Goal: Transaction & Acquisition: Purchase product/service

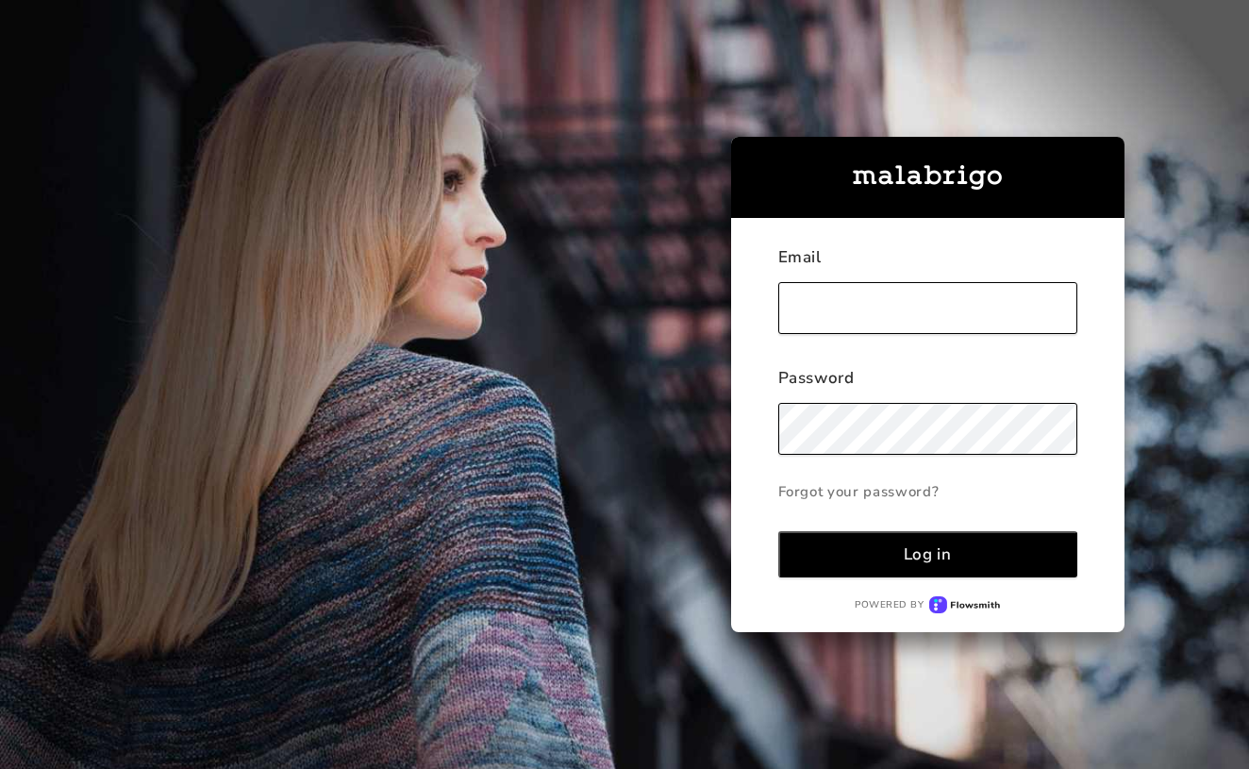
type input "[PERSON_NAME][EMAIL_ADDRESS][DOMAIN_NAME]"
click at [927, 554] on button "Log in" at bounding box center [927, 554] width 299 height 46
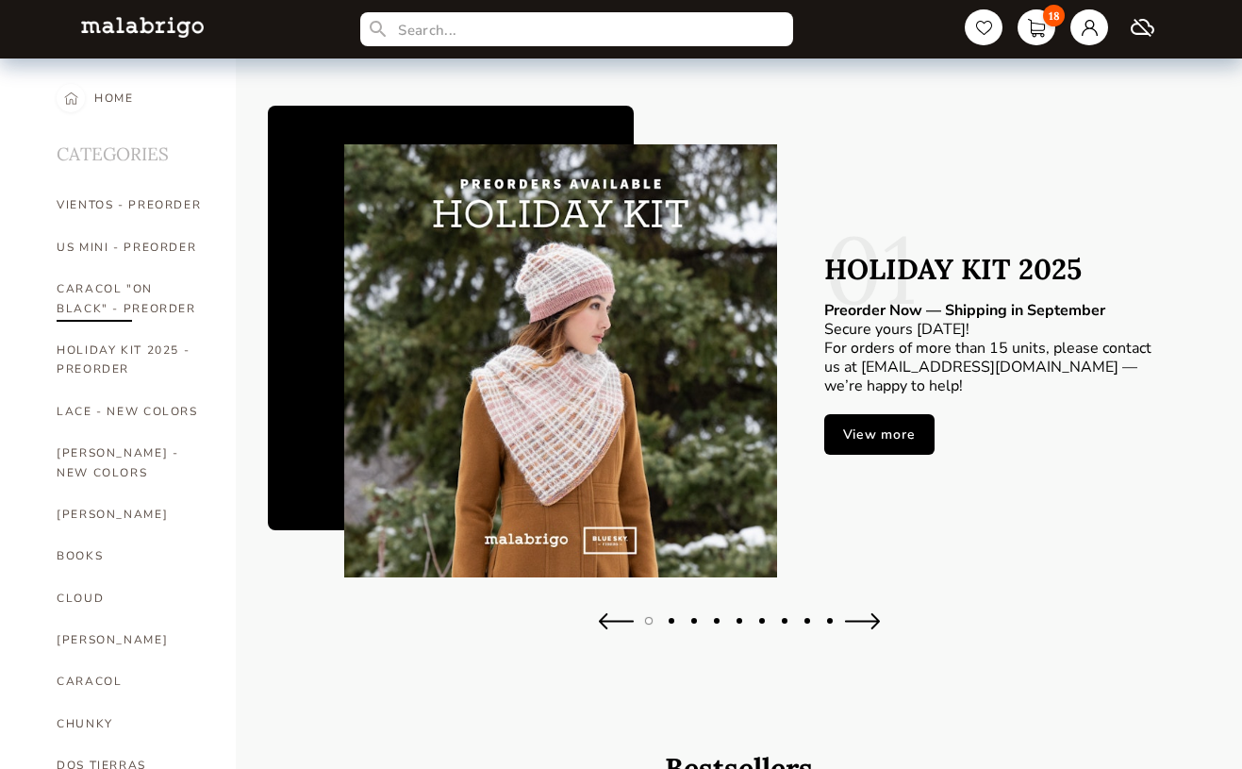
click at [91, 291] on link "CARACOL "ON BLACK" - PREORDER" at bounding box center [132, 298] width 151 height 61
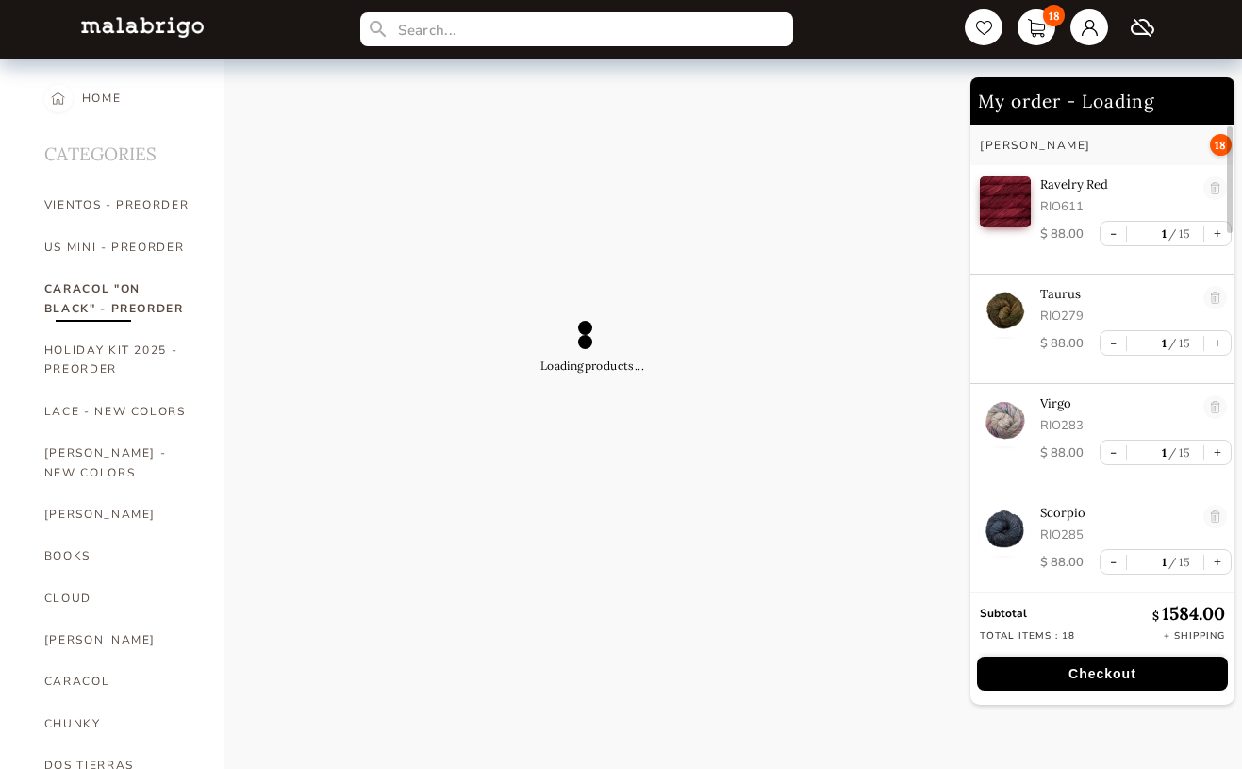
select select "INDEX"
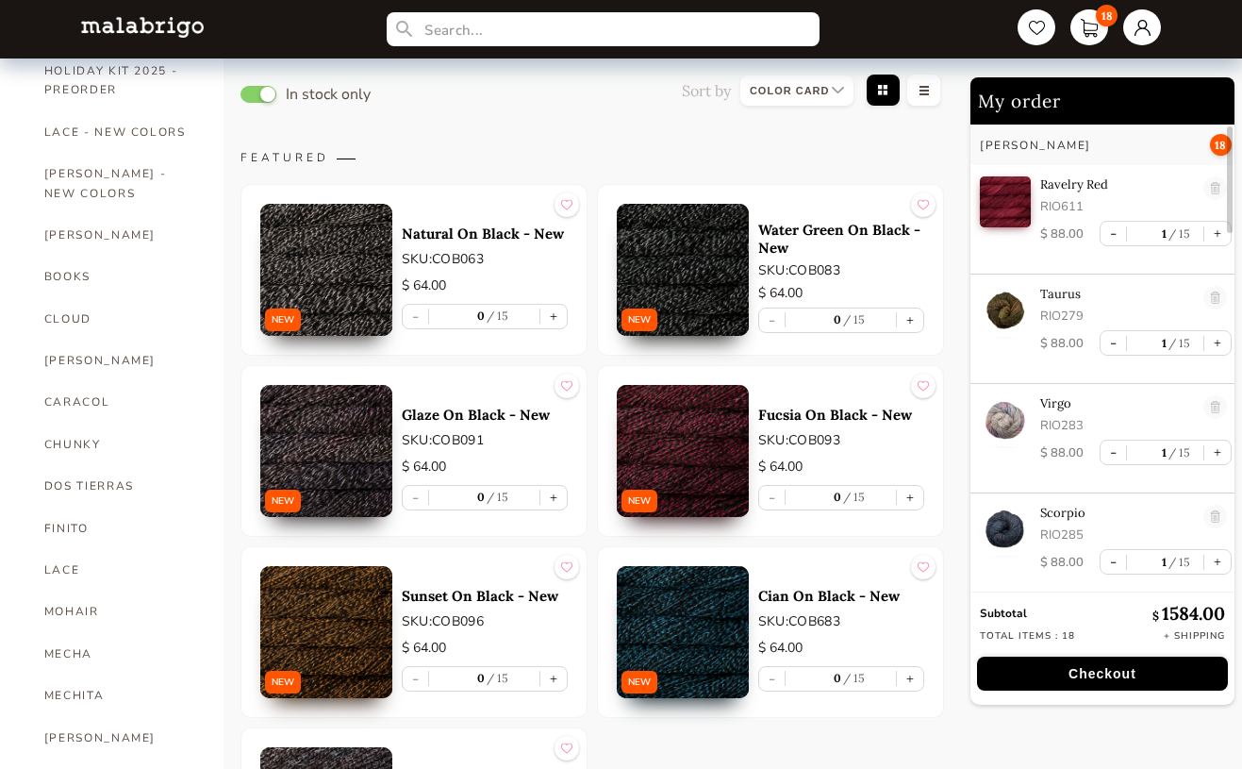
scroll to position [268, 0]
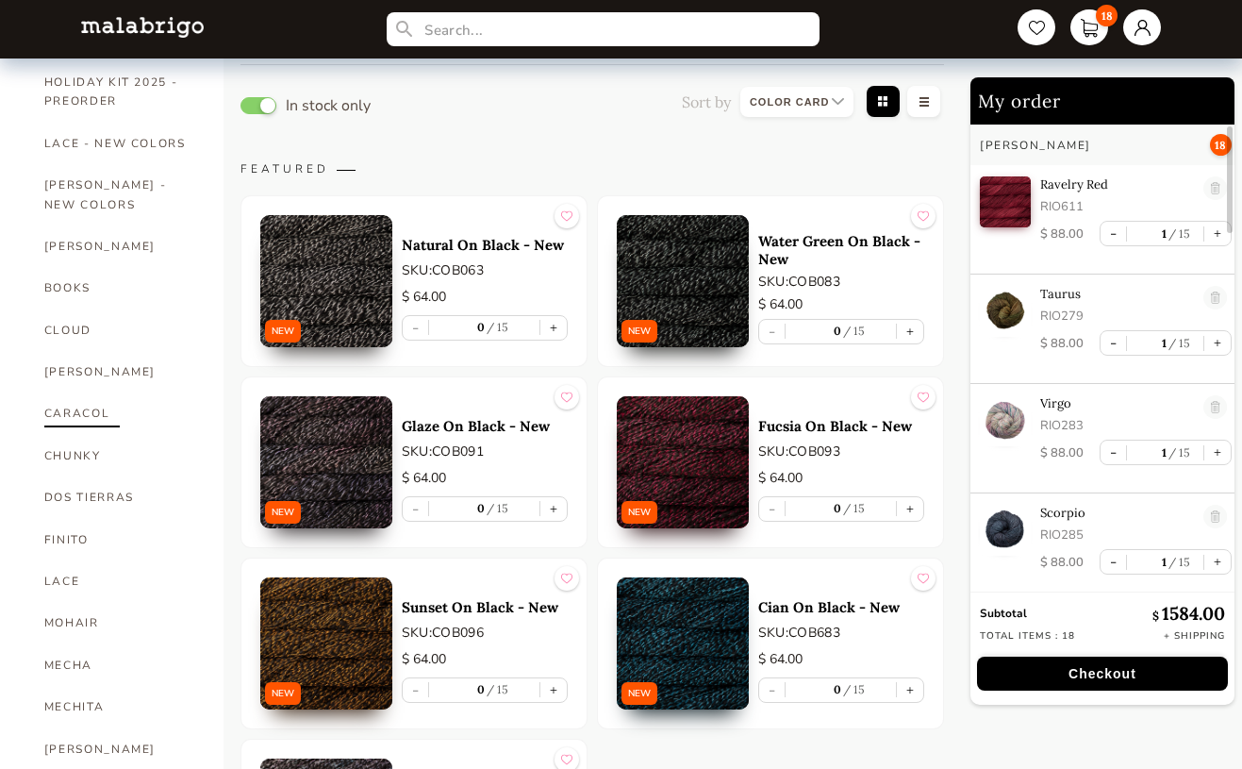
click at [78, 392] on link "CARACOL" at bounding box center [119, 413] width 151 height 42
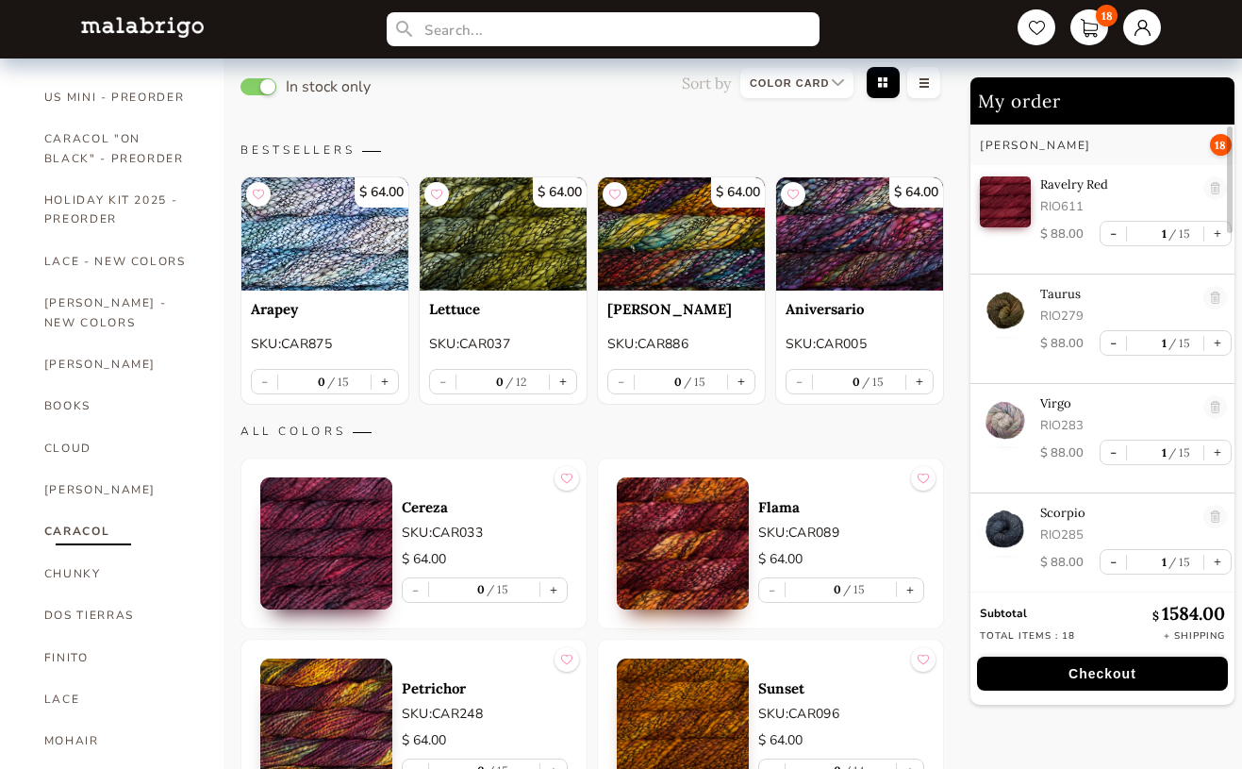
scroll to position [142, 0]
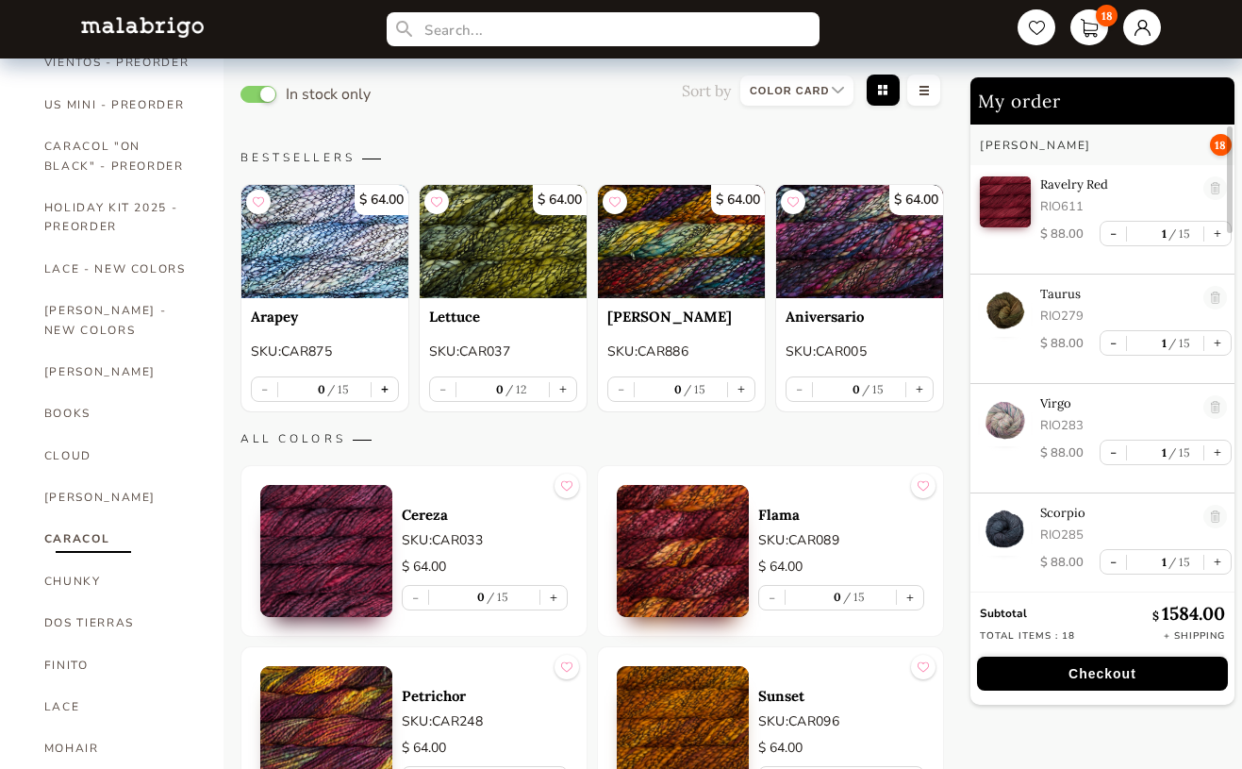
click at [387, 388] on button "+" at bounding box center [385, 389] width 26 height 24
type input "1"
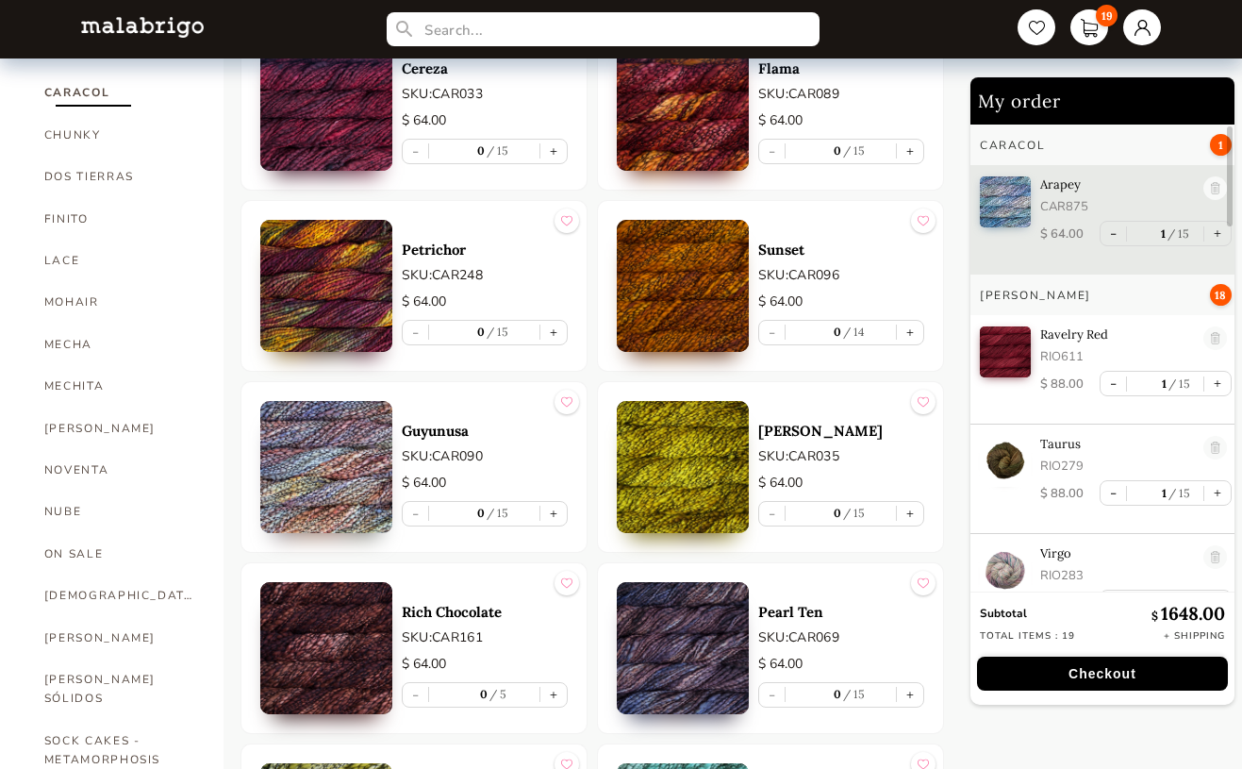
scroll to position [673, 0]
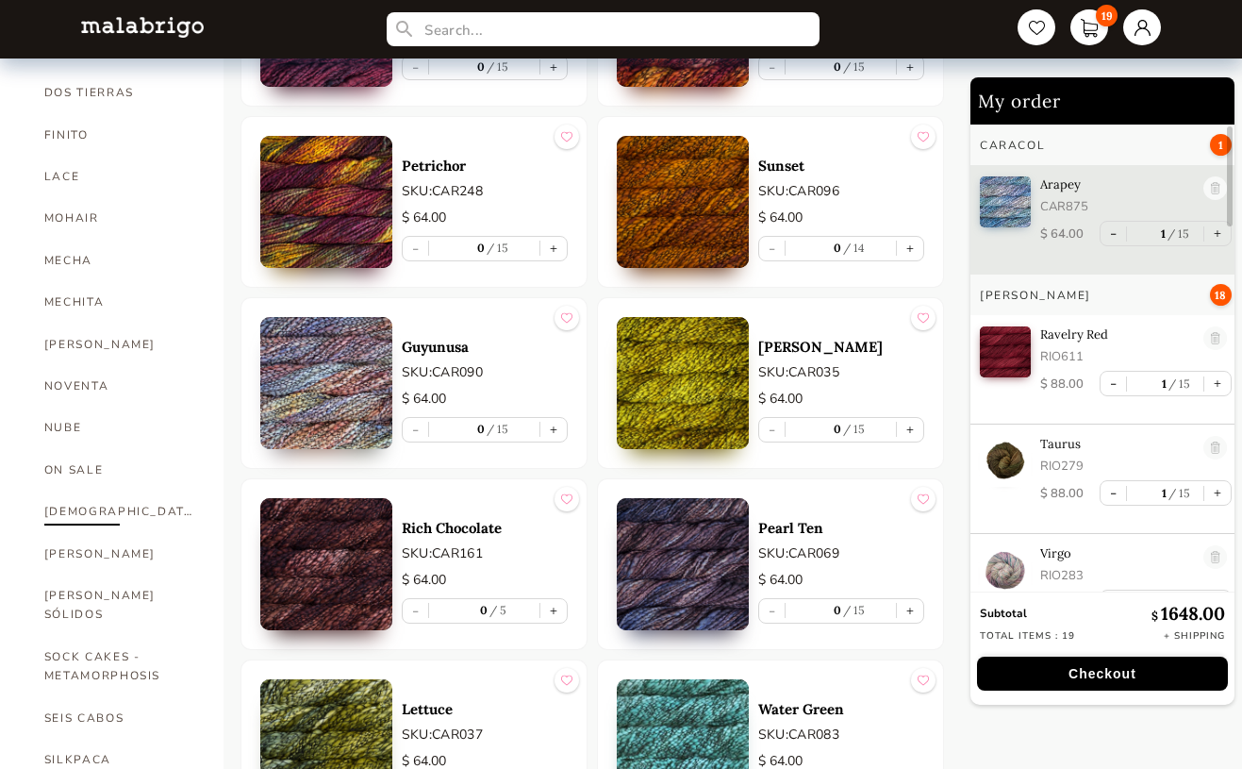
click at [72, 491] on link "[DEMOGRAPHIC_DATA]" at bounding box center [119, 512] width 151 height 42
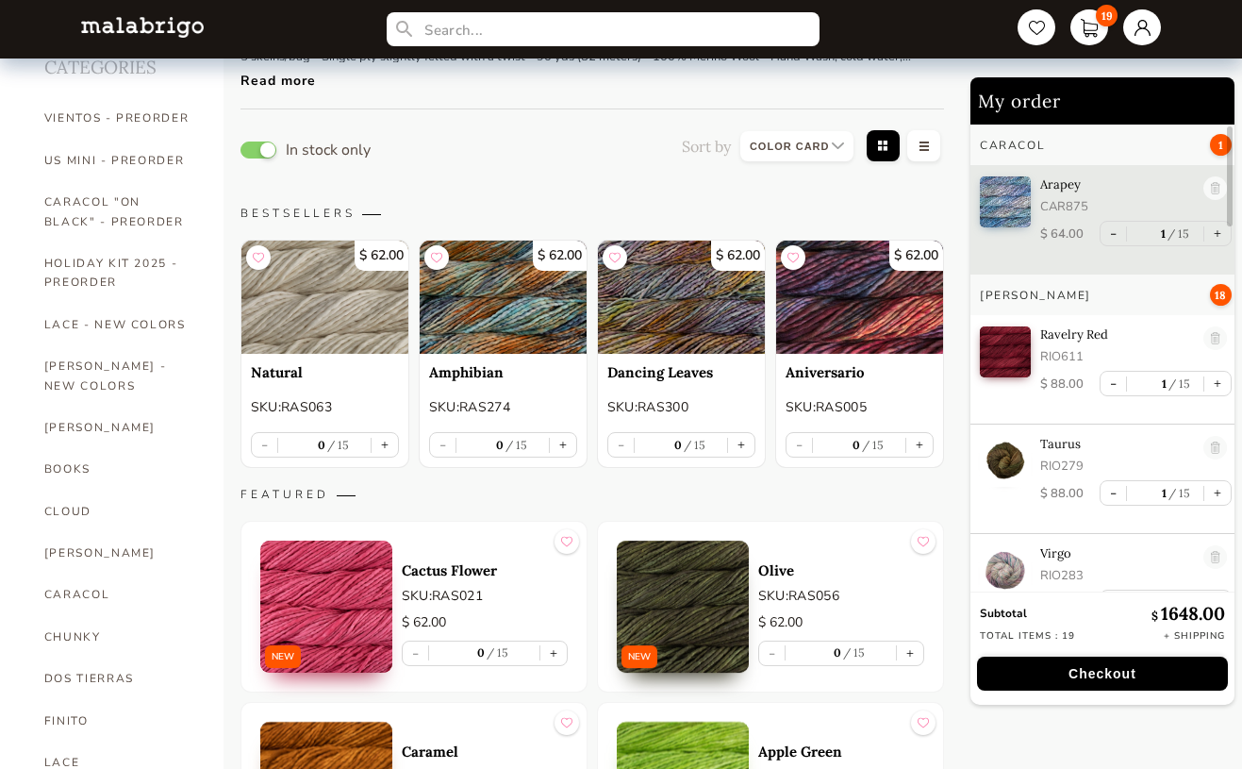
scroll to position [81, 0]
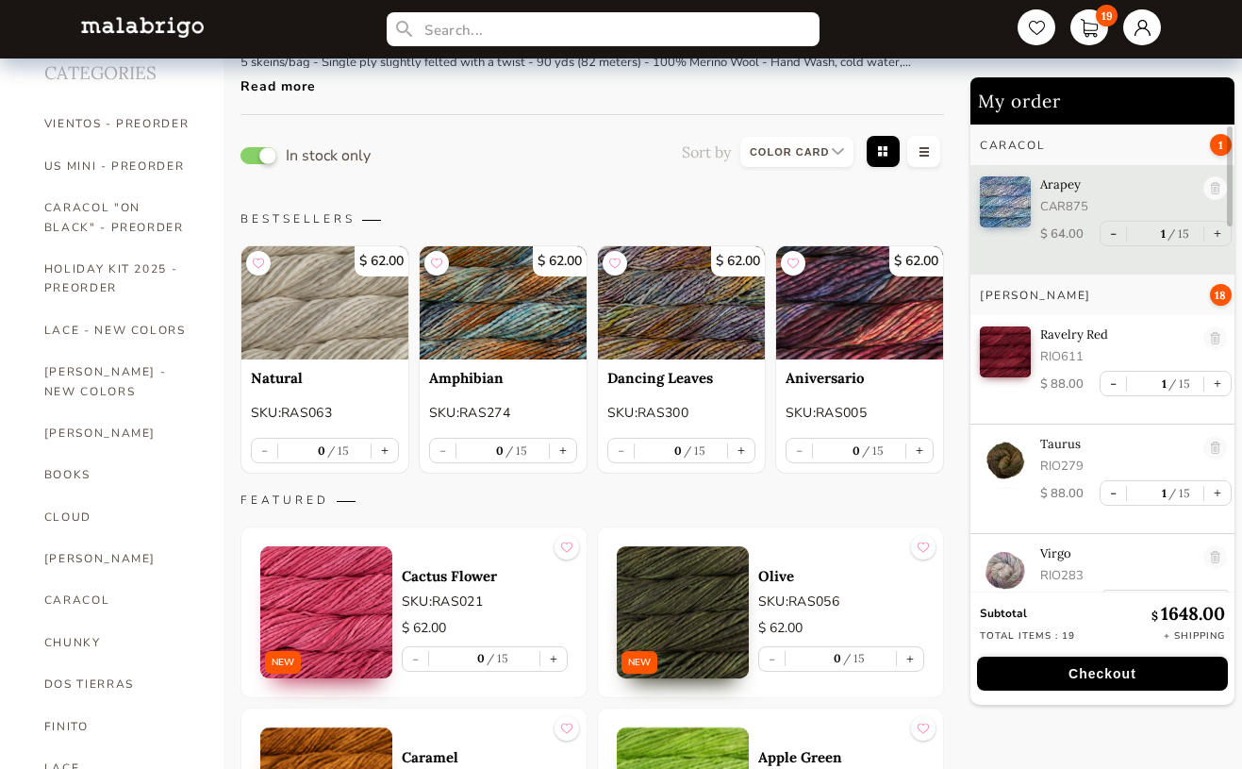
click at [266, 153] on button "button" at bounding box center [259, 155] width 36 height 17
click at [493, 220] on p "BESTSELLERS" at bounding box center [593, 218] width 704 height 15
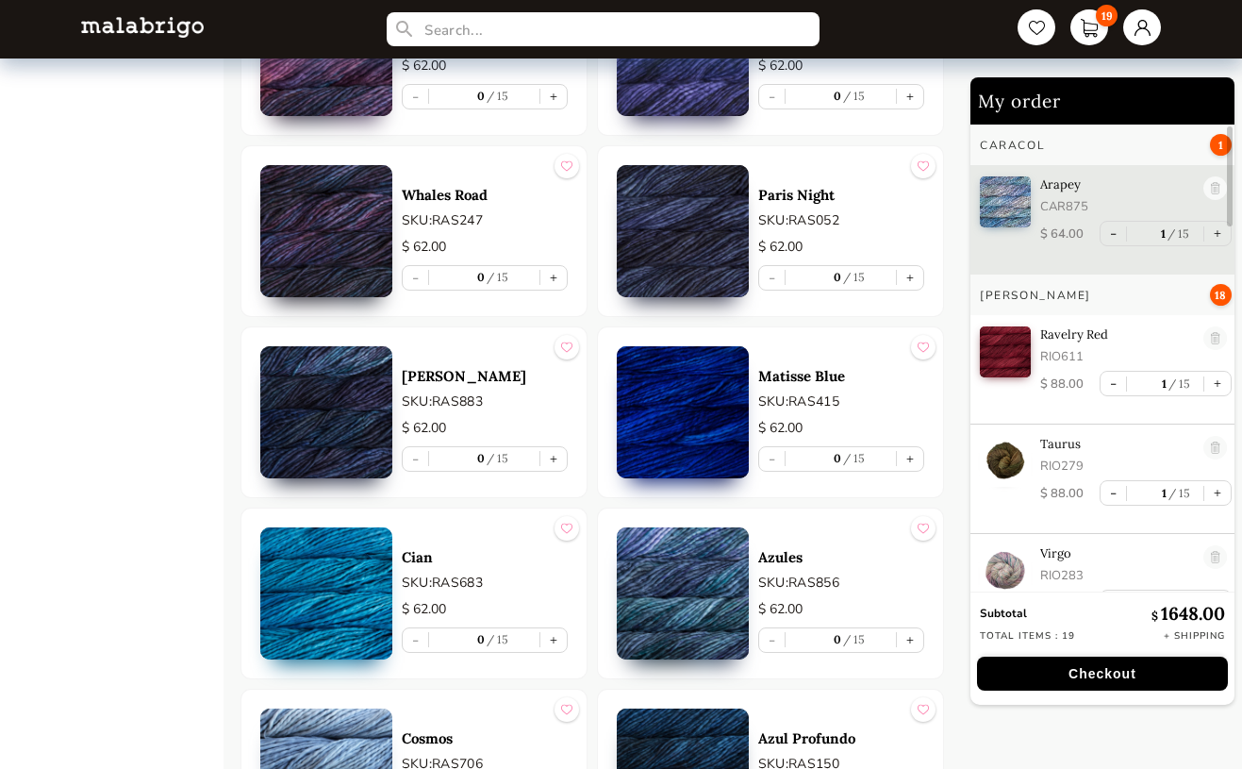
scroll to position [5050, 0]
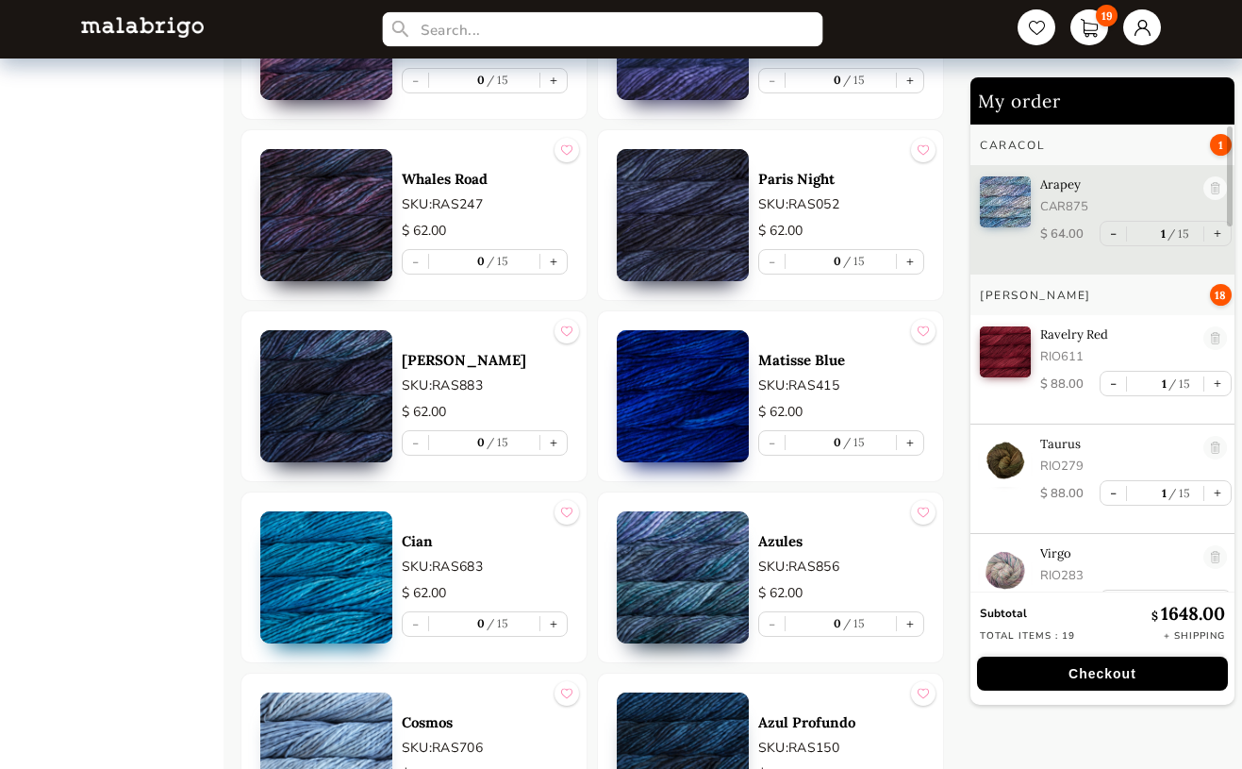
click at [499, 26] on input "text" at bounding box center [603, 29] width 441 height 35
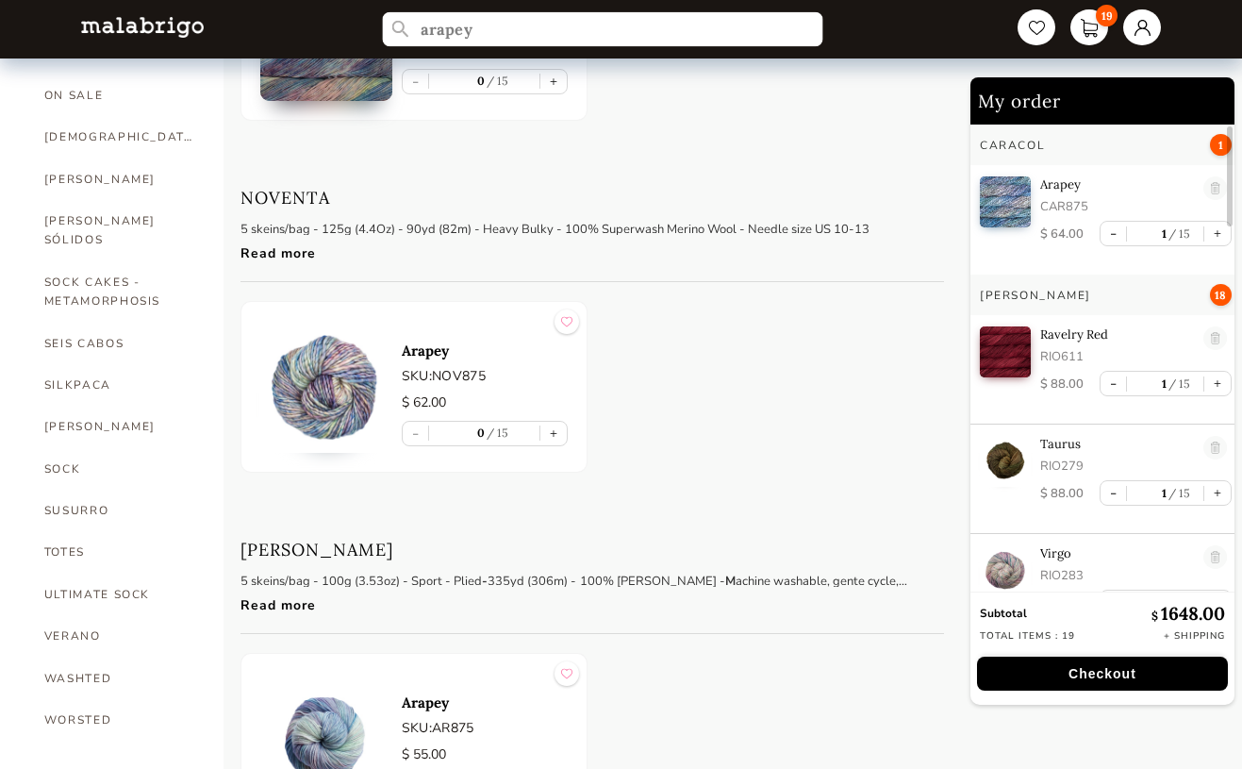
scroll to position [1044, 0]
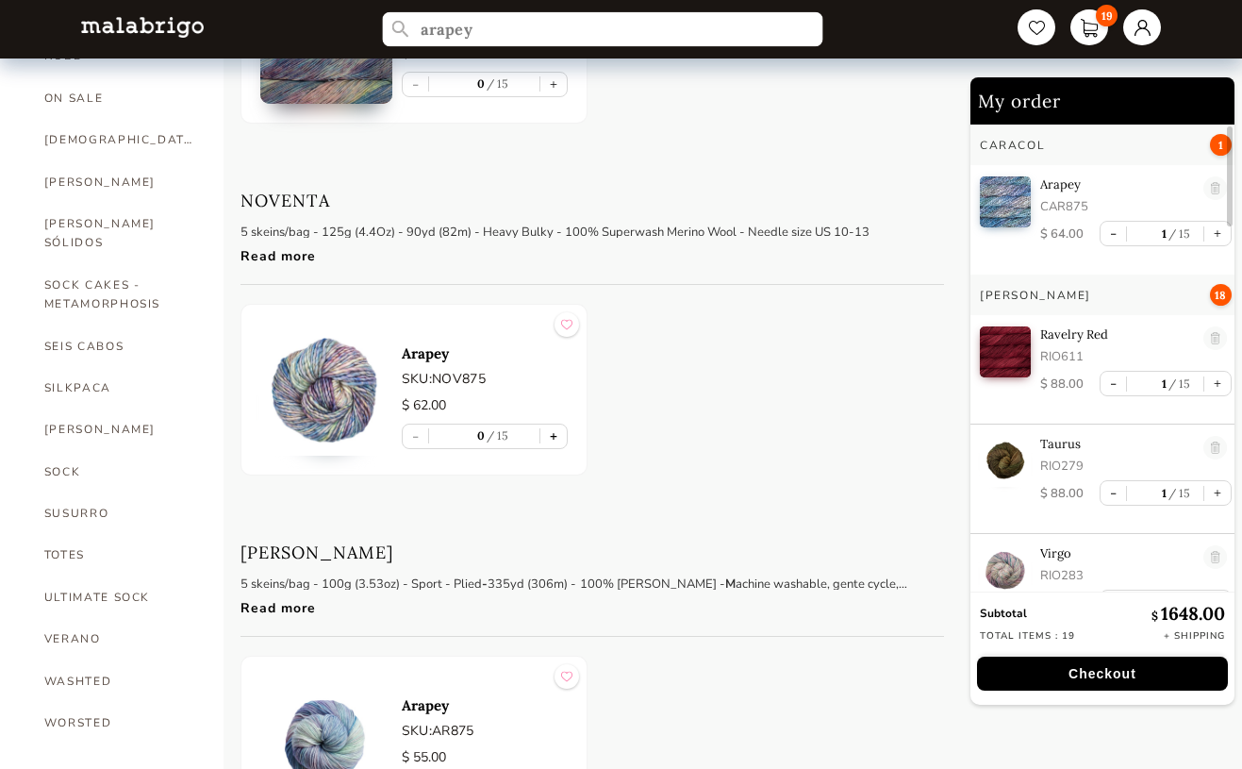
type input "arapey"
click at [554, 437] on button "+" at bounding box center [554, 436] width 26 height 24
type input "1"
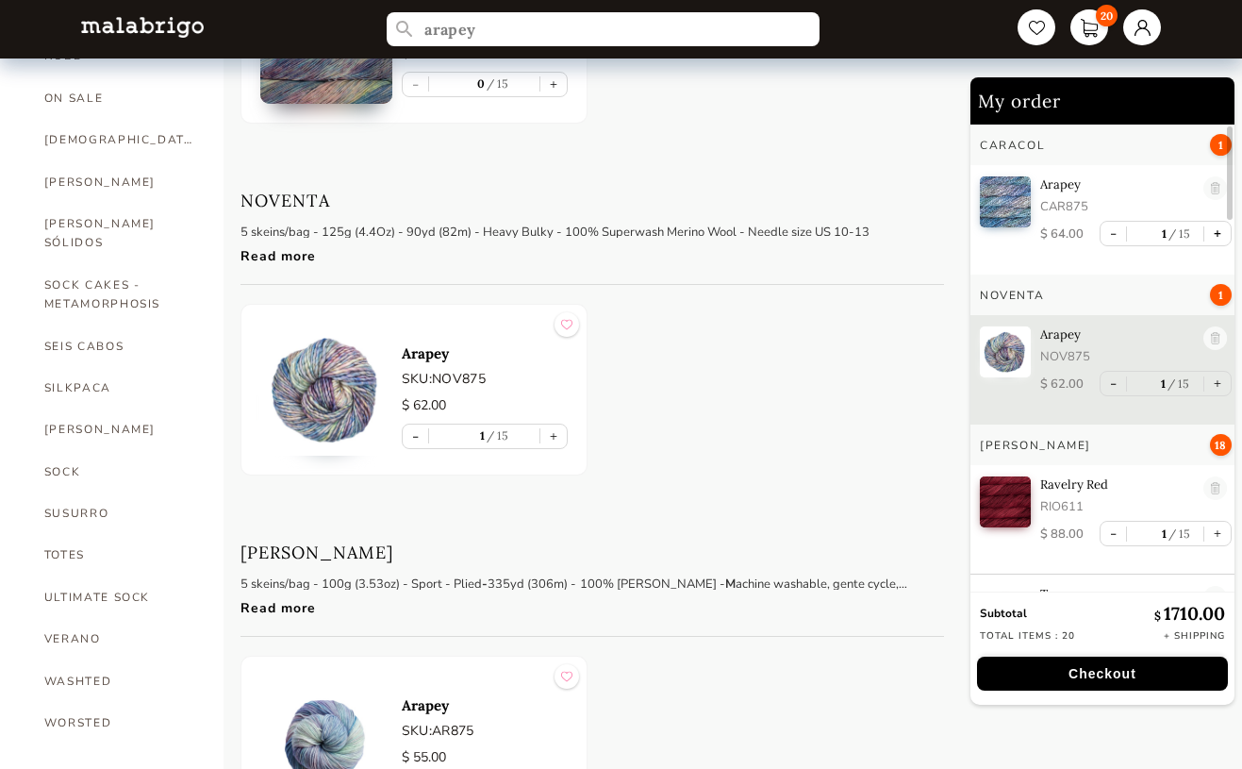
click at [1214, 237] on button "+" at bounding box center [1218, 234] width 26 height 24
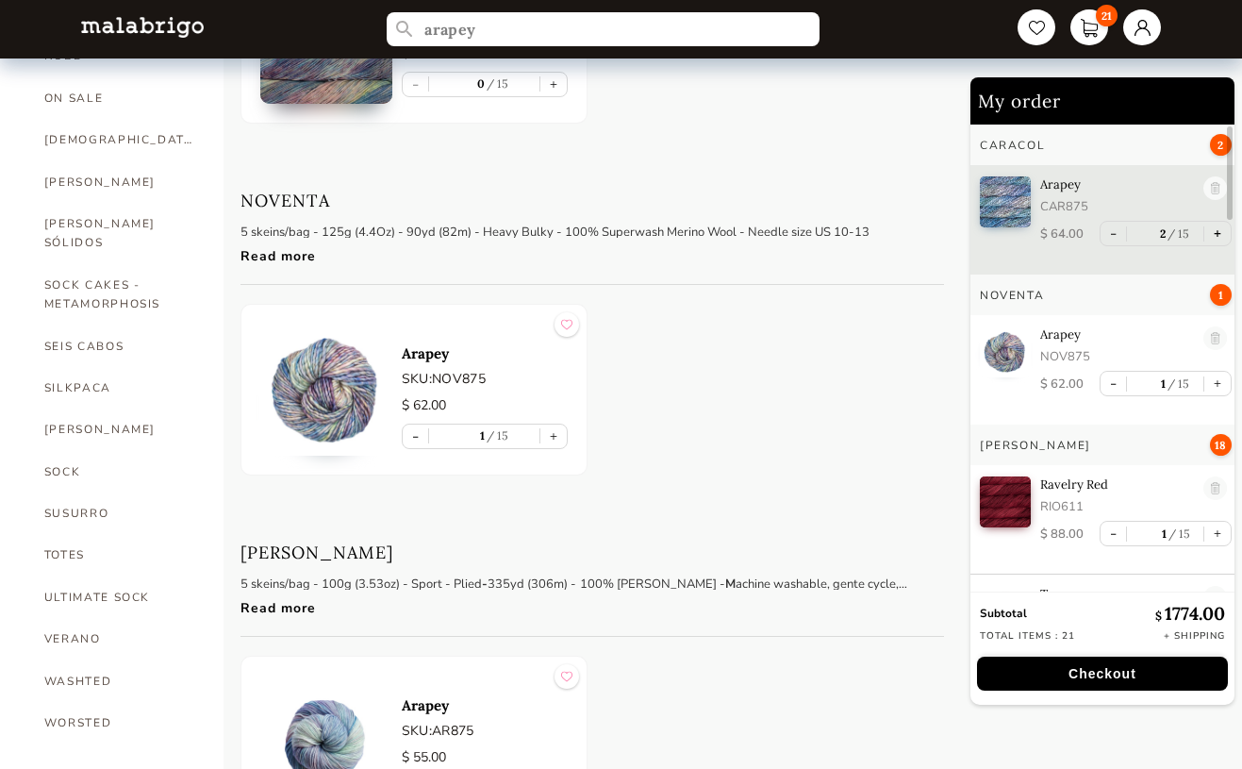
type input "2"
click at [1109, 232] on button "-" at bounding box center [1113, 234] width 25 height 24
type input "1"
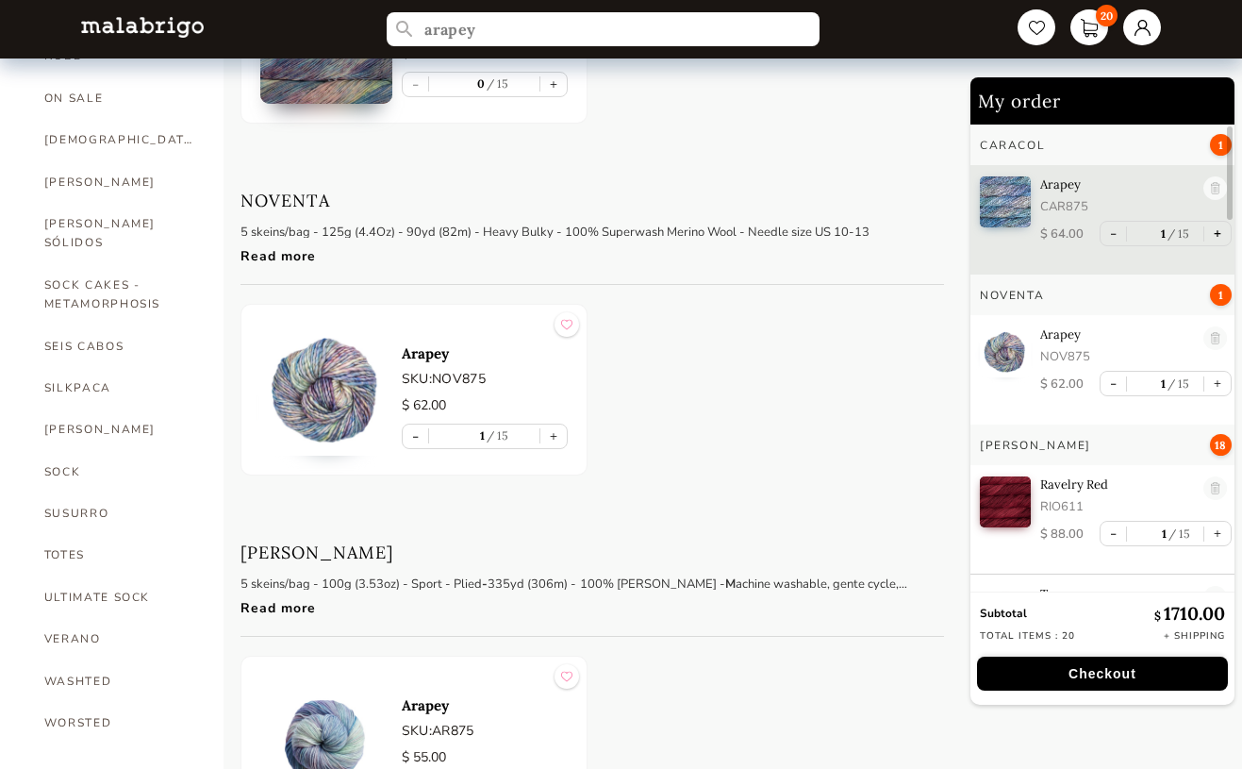
click at [1216, 233] on button "+" at bounding box center [1218, 234] width 26 height 24
type input "2"
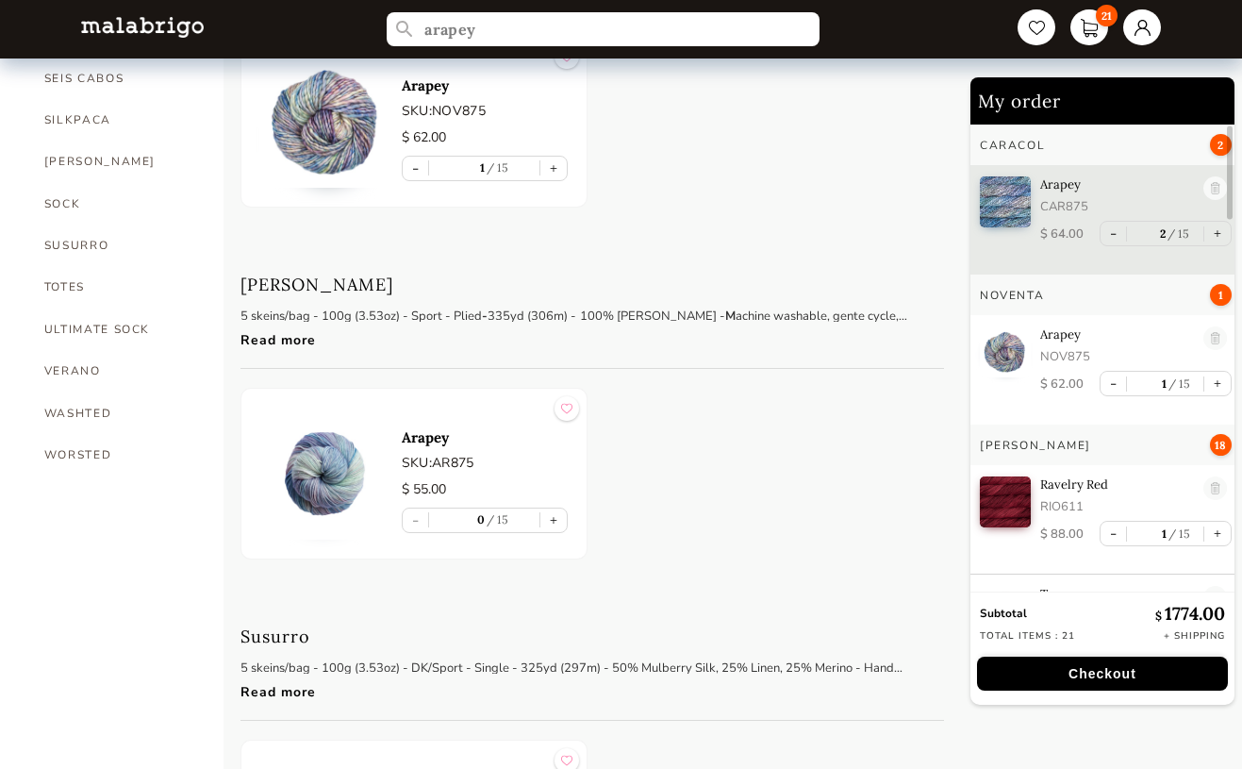
scroll to position [0, 0]
click at [1106, 539] on button "-" at bounding box center [1113, 534] width 25 height 24
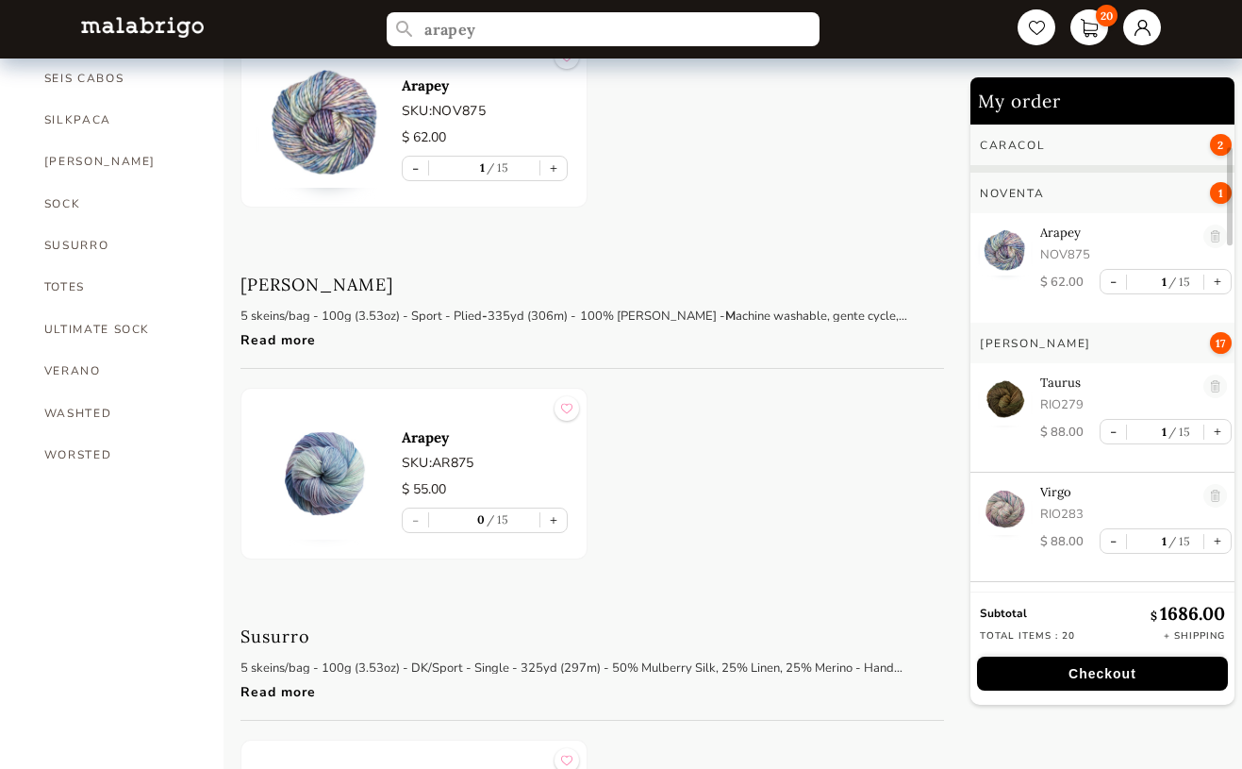
scroll to position [126, 0]
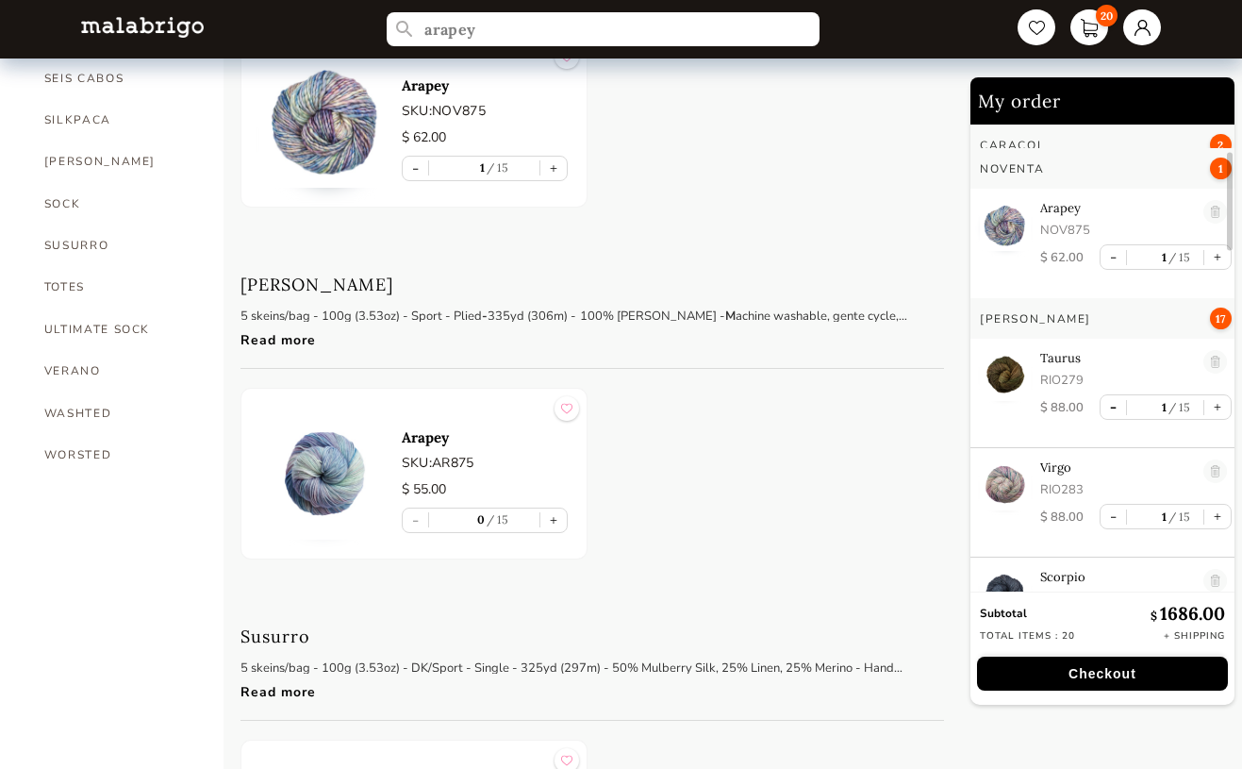
click at [1110, 406] on button "-" at bounding box center [1113, 407] width 25 height 24
click at [1108, 408] on button "-" at bounding box center [1113, 407] width 25 height 24
click at [1107, 407] on button "-" at bounding box center [1113, 407] width 25 height 24
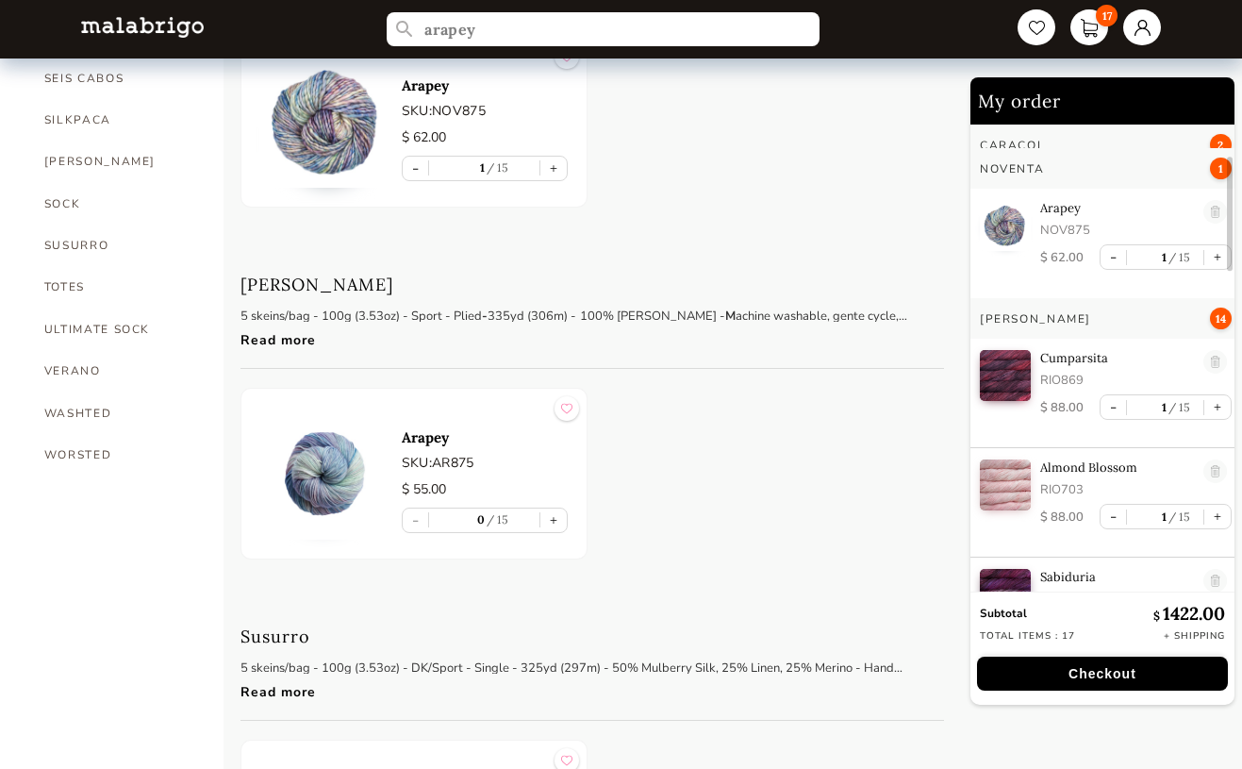
click at [1107, 407] on button "-" at bounding box center [1113, 407] width 25 height 24
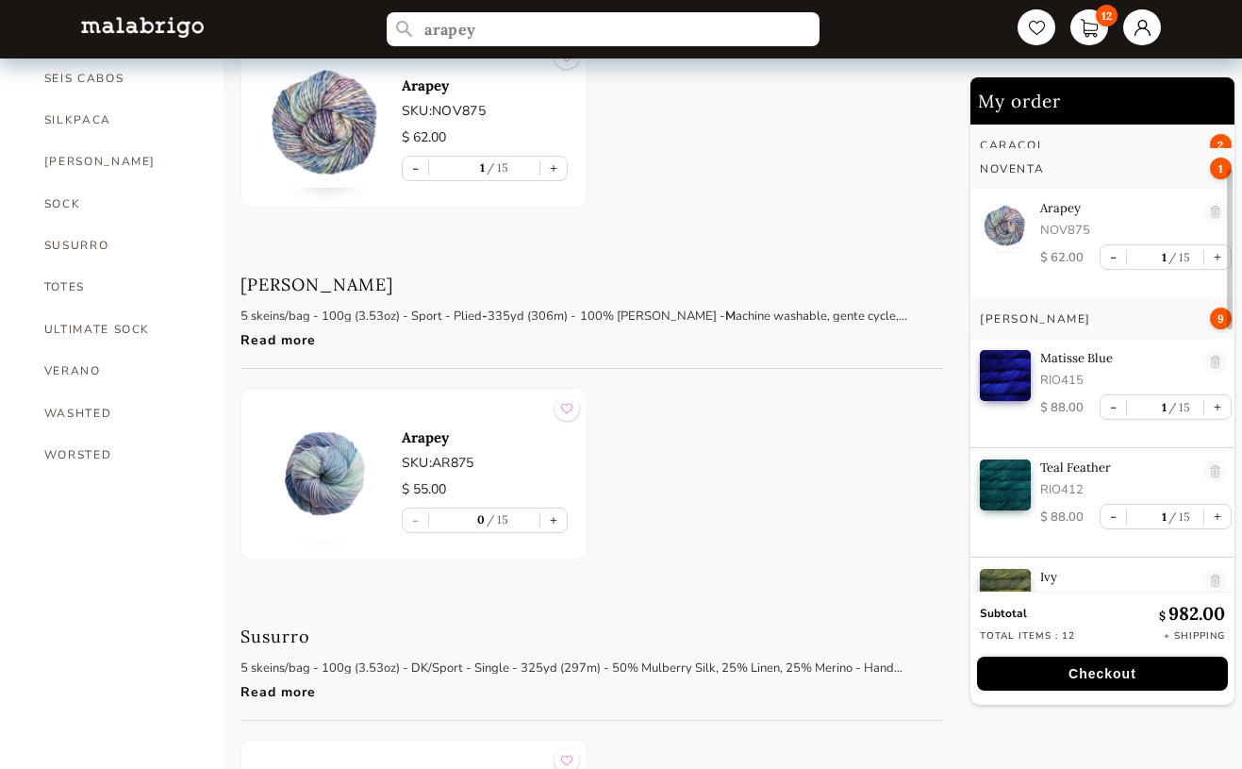
click at [1107, 407] on button "-" at bounding box center [1113, 407] width 25 height 24
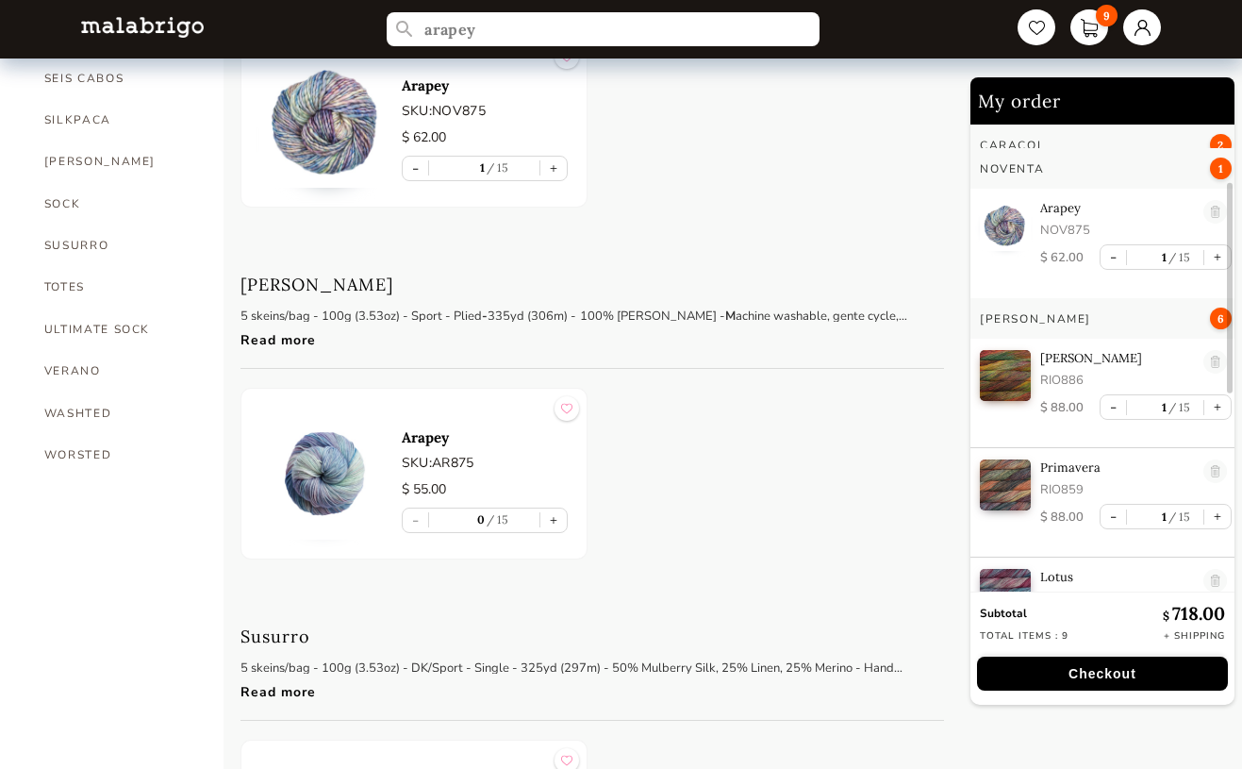
click at [1107, 407] on button "-" at bounding box center [1113, 407] width 25 height 24
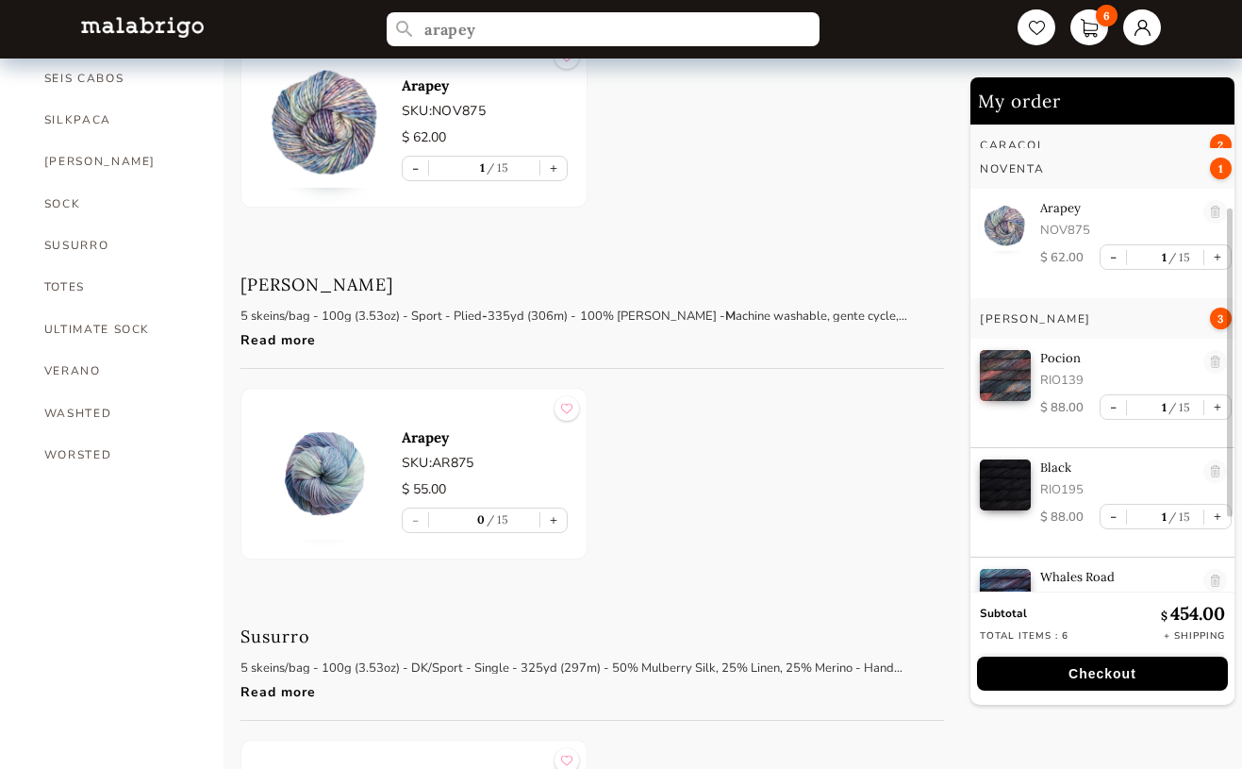
click at [1107, 407] on button "-" at bounding box center [1113, 407] width 25 height 24
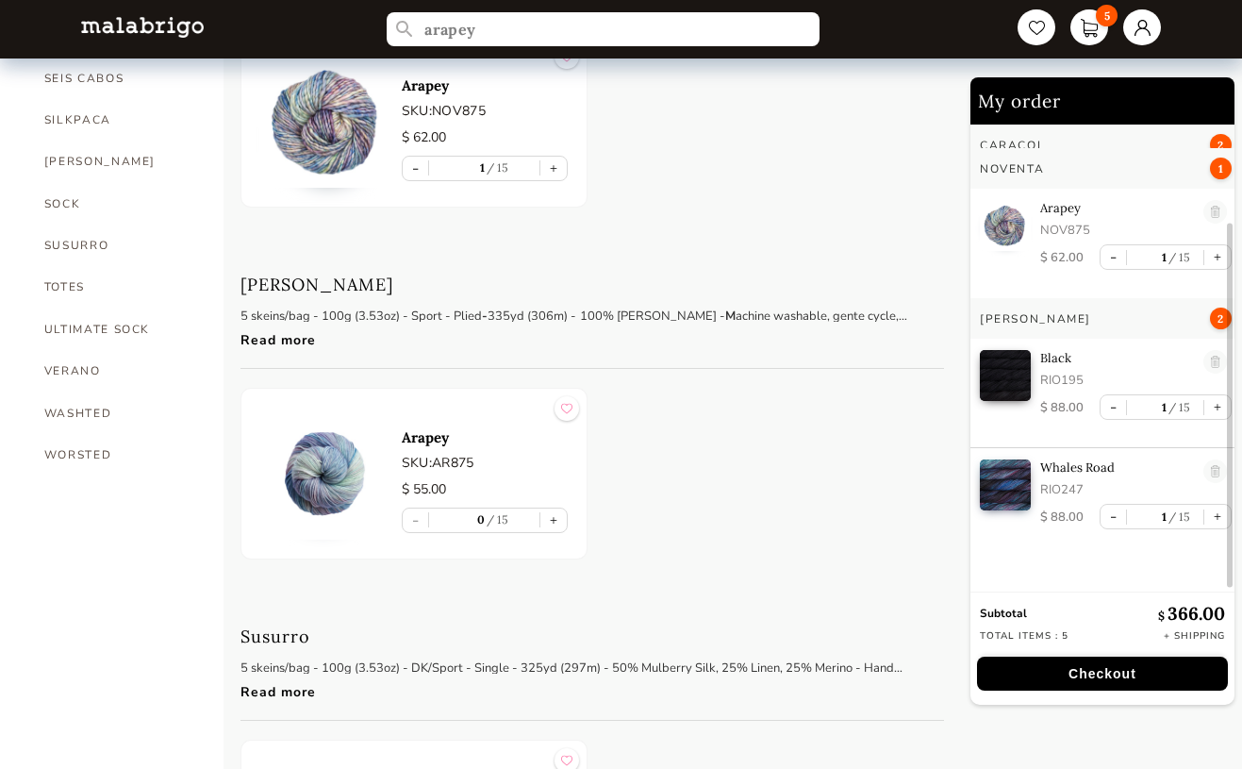
click at [1107, 407] on button "-" at bounding box center [1113, 407] width 25 height 24
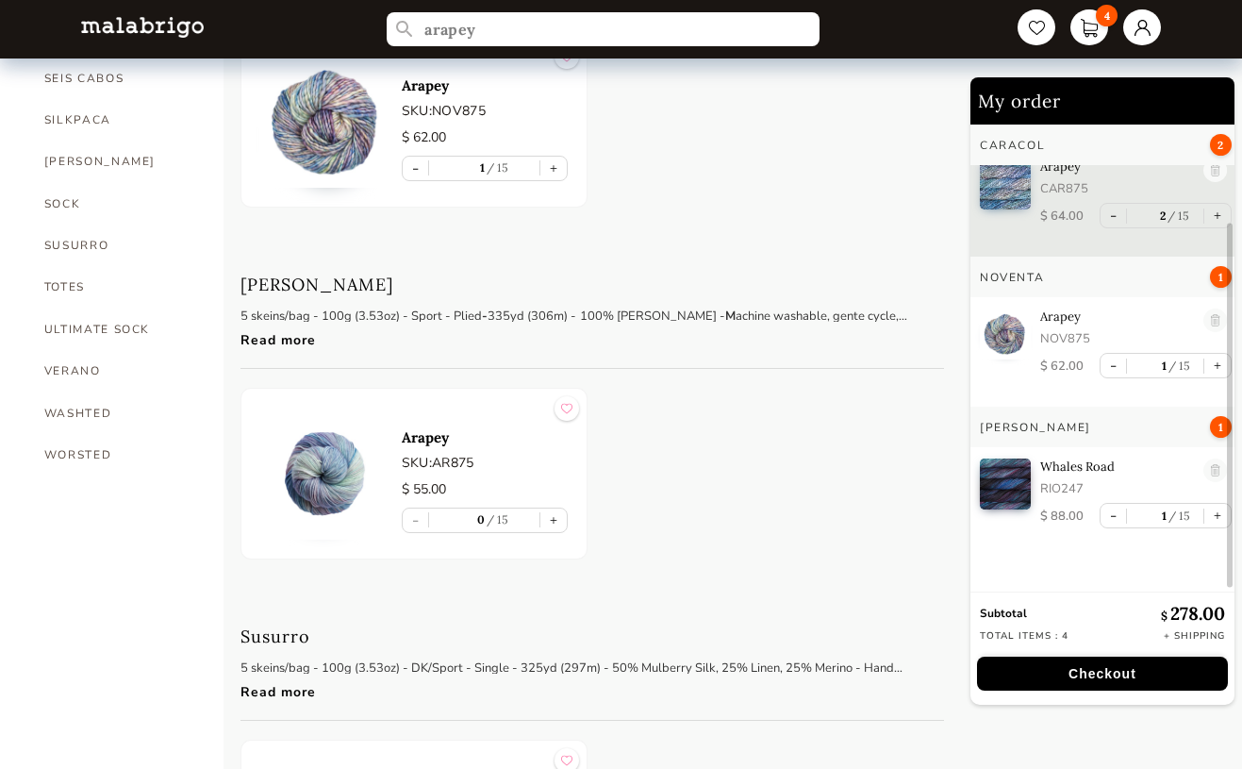
scroll to position [19, 0]
click at [1104, 512] on button "-" at bounding box center [1113, 516] width 25 height 24
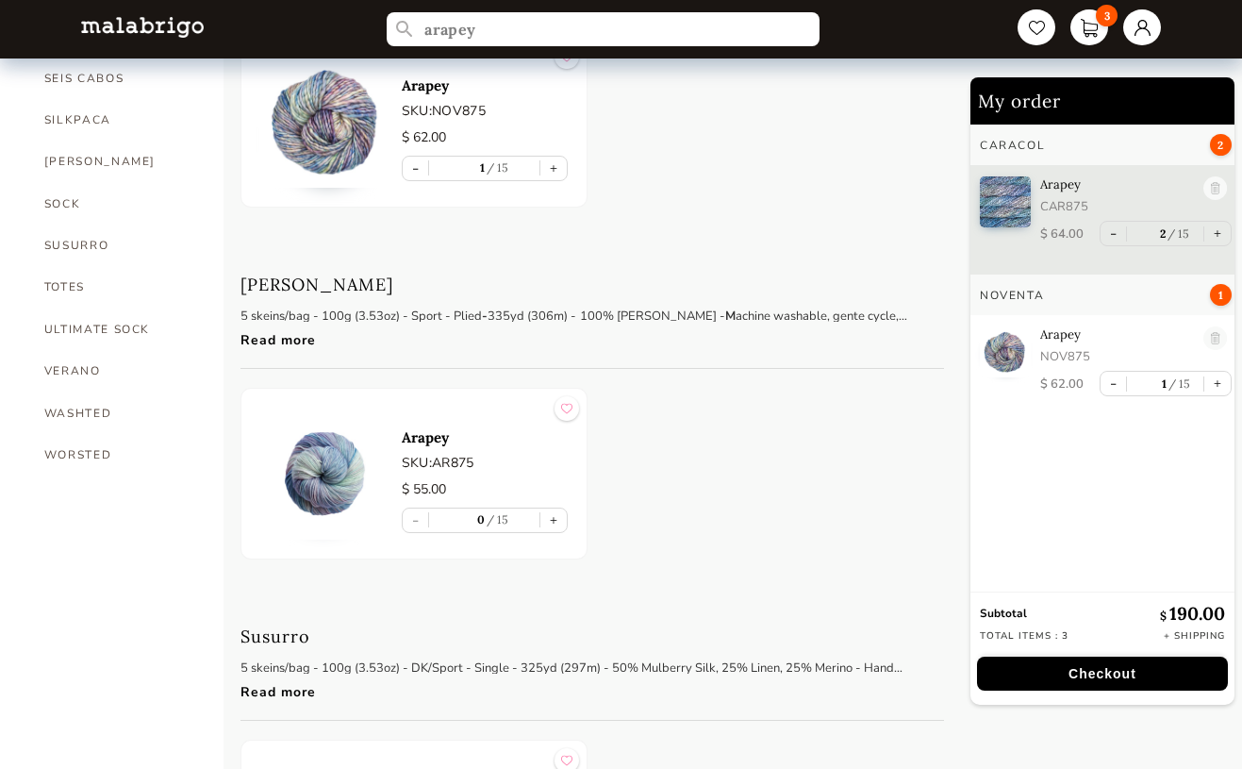
scroll to position [0, 0]
click at [519, 32] on input "arapey" at bounding box center [603, 29] width 441 height 35
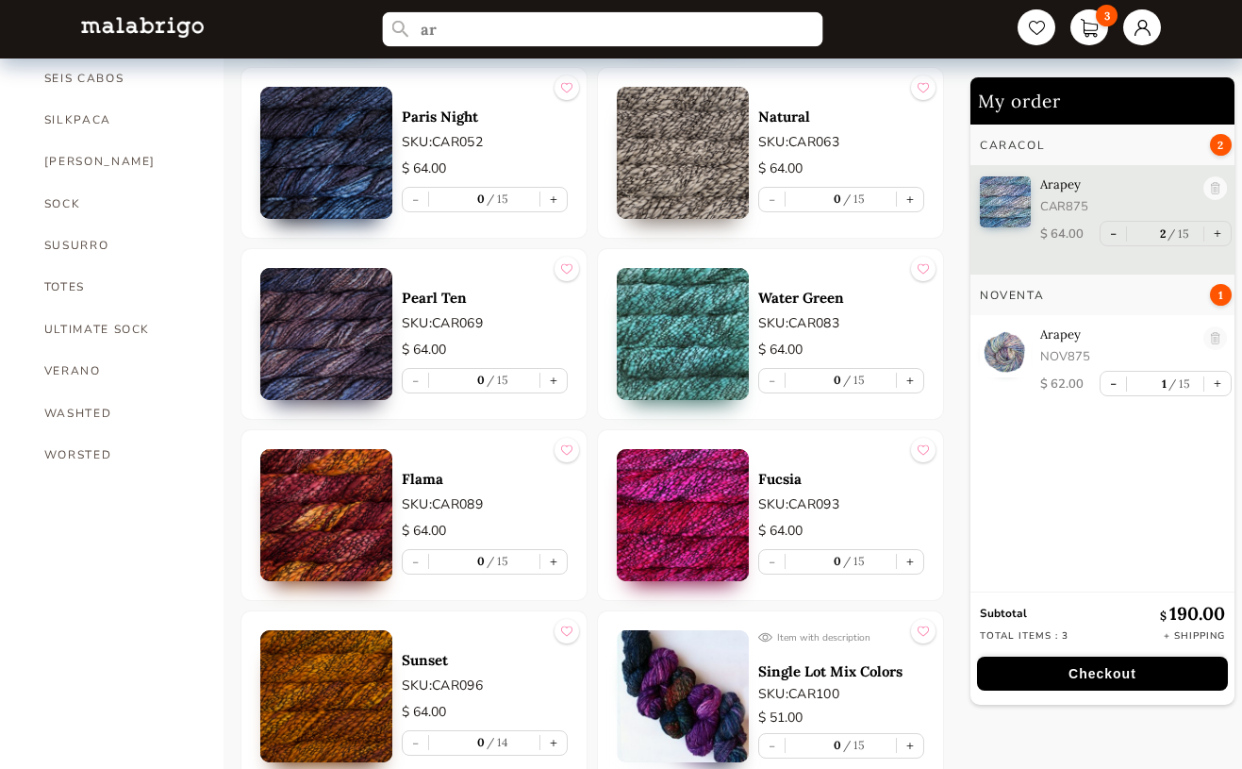
type input "a"
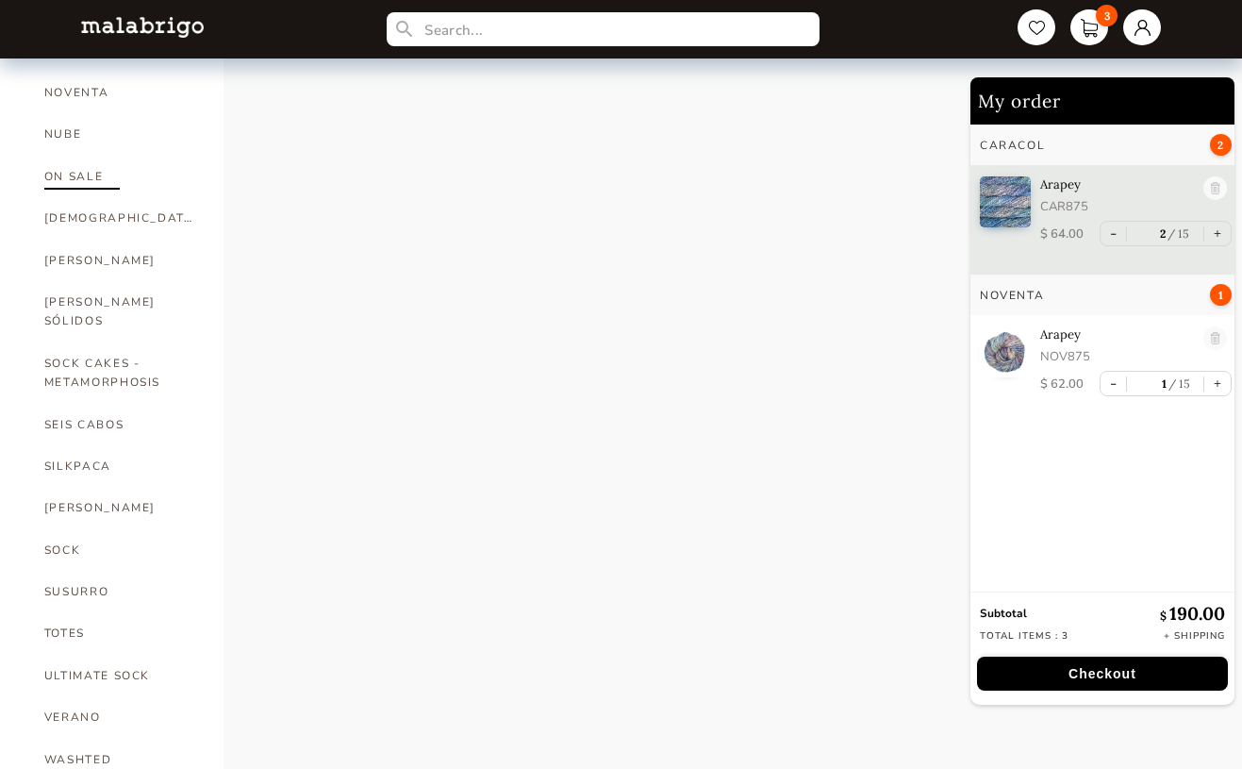
click at [81, 156] on link "ON SALE" at bounding box center [119, 177] width 151 height 42
select select "INDEX"
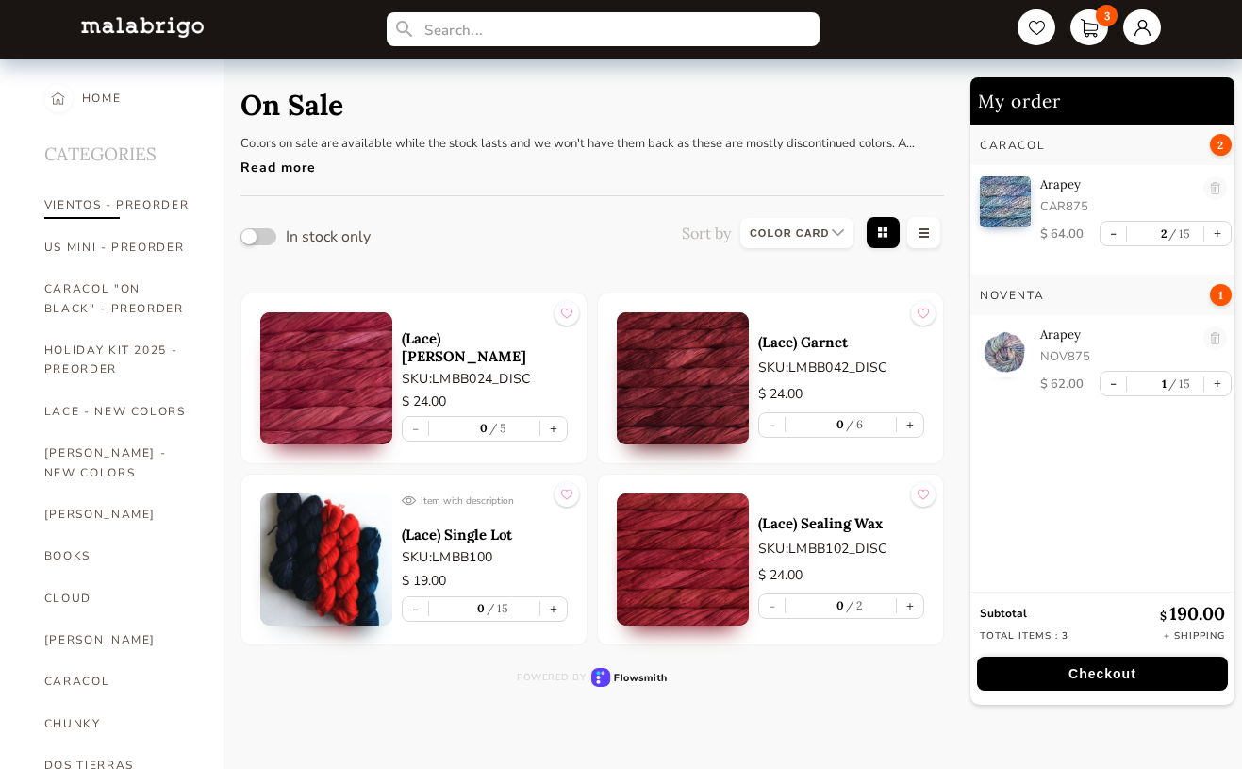
click at [88, 203] on link "VIENTOS - PREORDER" at bounding box center [119, 205] width 151 height 42
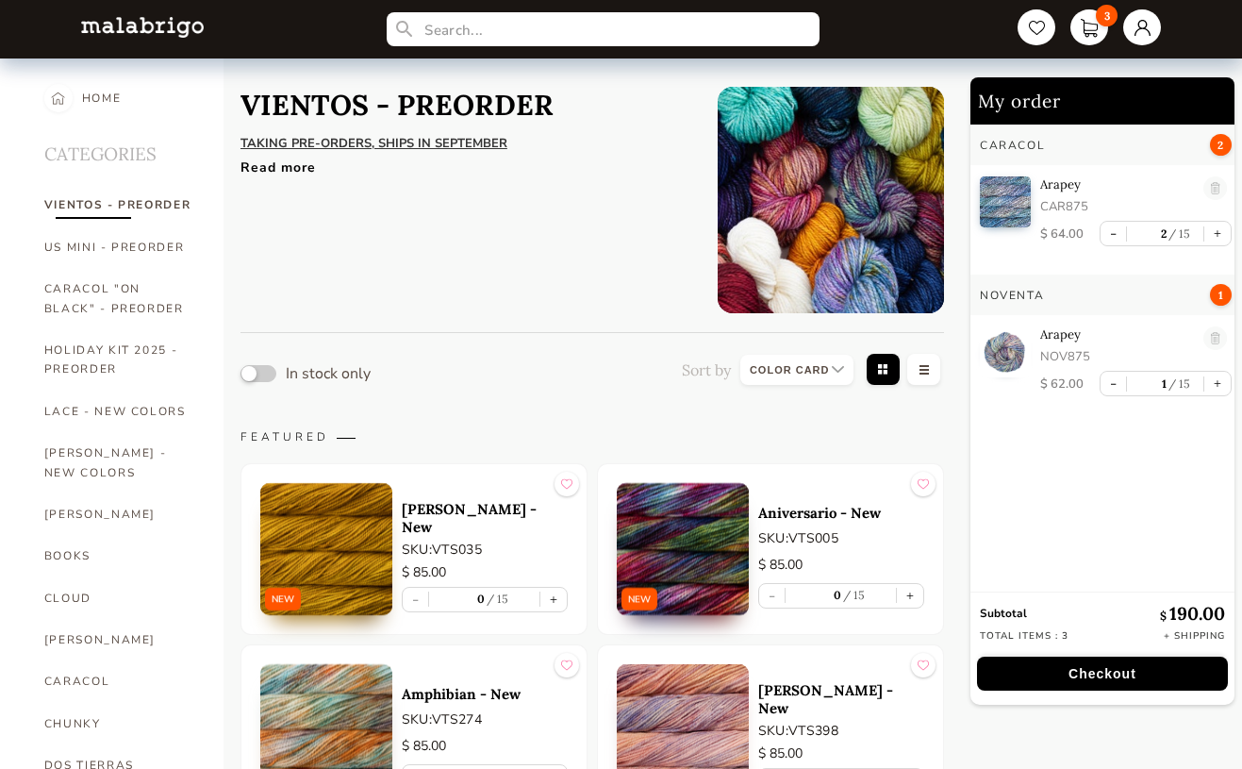
click at [285, 163] on div "Read more" at bounding box center [465, 162] width 449 height 27
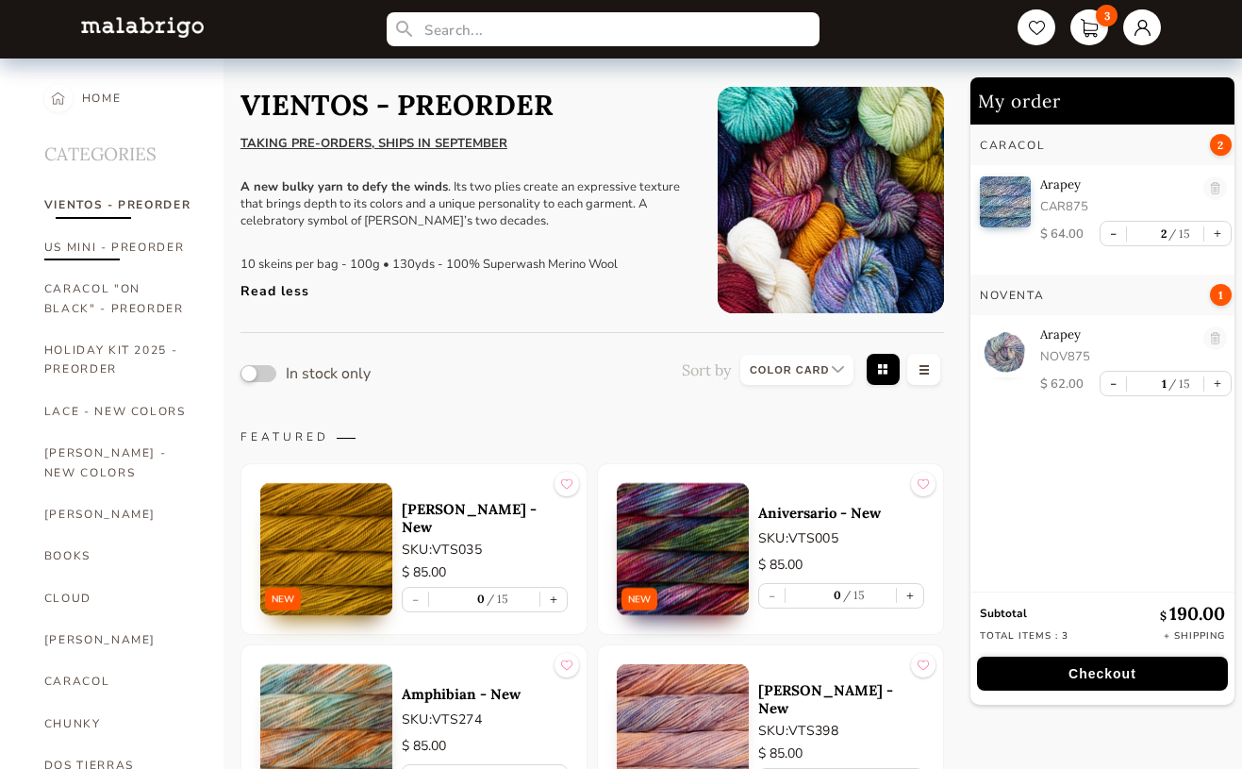
click at [74, 242] on link "US MINI - PREORDER" at bounding box center [119, 247] width 151 height 42
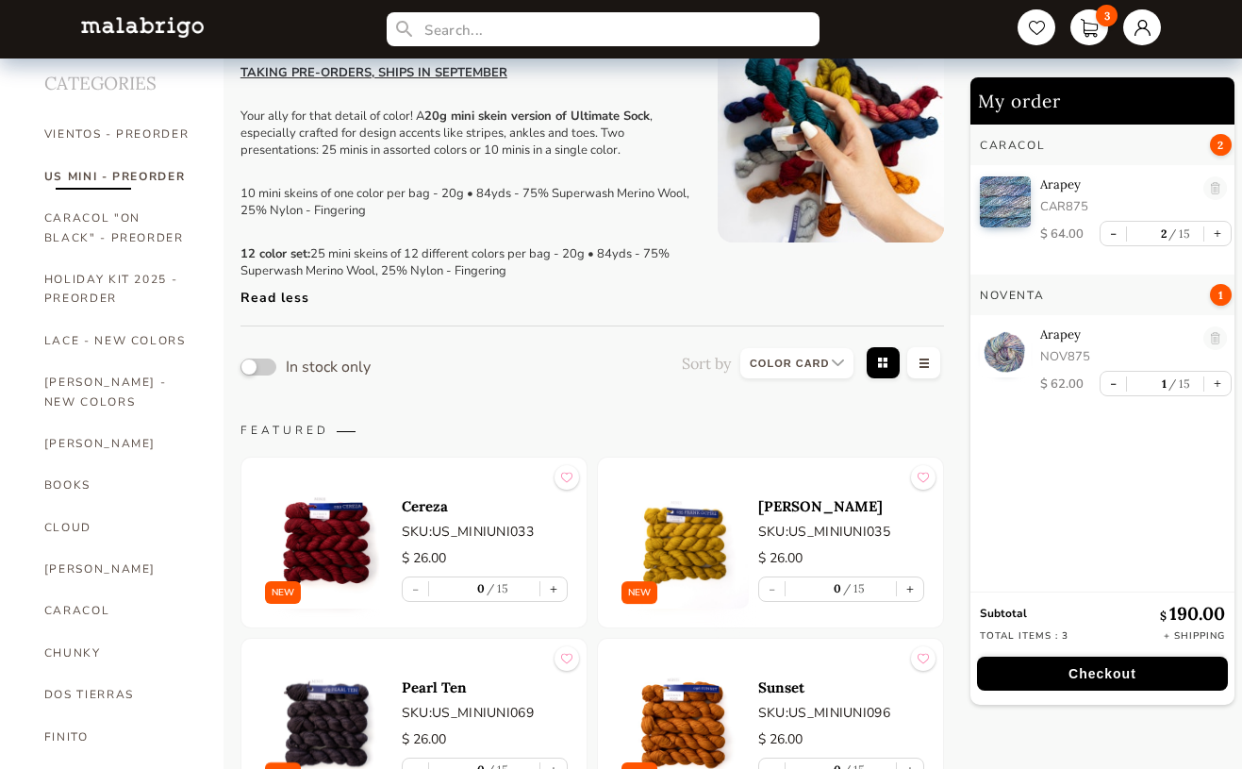
scroll to position [62, 0]
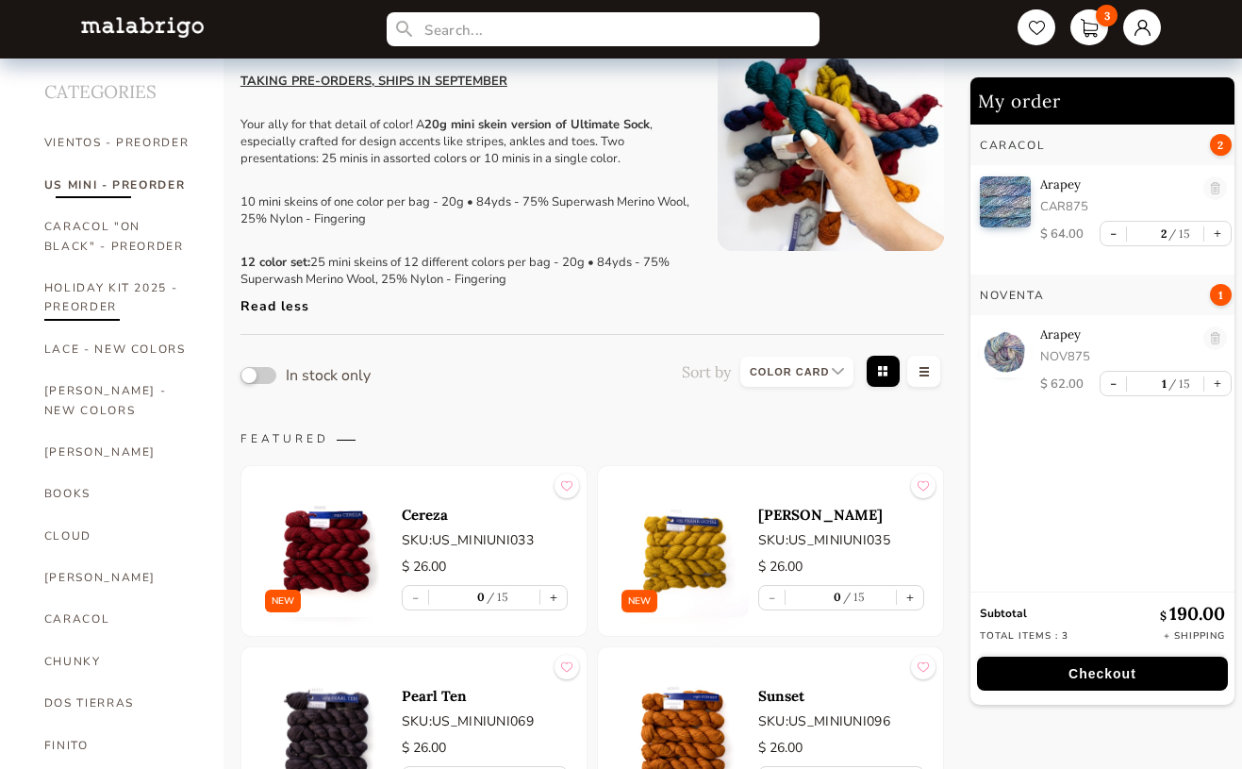
click at [78, 287] on link "HOLIDAY KIT 2025 - PREORDER" at bounding box center [119, 297] width 151 height 61
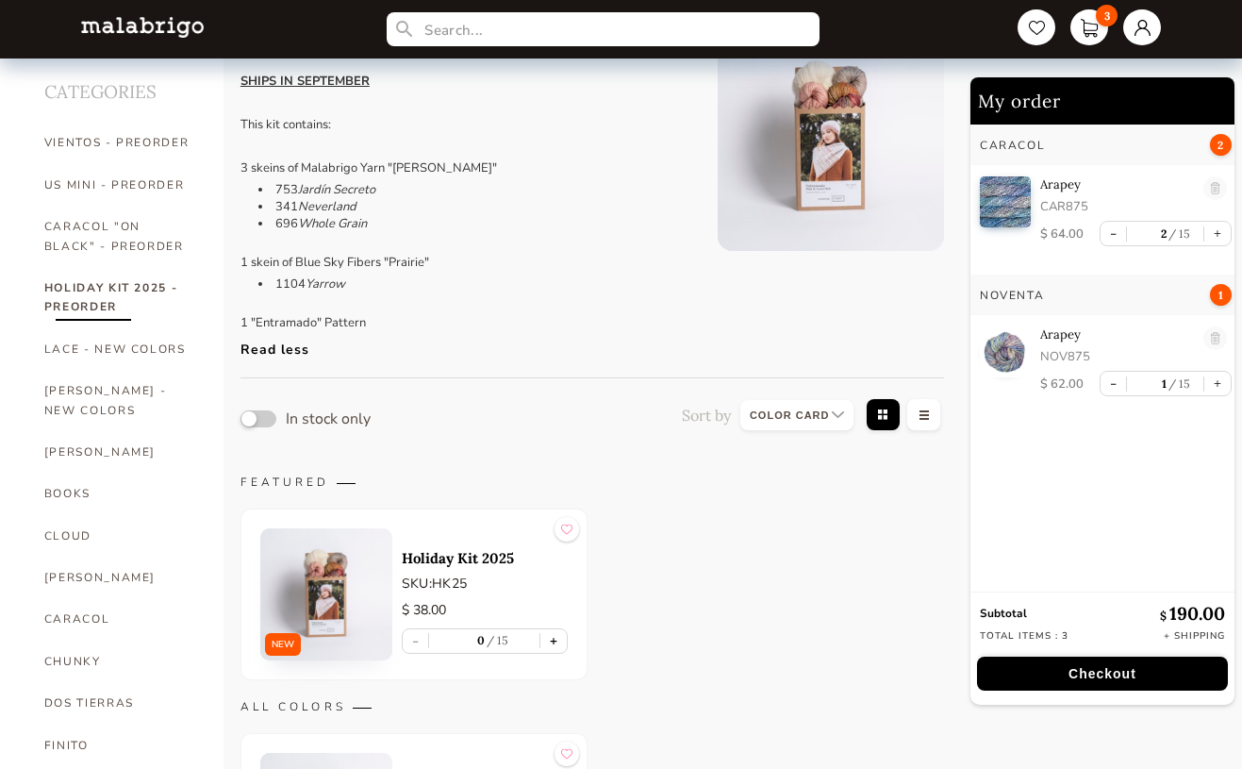
click at [555, 644] on button "+" at bounding box center [554, 641] width 26 height 24
type input "1"
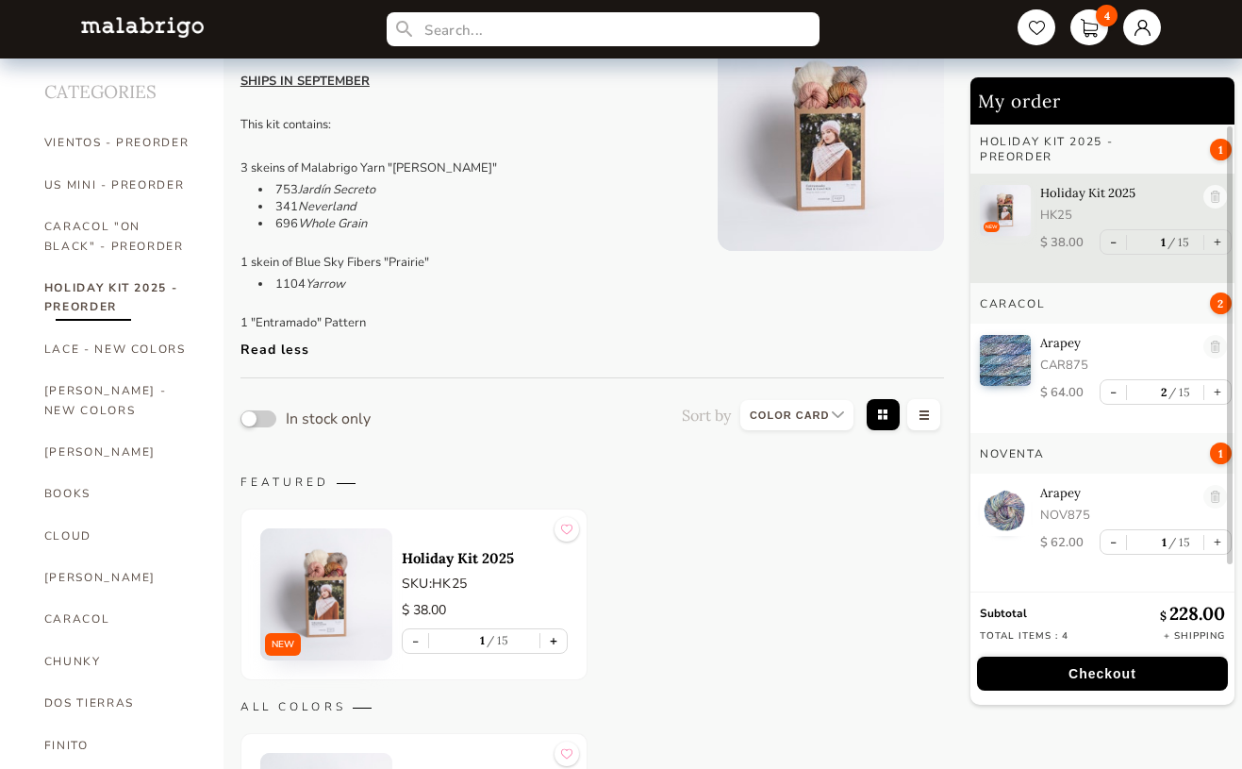
click at [555, 644] on button "+" at bounding box center [554, 641] width 26 height 24
type input "2"
click at [555, 644] on button "+" at bounding box center [554, 641] width 26 height 24
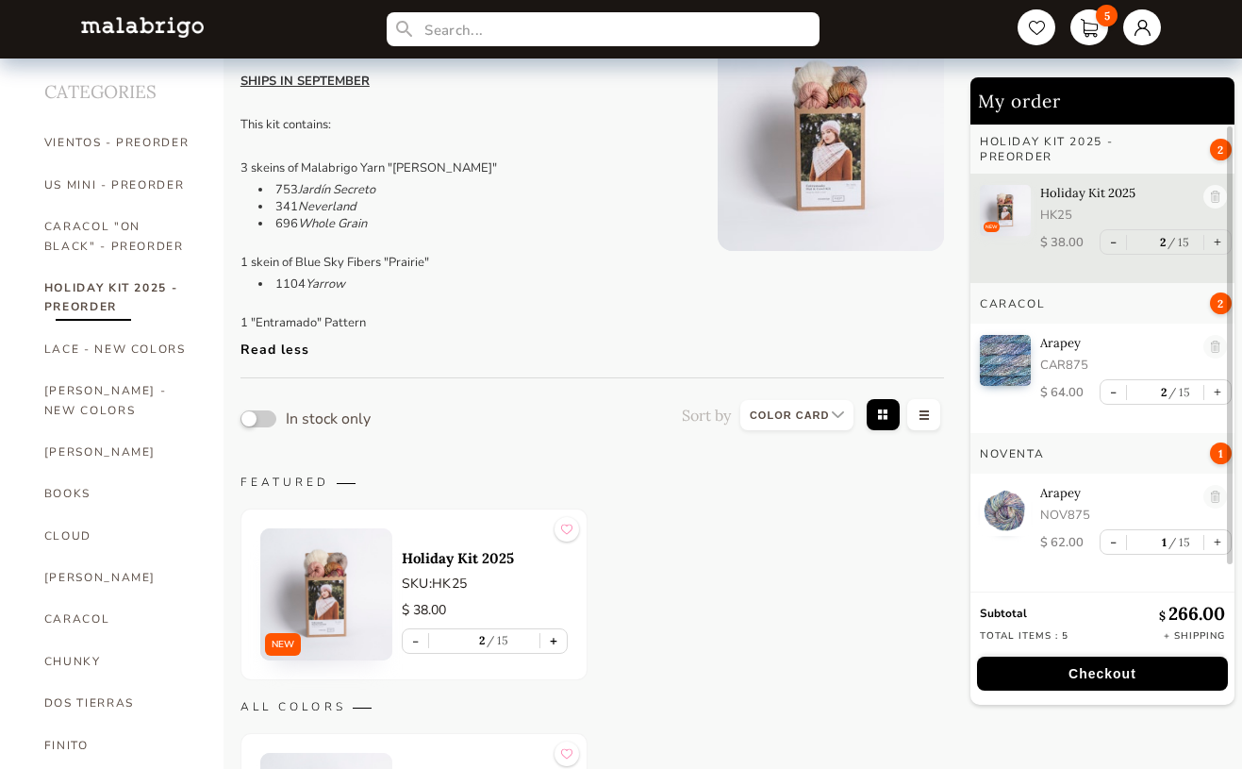
type input "3"
click at [555, 644] on button "+" at bounding box center [554, 641] width 26 height 24
type input "4"
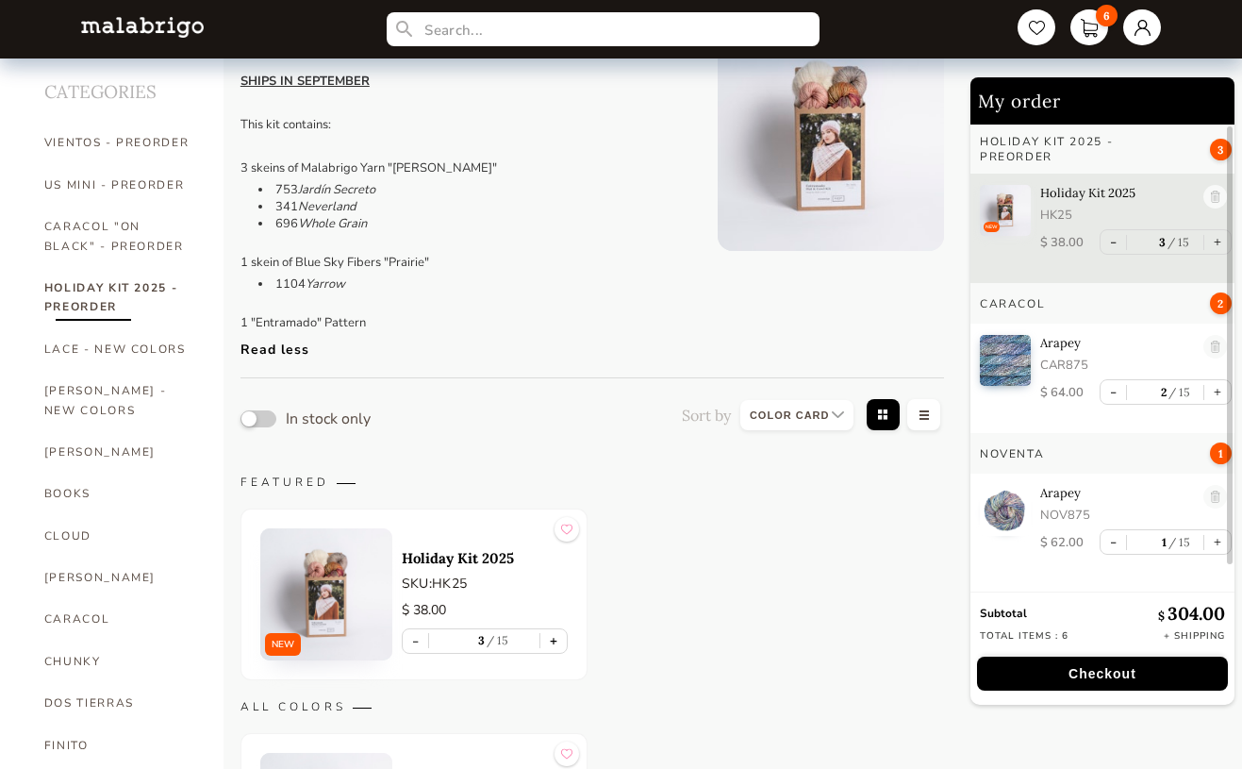
type input "4"
click at [555, 644] on button "+" at bounding box center [554, 641] width 26 height 24
type input "5"
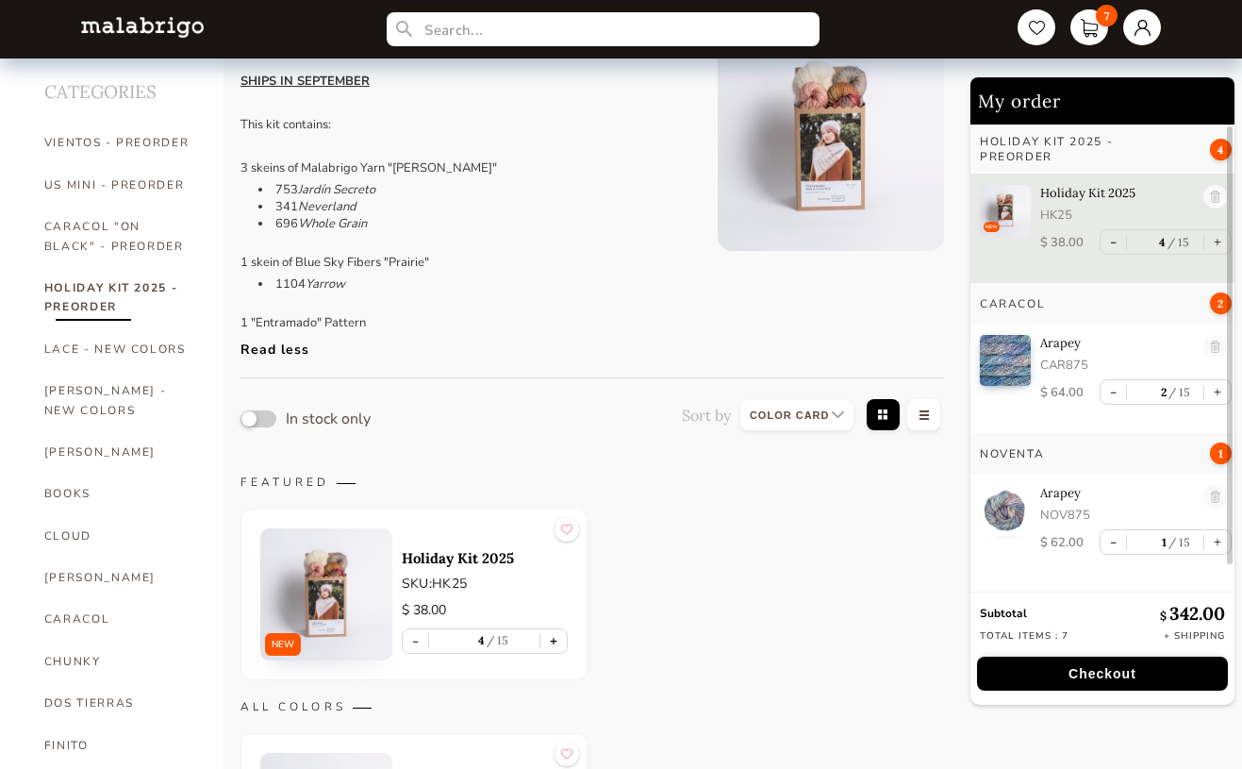
type input "5"
click at [555, 644] on button "+" at bounding box center [554, 641] width 26 height 24
type input "6"
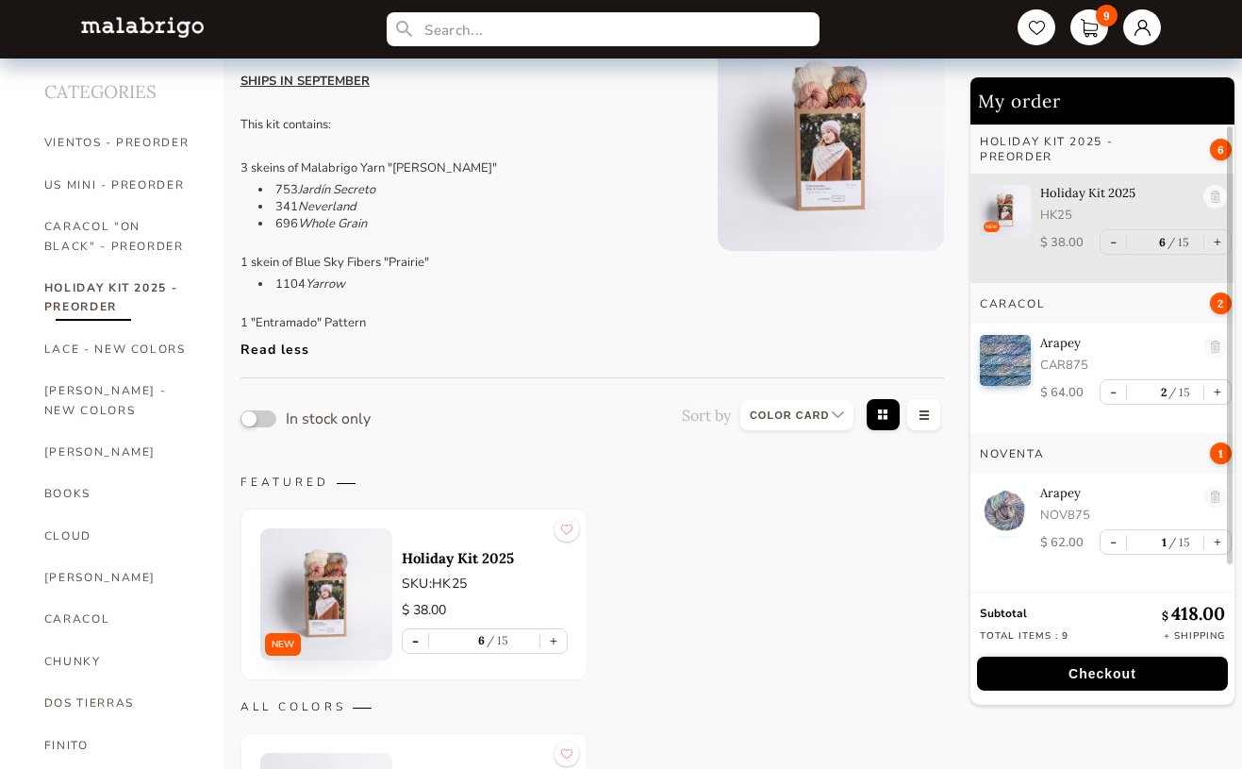
click at [416, 635] on button "-" at bounding box center [415, 641] width 25 height 24
type input "5"
click at [416, 635] on button "-" at bounding box center [415, 641] width 25 height 24
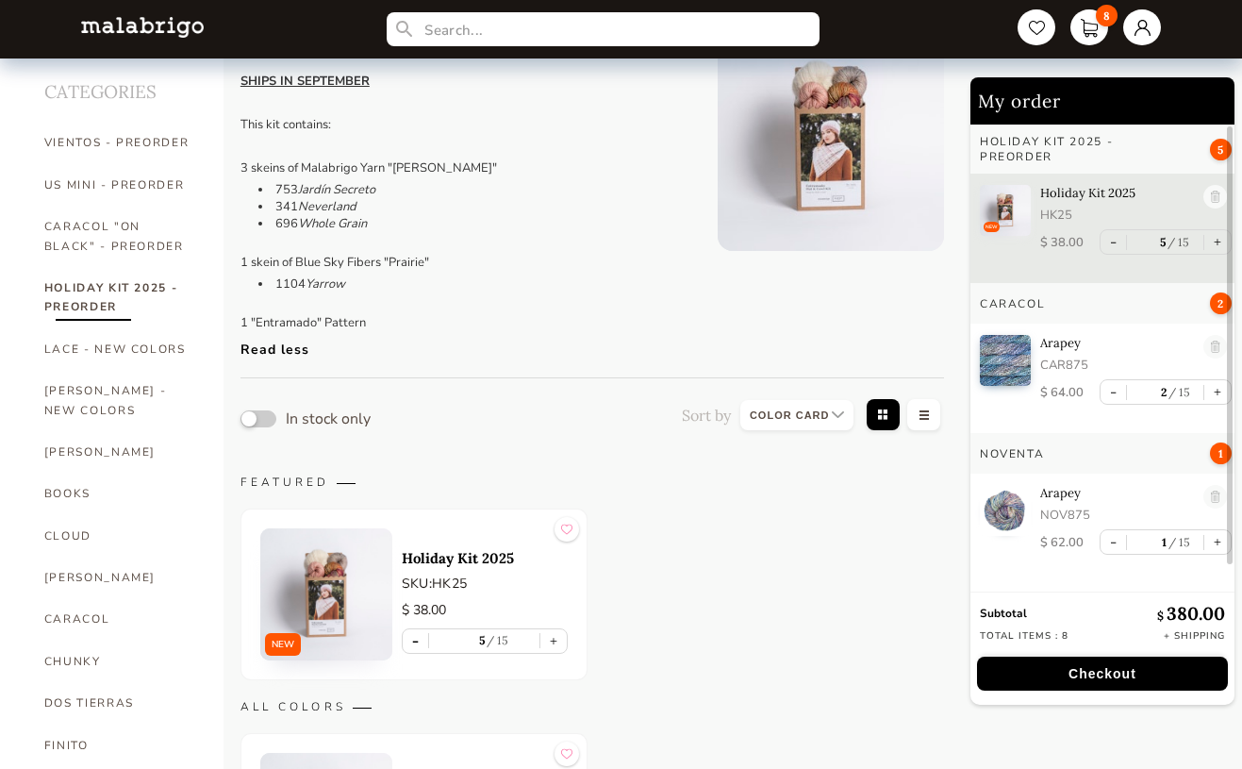
type input "4"
click at [416, 635] on button "-" at bounding box center [415, 641] width 25 height 24
type input "3"
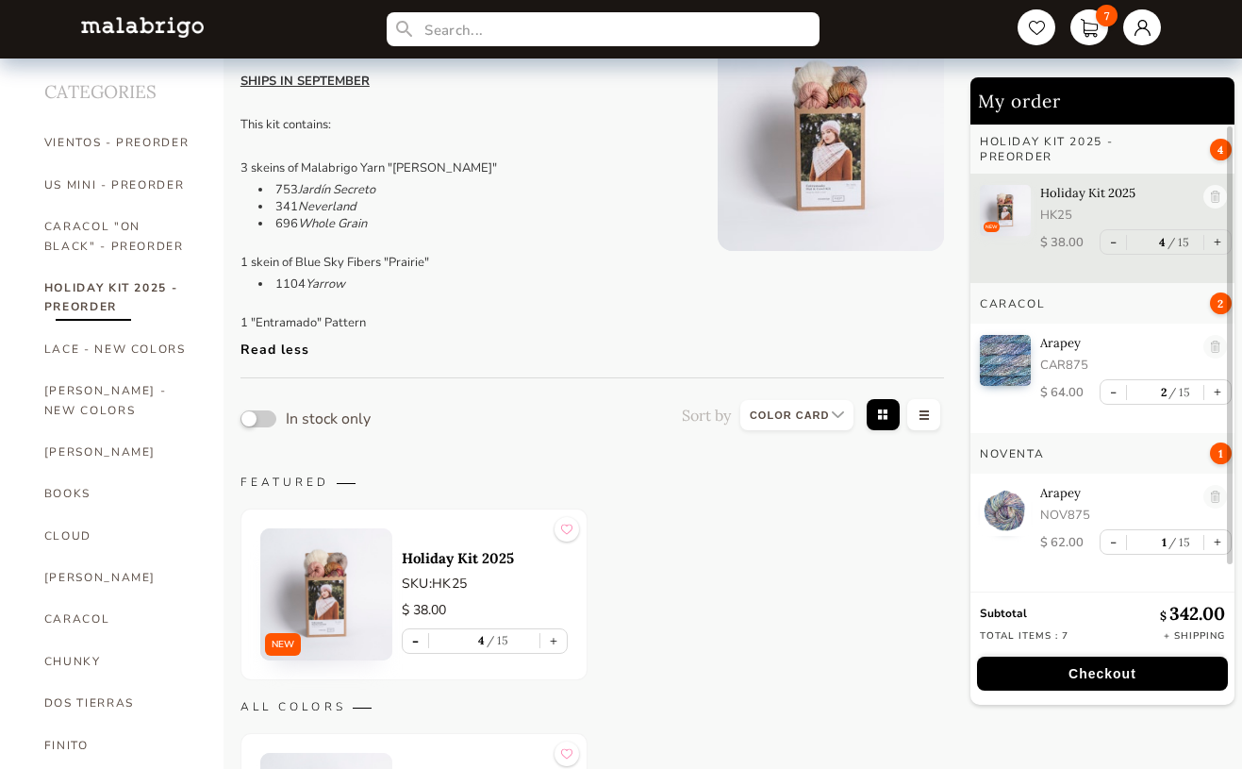
type input "3"
click at [416, 635] on button "-" at bounding box center [415, 641] width 25 height 24
type input "2"
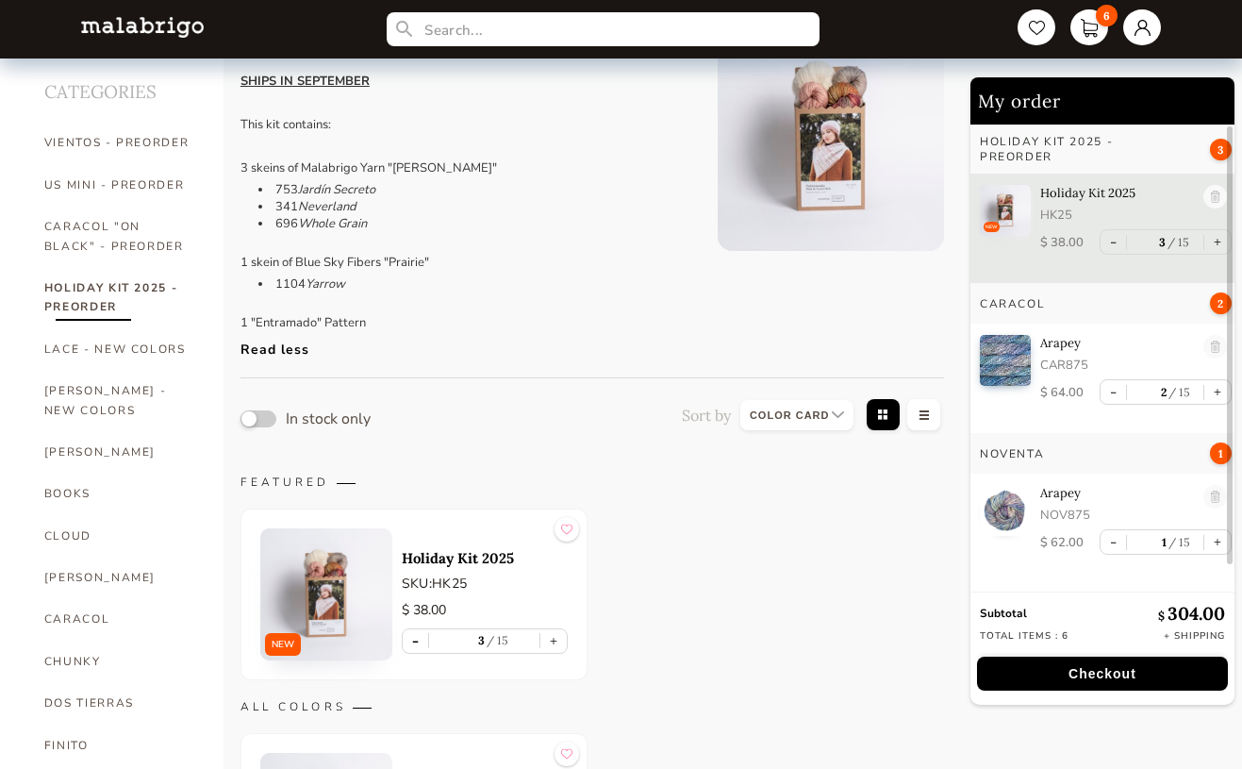
type input "2"
click at [416, 635] on button "-" at bounding box center [415, 641] width 25 height 24
type input "1"
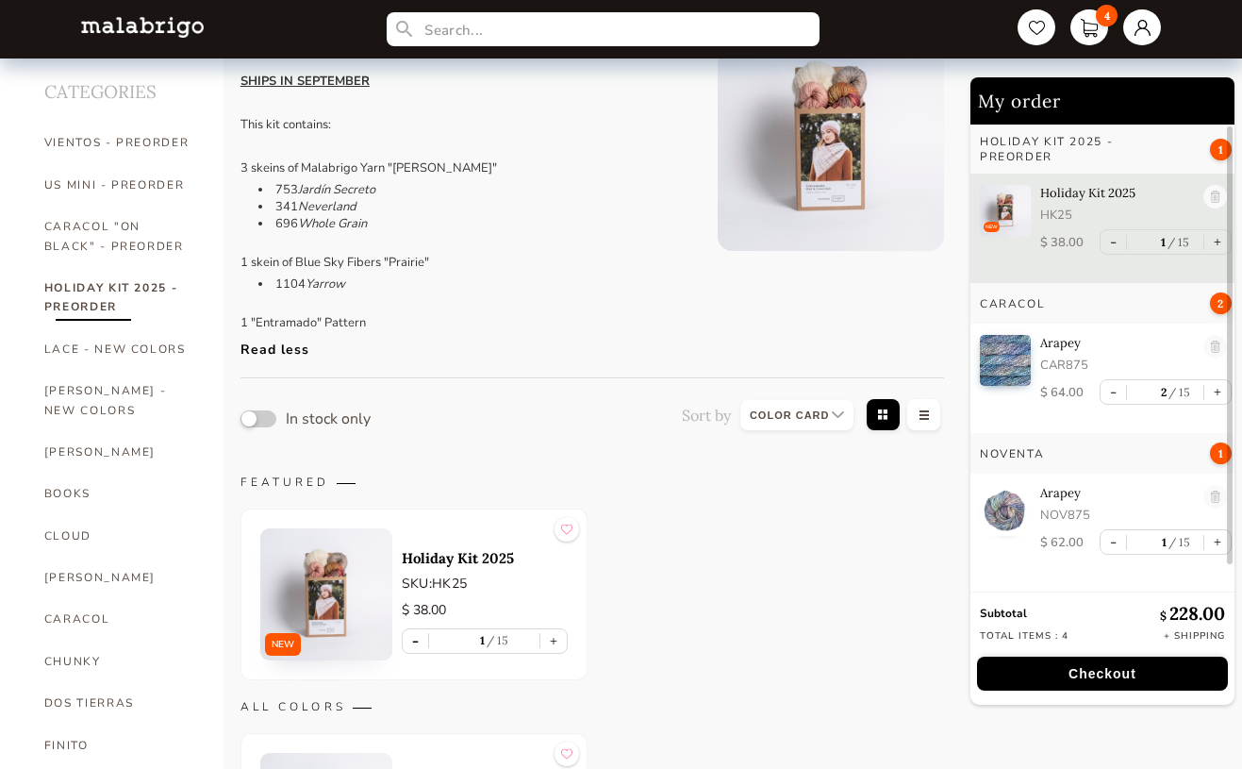
click at [416, 635] on button "-" at bounding box center [415, 641] width 25 height 24
type input "0"
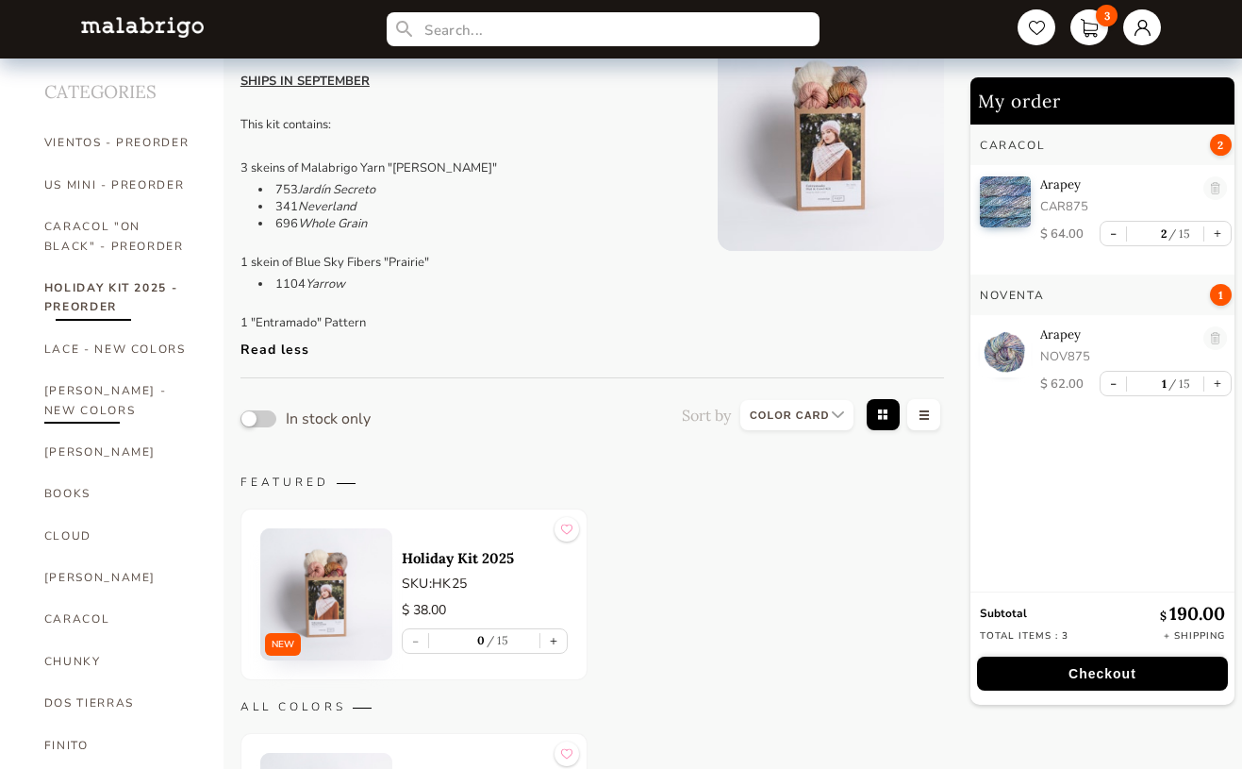
click at [60, 390] on link "[PERSON_NAME] - NEW COLORS" at bounding box center [119, 400] width 151 height 61
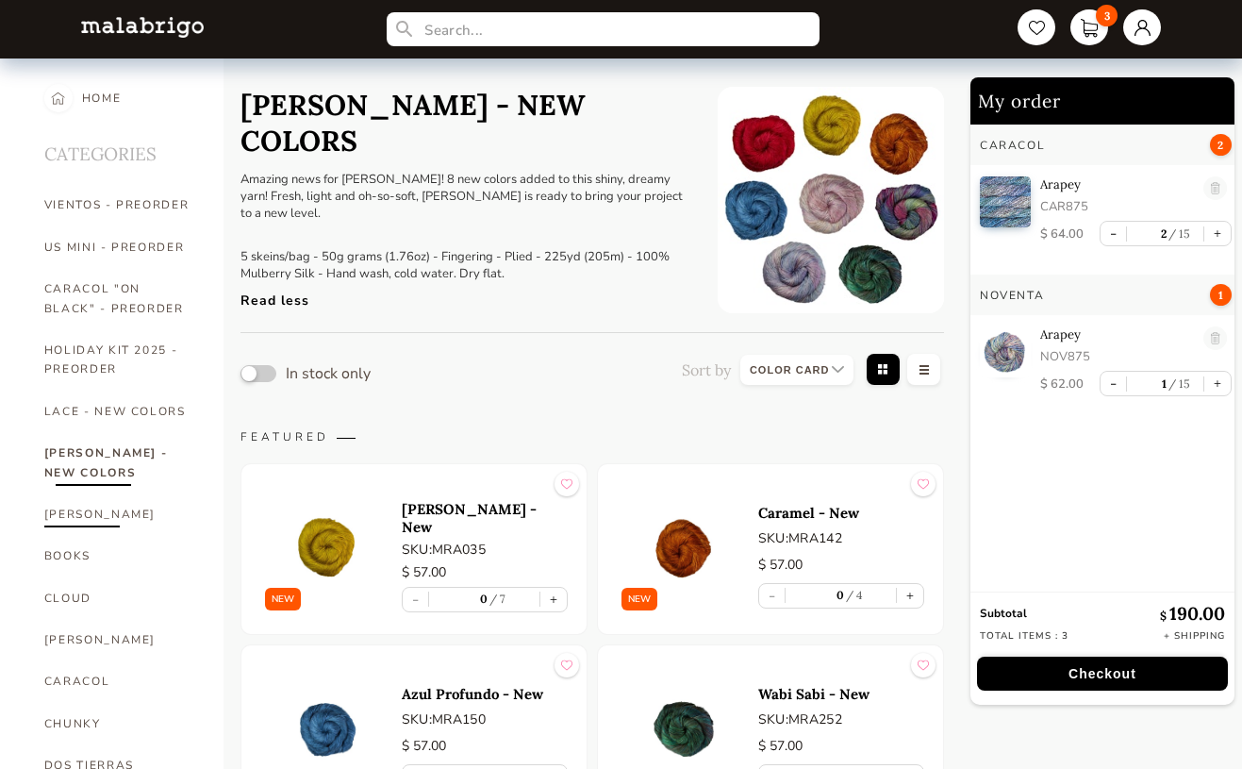
click at [83, 493] on link "[PERSON_NAME]" at bounding box center [119, 514] width 151 height 42
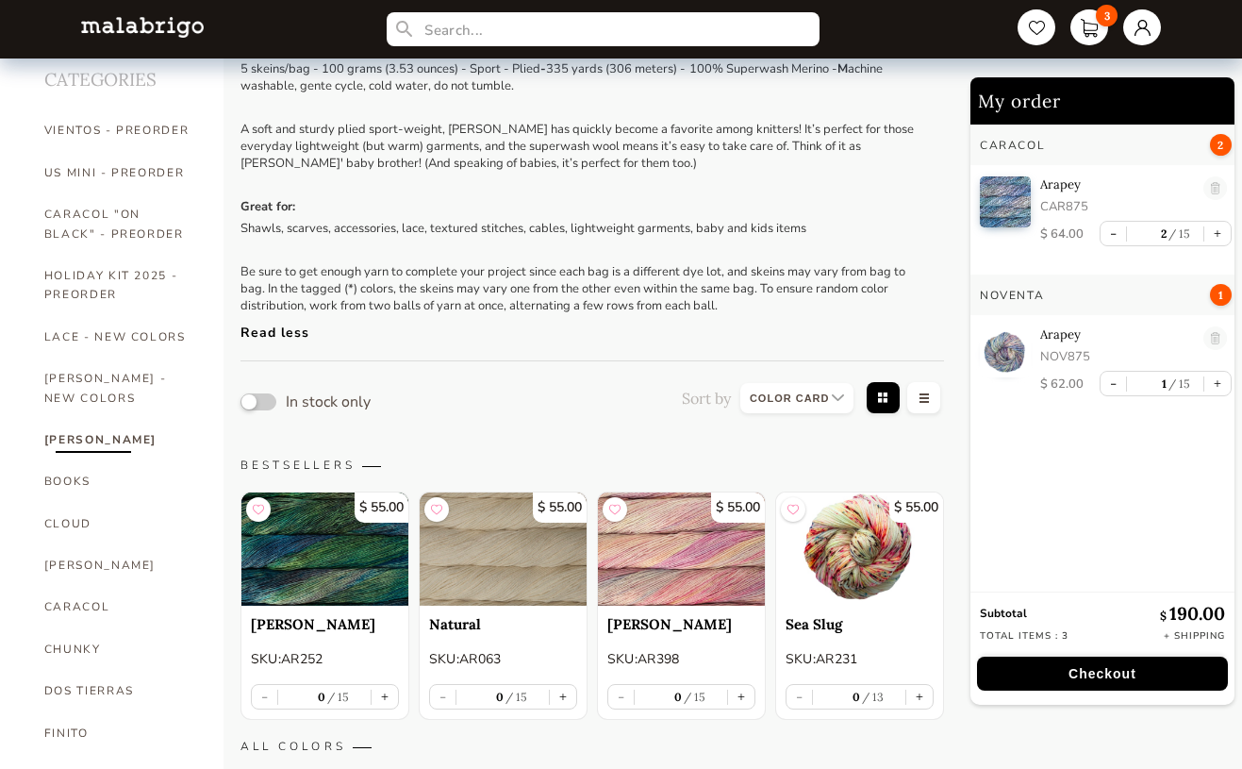
scroll to position [68, 0]
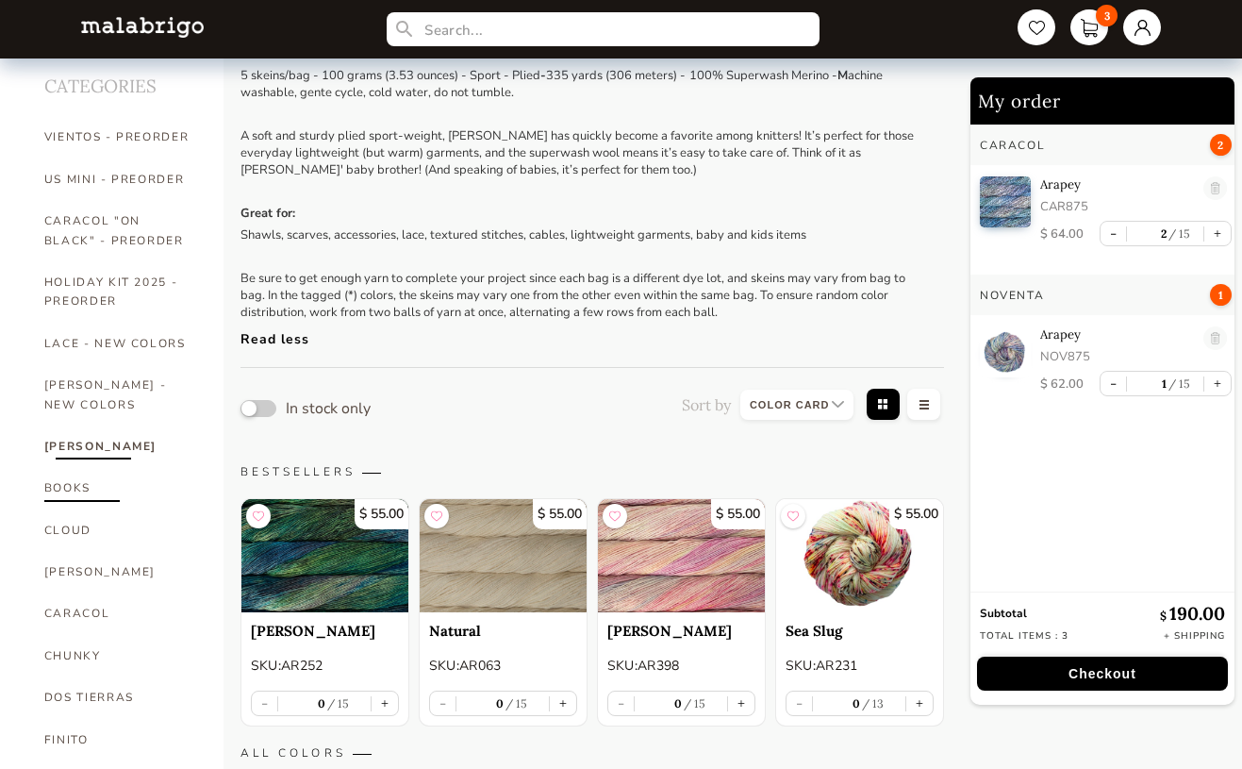
click at [72, 467] on link "BOOKS" at bounding box center [119, 488] width 151 height 42
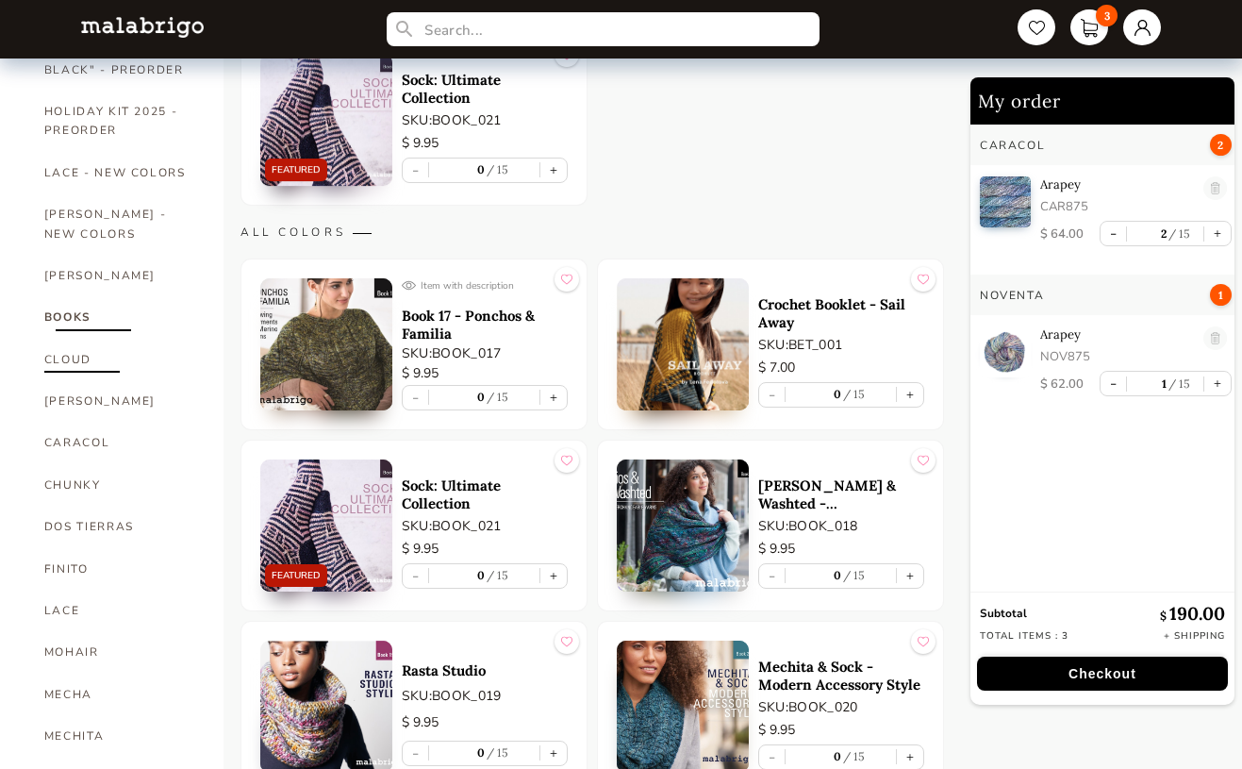
scroll to position [263, 0]
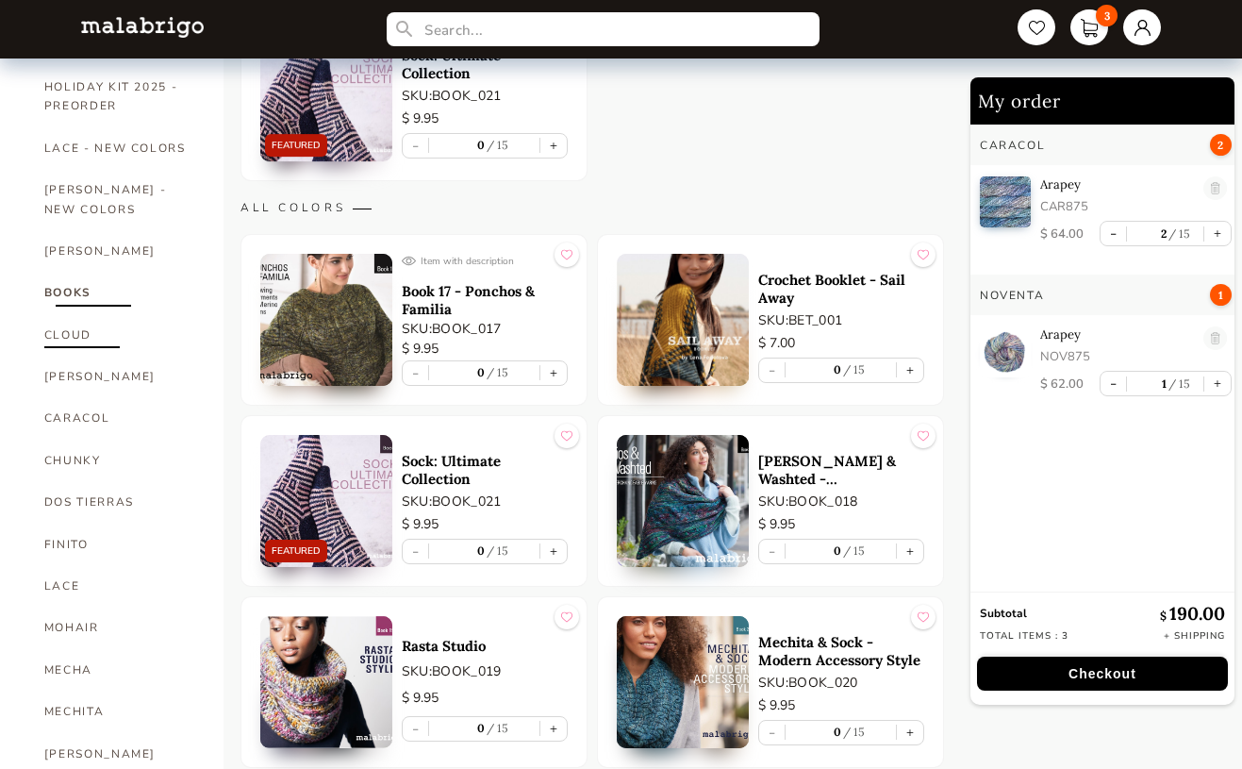
click at [75, 315] on link "CLOUD" at bounding box center [119, 335] width 151 height 42
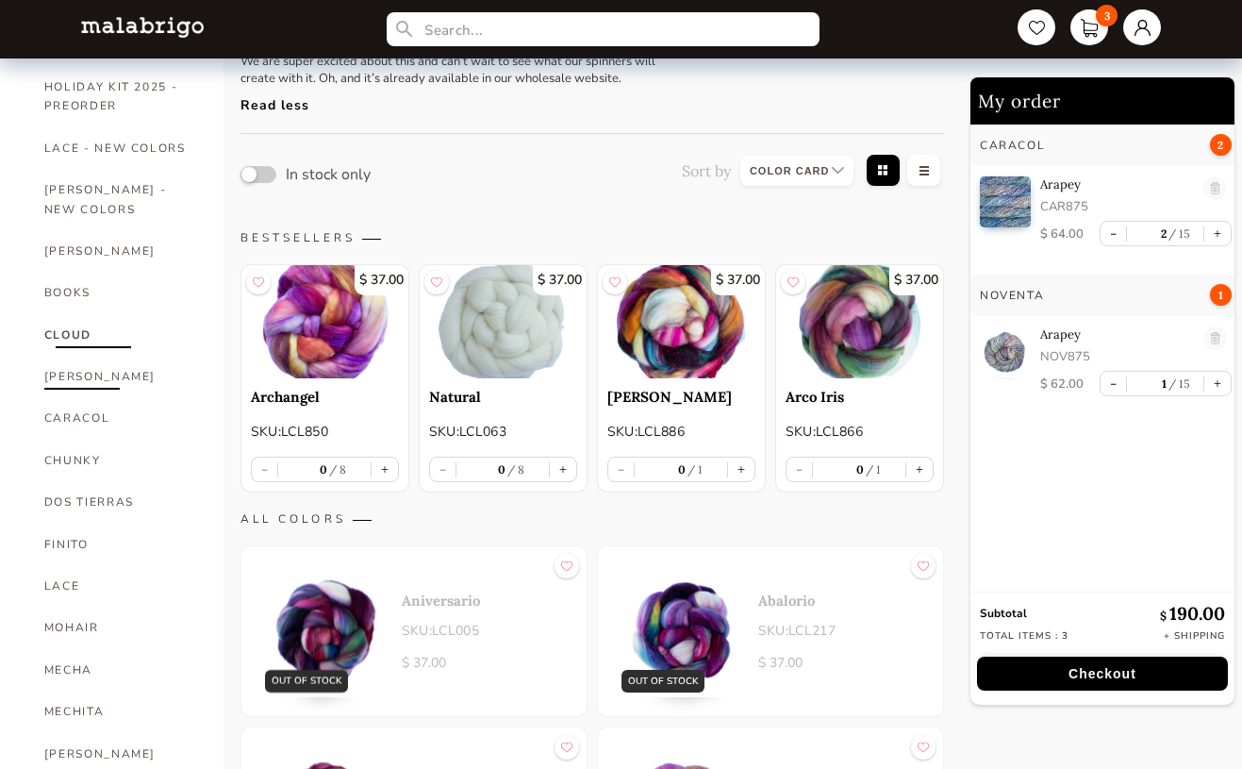
click at [78, 356] on link "[PERSON_NAME]" at bounding box center [119, 377] width 151 height 42
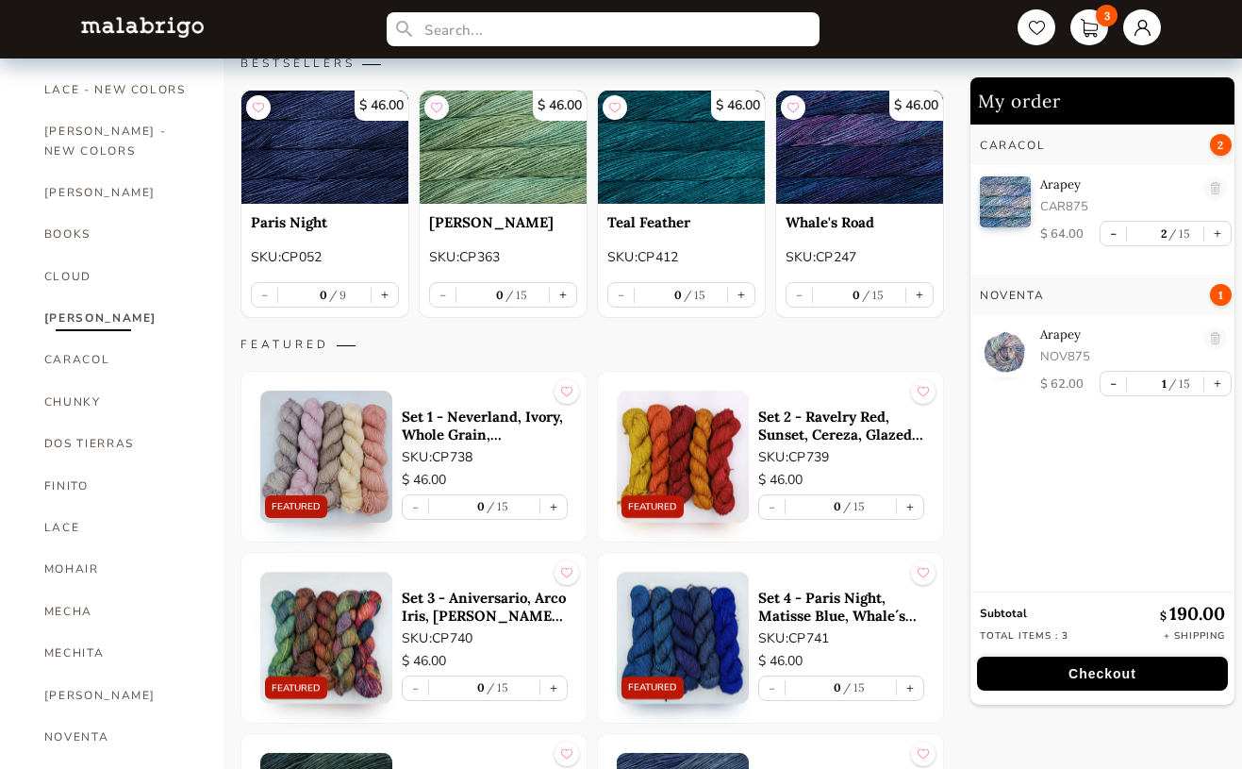
scroll to position [321, 0]
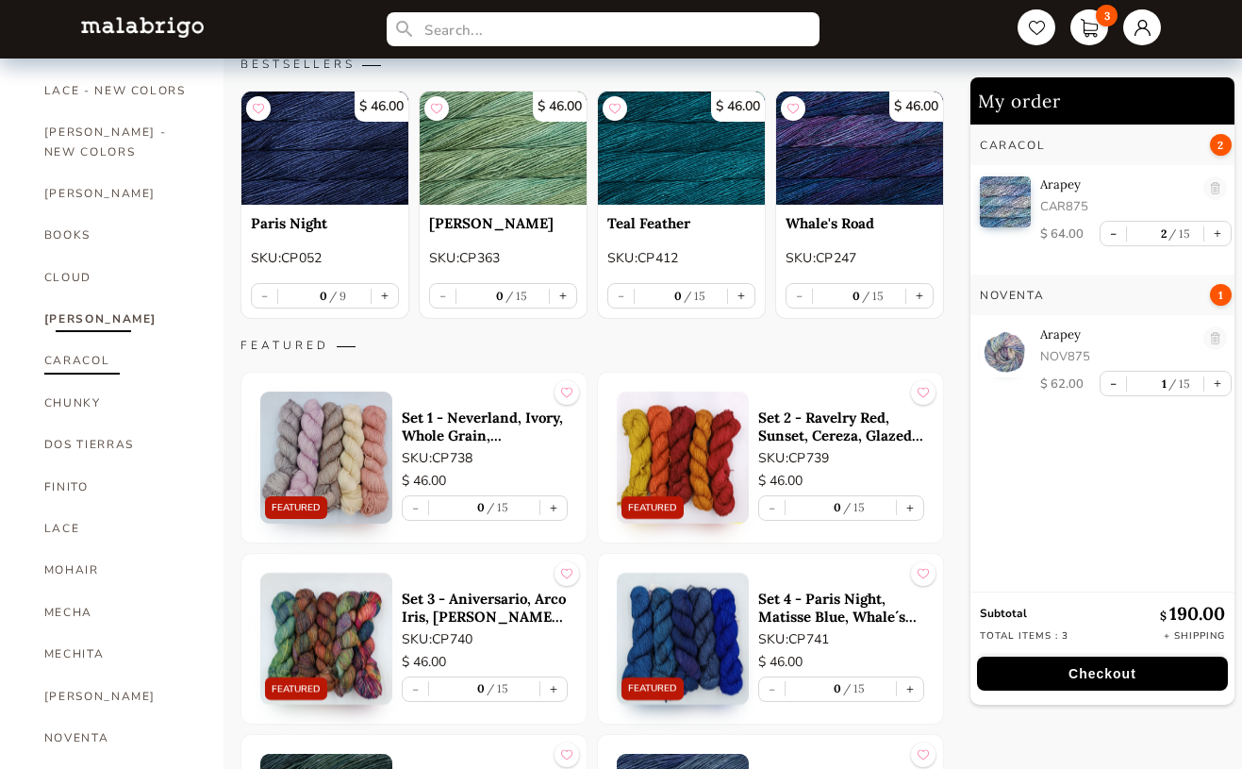
click at [79, 340] on link "CARACOL" at bounding box center [119, 361] width 151 height 42
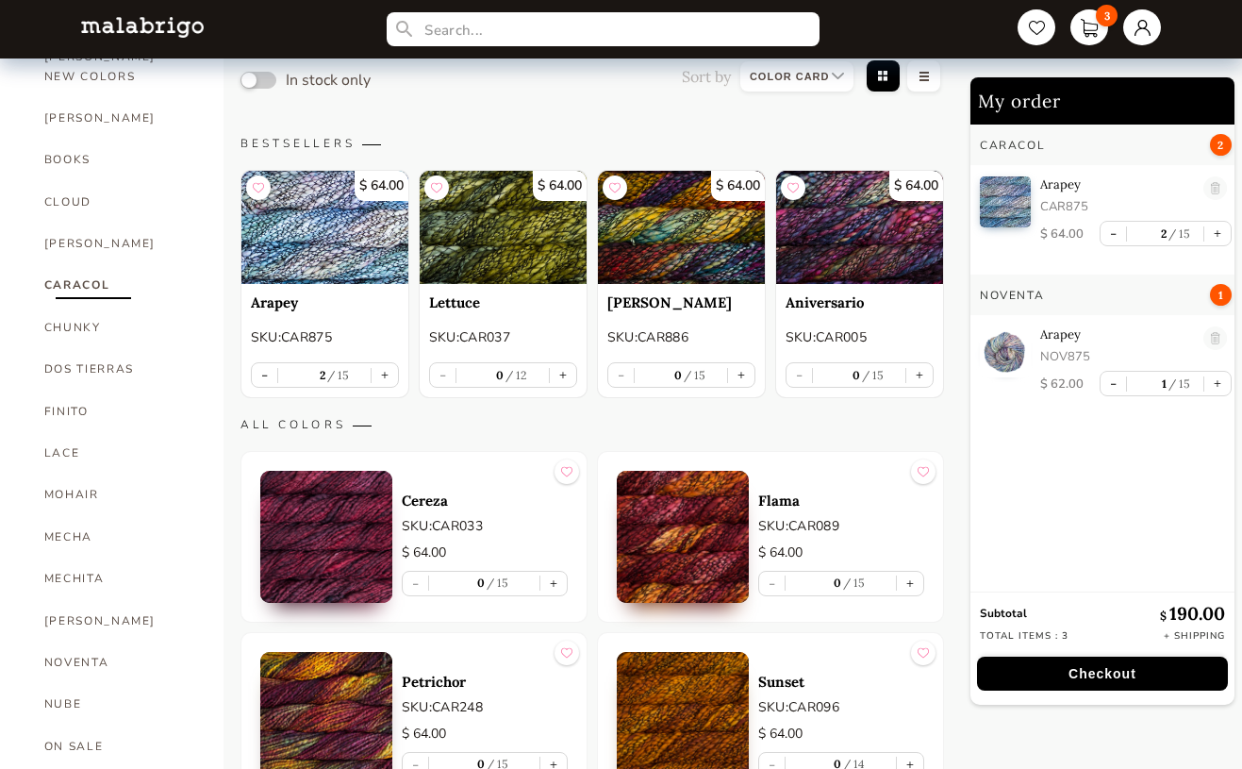
scroll to position [444, 0]
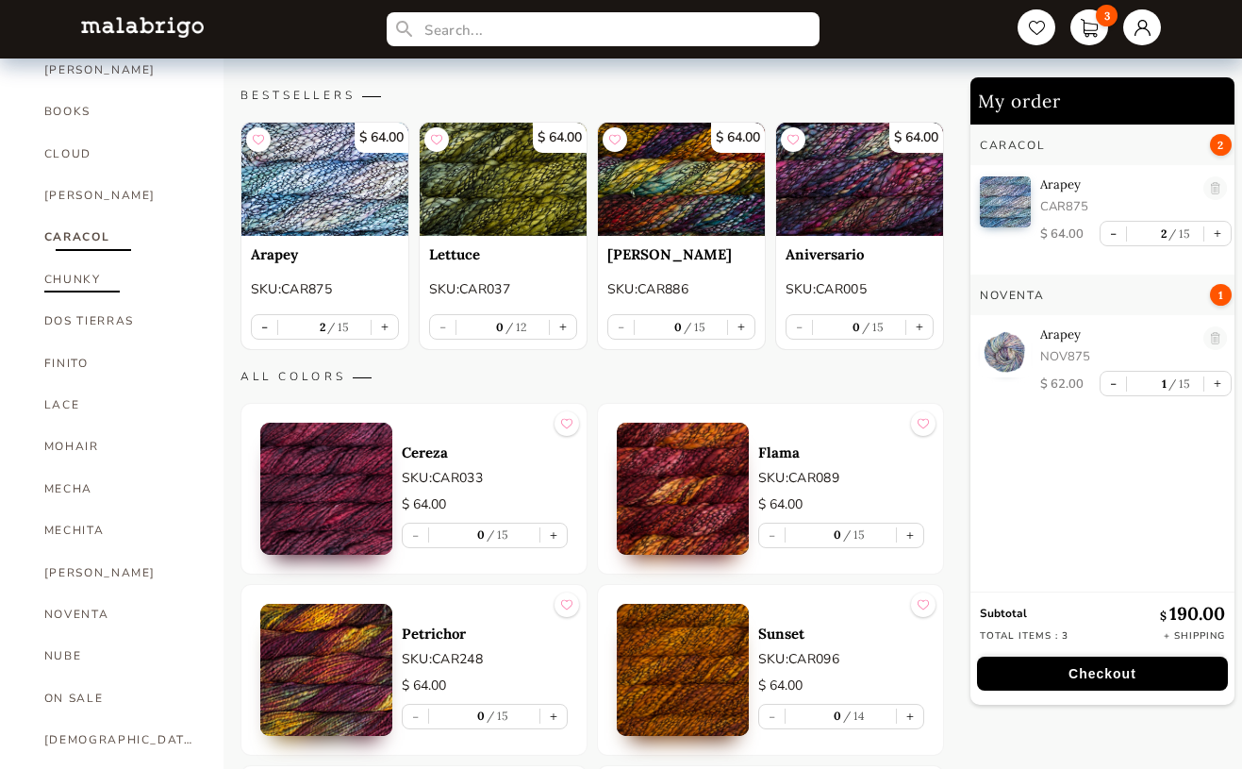
click at [70, 260] on link "CHUNKY" at bounding box center [119, 279] width 151 height 42
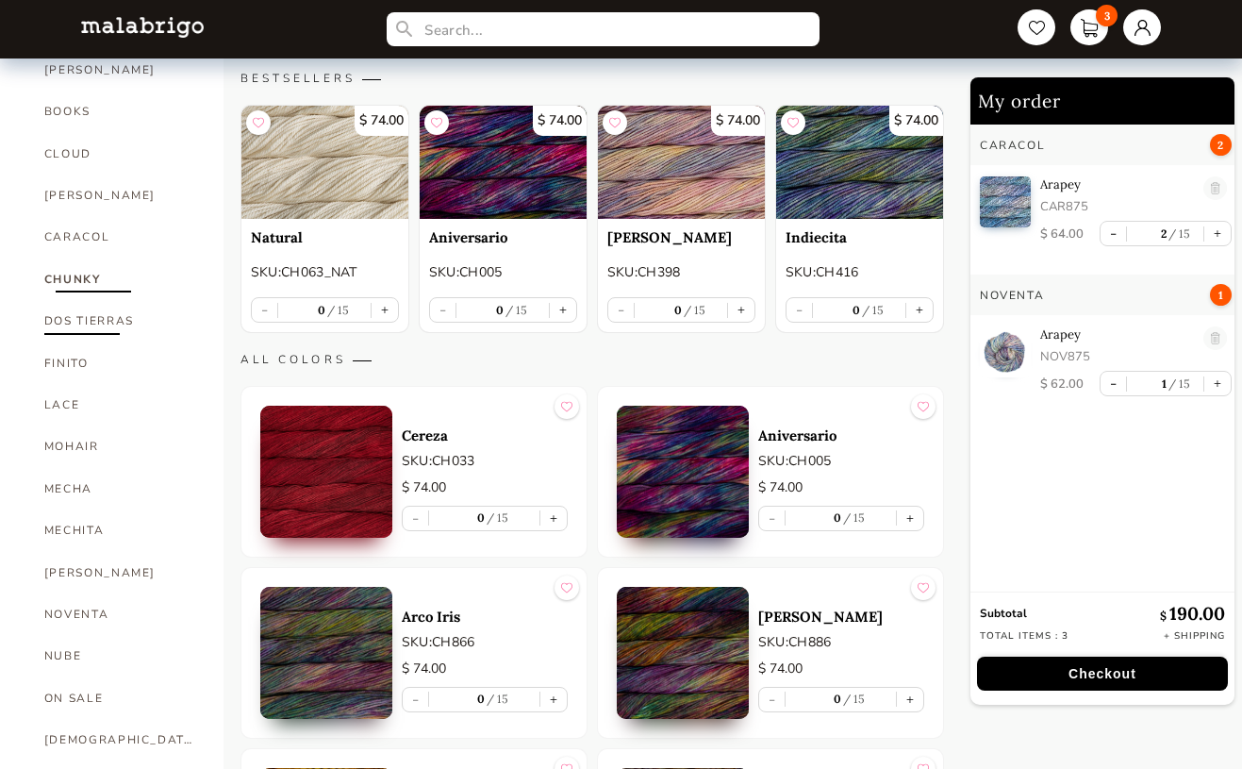
click at [88, 300] on link "DOS TIERRAS" at bounding box center [119, 321] width 151 height 42
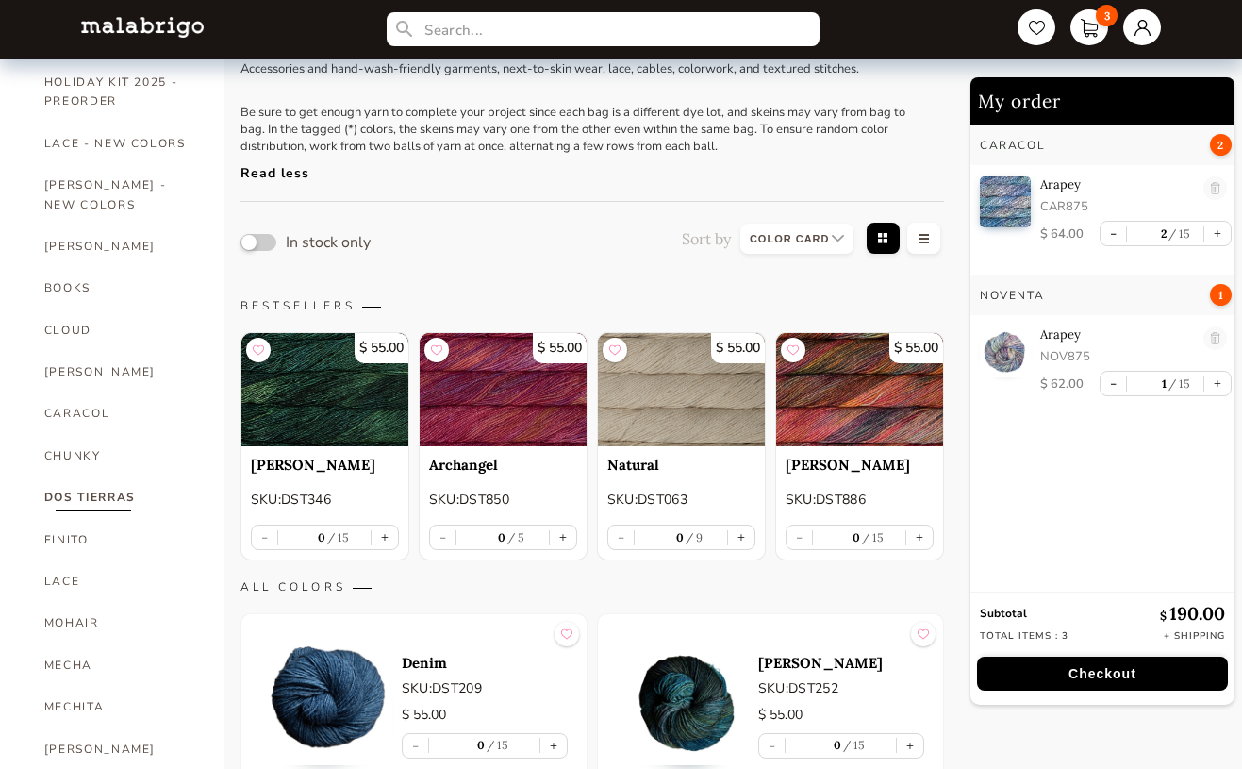
scroll to position [280, 0]
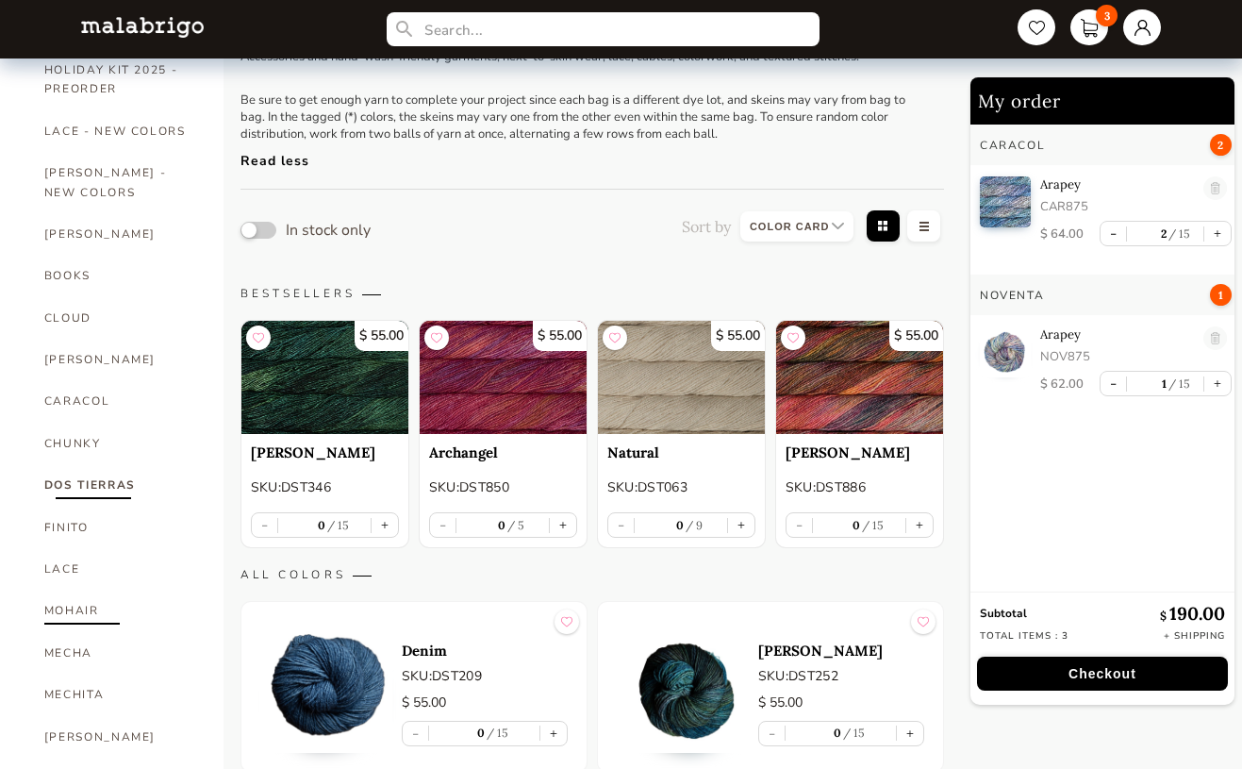
click at [79, 590] on link "MOHAIR" at bounding box center [119, 611] width 151 height 42
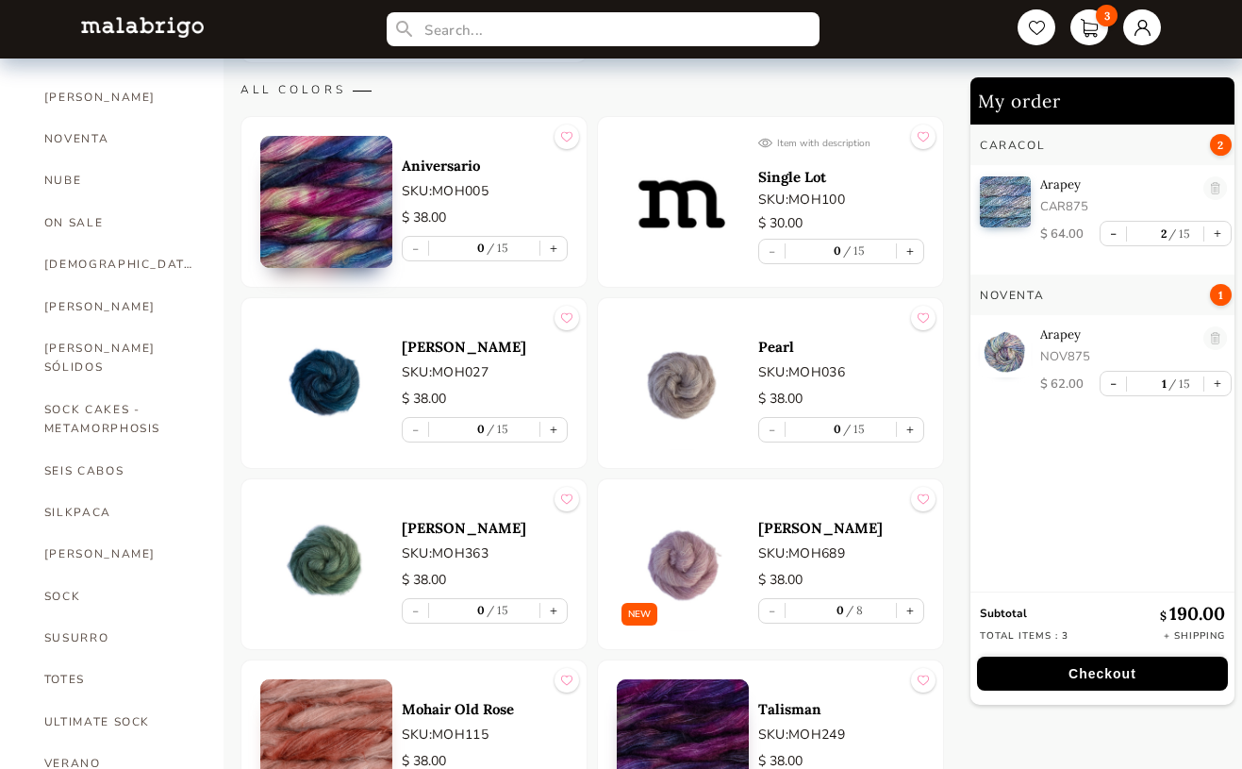
scroll to position [930, 0]
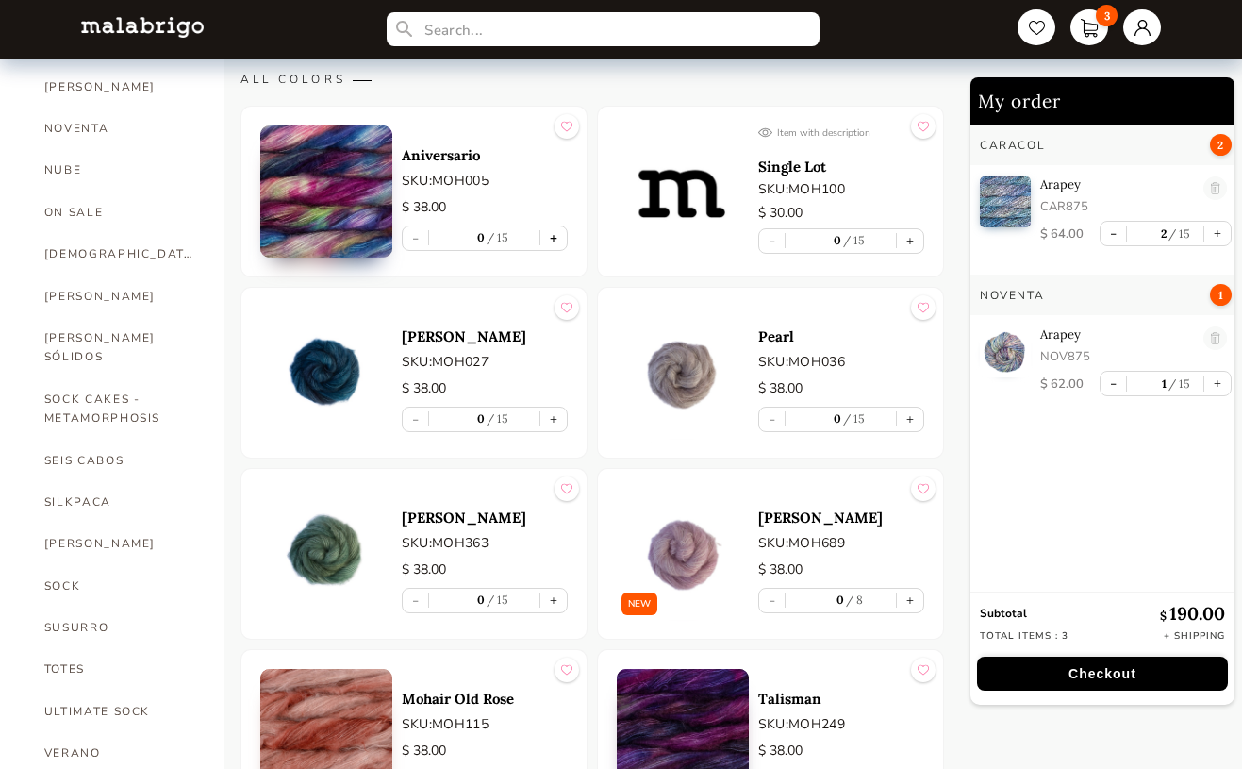
click at [553, 234] on button "+" at bounding box center [554, 238] width 26 height 24
type input "1"
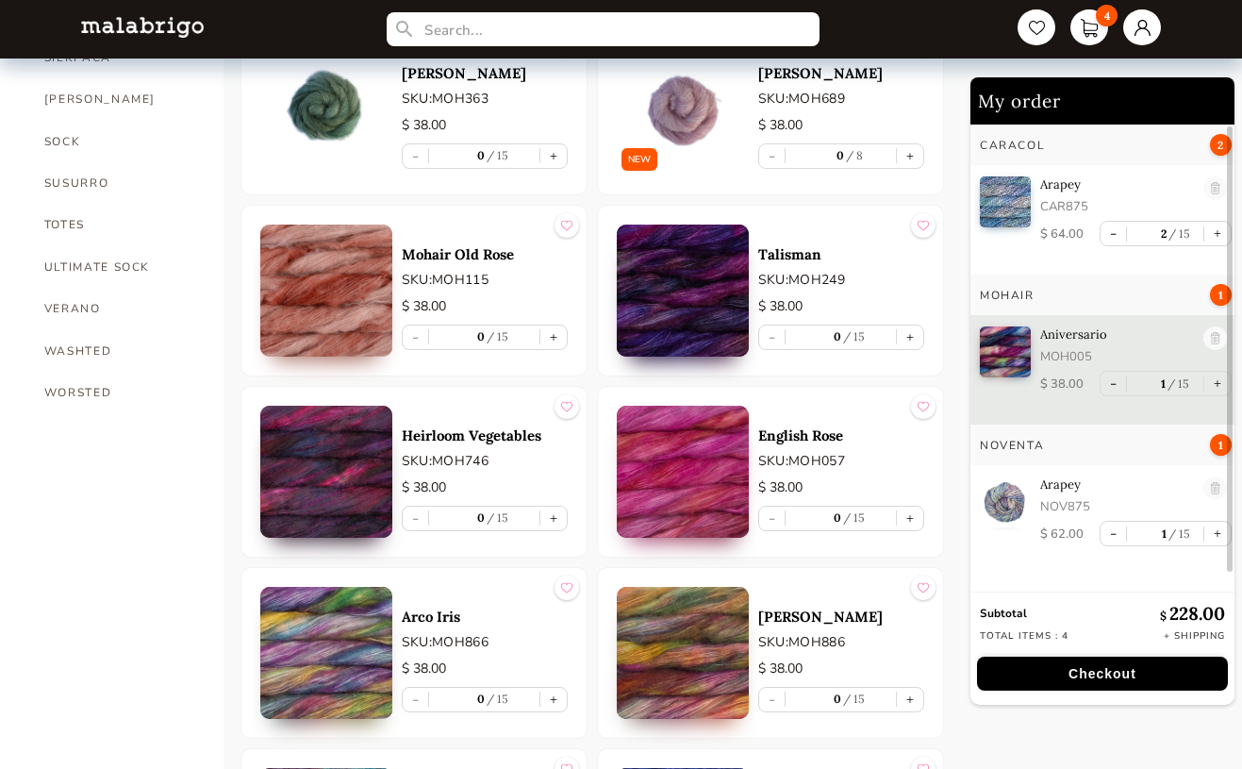
scroll to position [1413, 0]
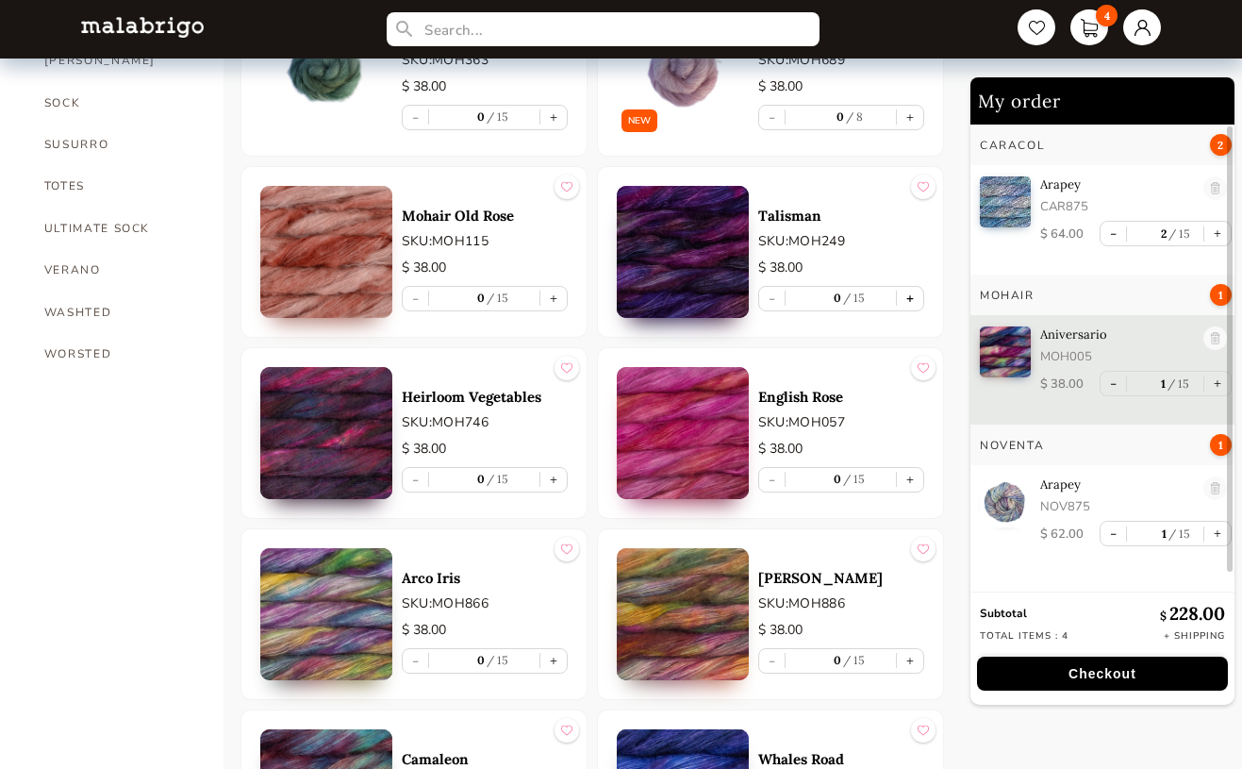
click at [908, 296] on button "+" at bounding box center [910, 299] width 26 height 24
type input "1"
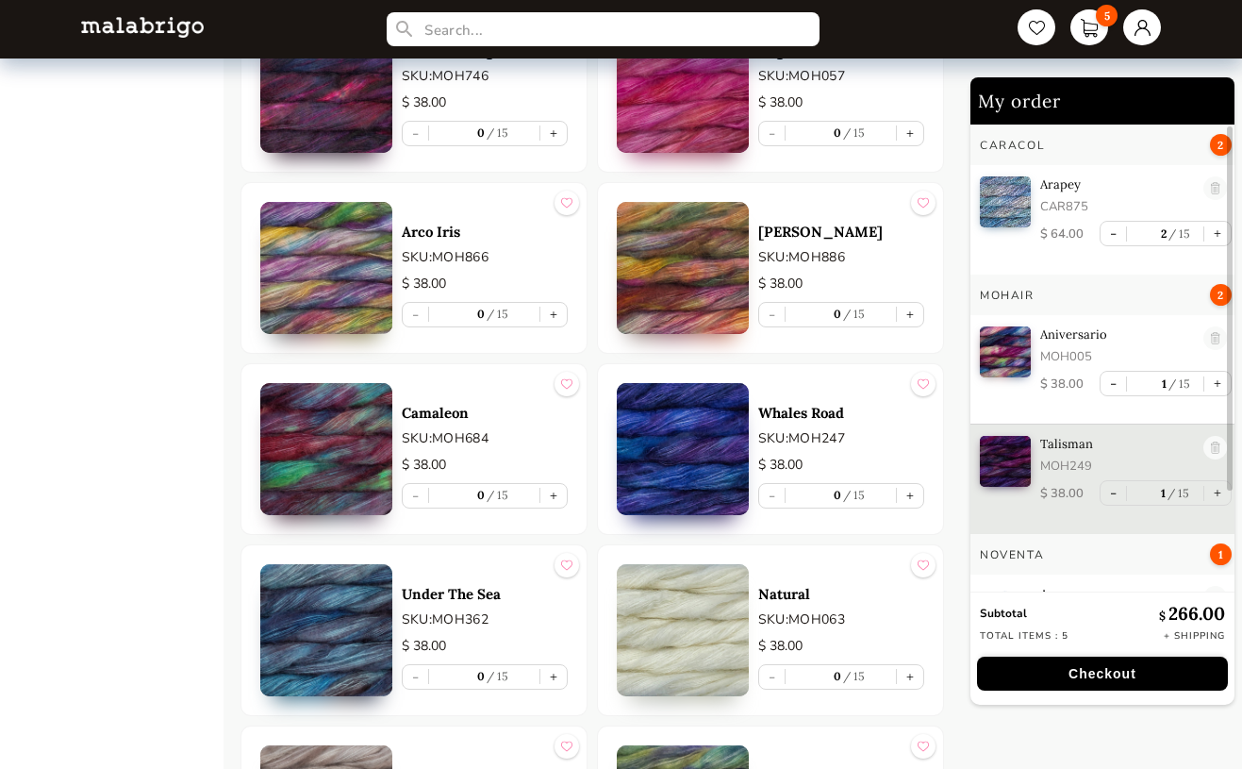
scroll to position [1767, 0]
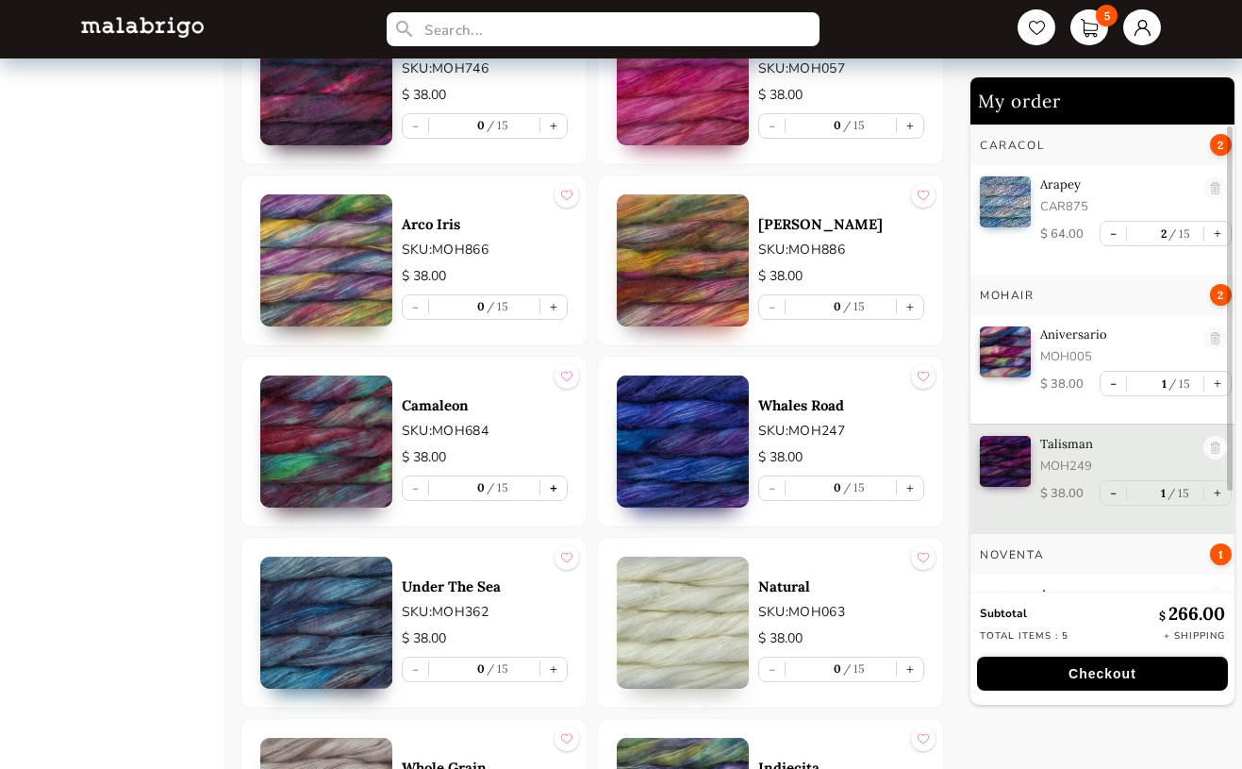
click at [562, 485] on button "+" at bounding box center [554, 488] width 26 height 24
type input "1"
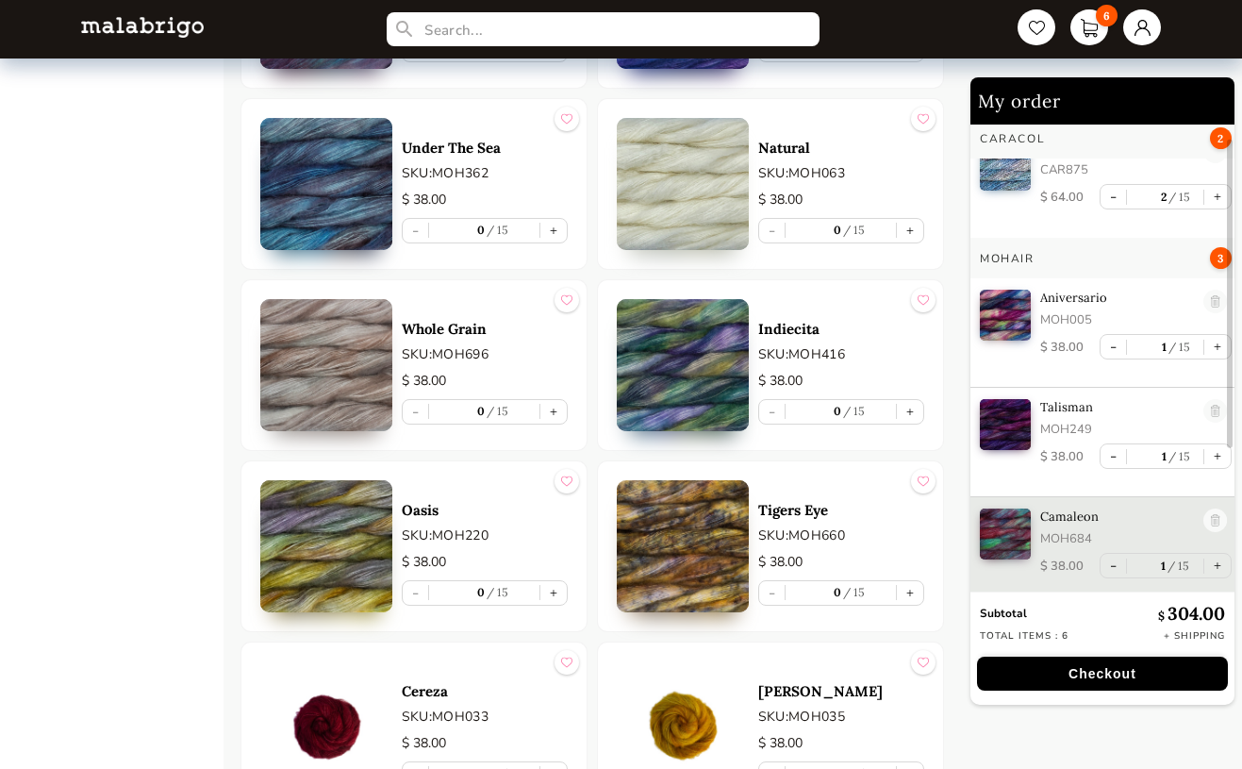
scroll to position [2201, 0]
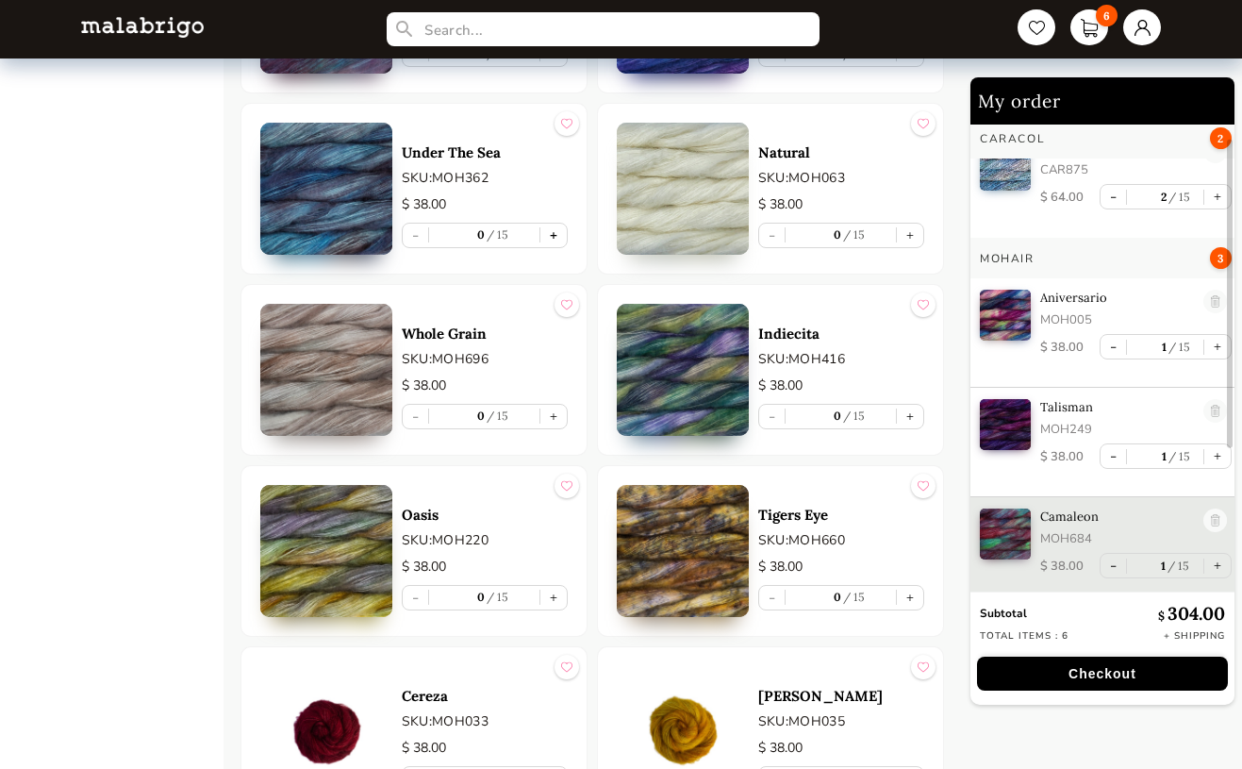
click at [559, 233] on button "+" at bounding box center [554, 236] width 26 height 24
type input "1"
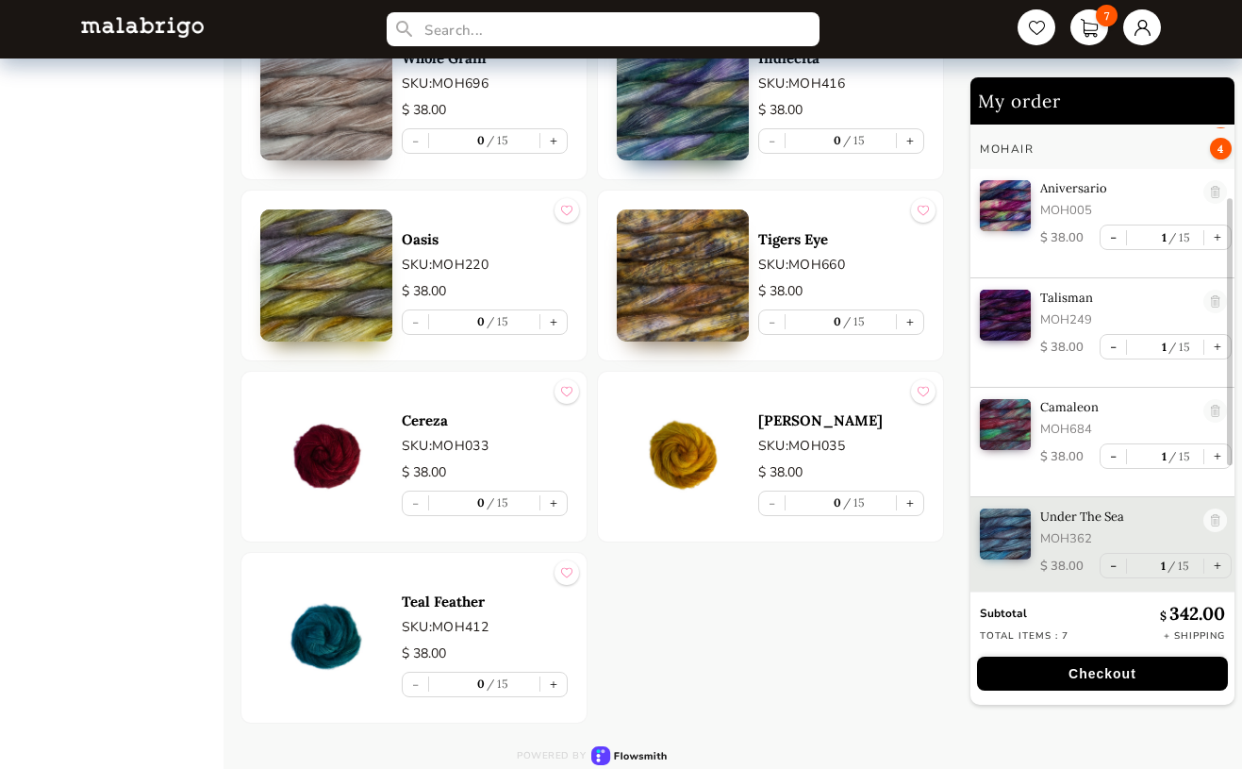
scroll to position [2476, 0]
click at [553, 683] on button "+" at bounding box center [554, 685] width 26 height 24
type input "1"
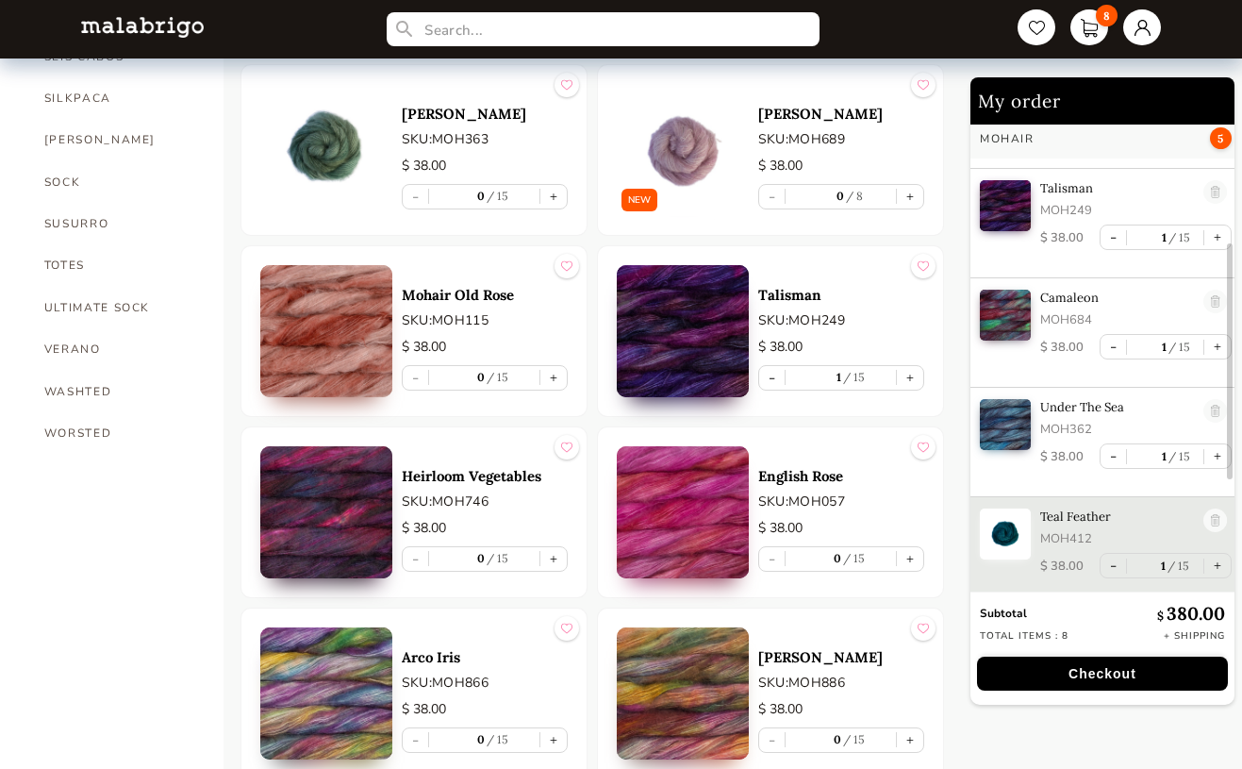
scroll to position [1332, 0]
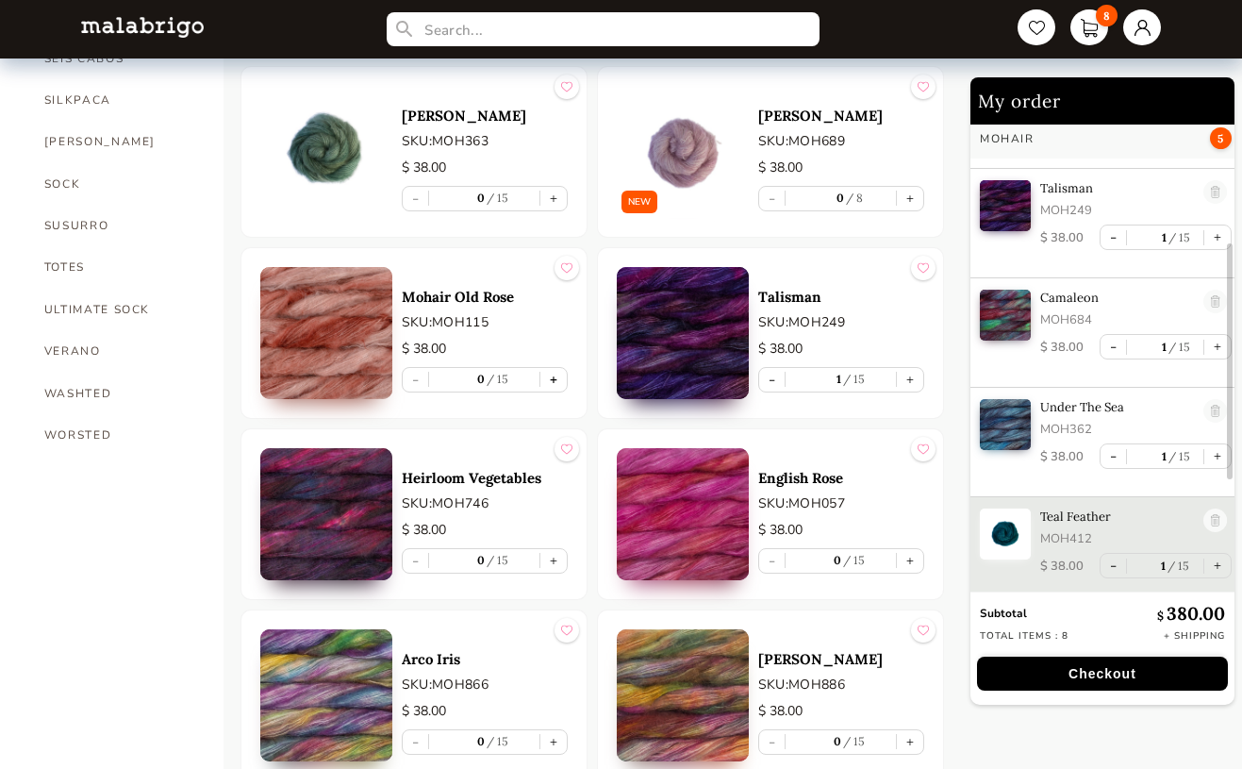
click at [553, 377] on button "+" at bounding box center [554, 380] width 26 height 24
type input "1"
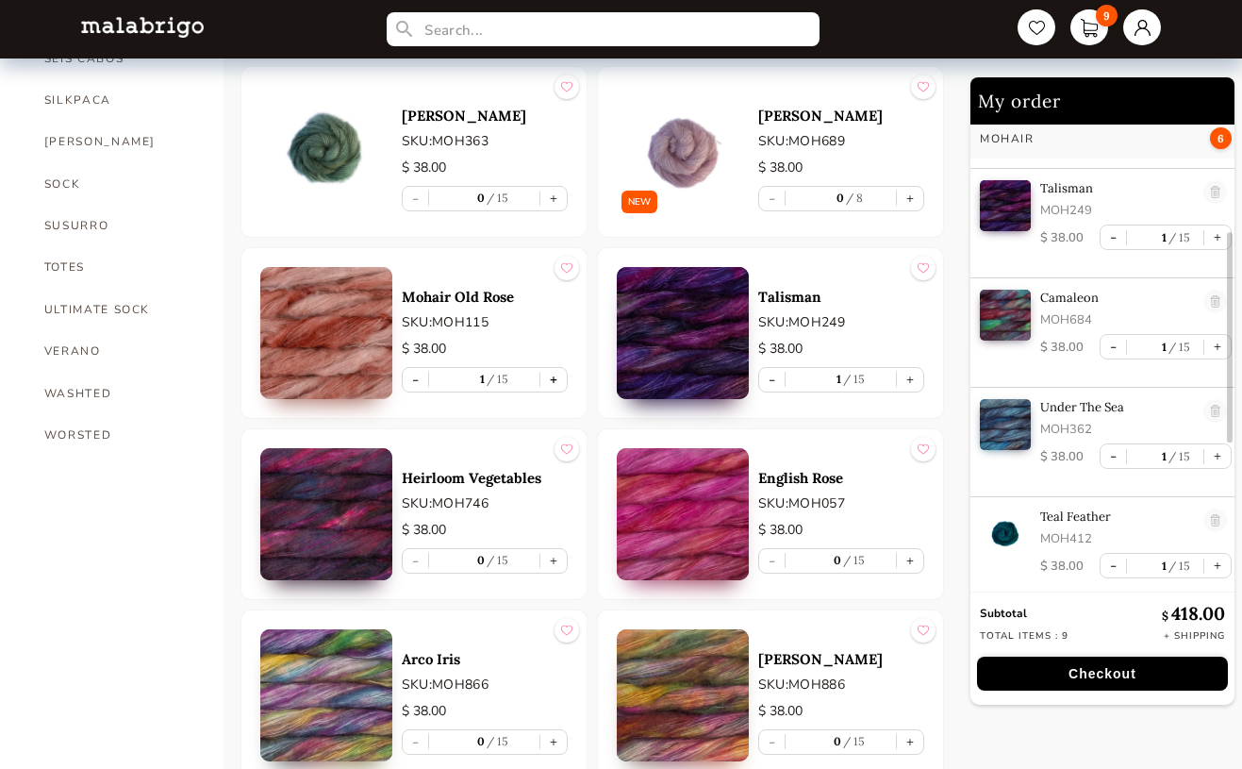
scroll to position [358, 0]
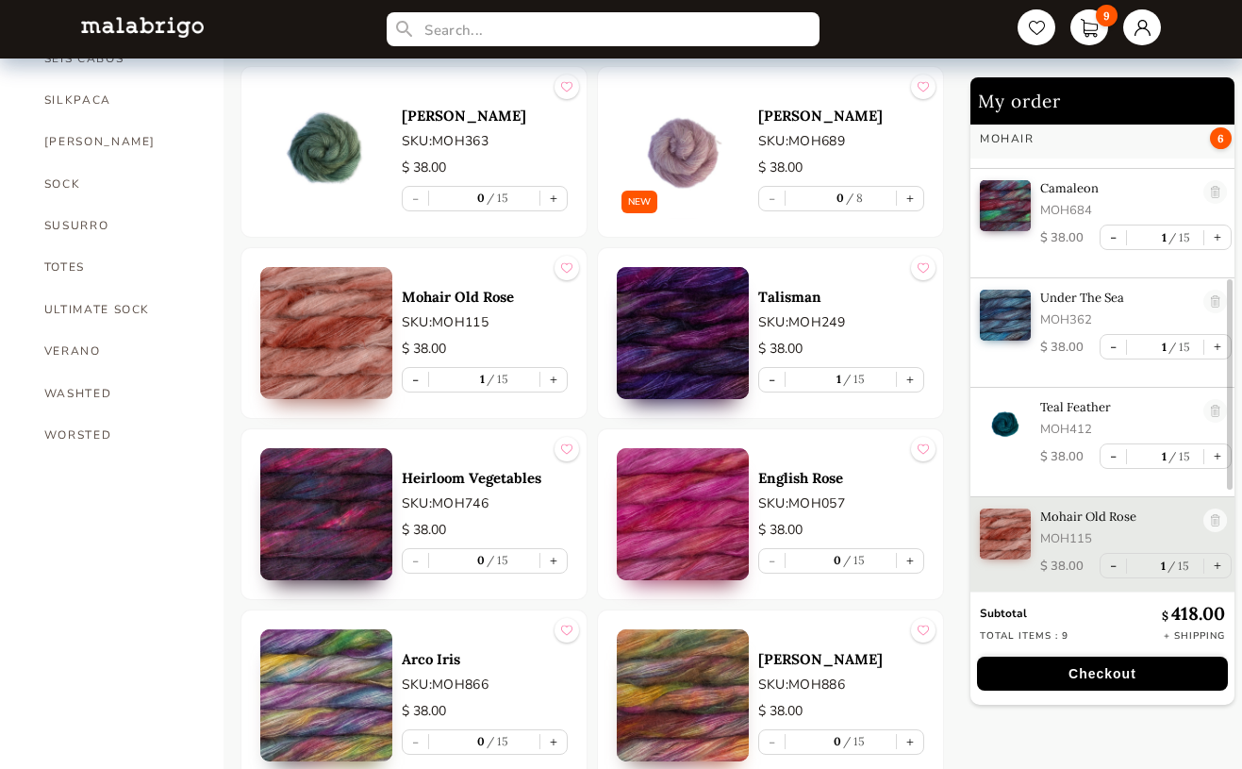
click at [1129, 675] on button "Checkout" at bounding box center [1102, 674] width 251 height 34
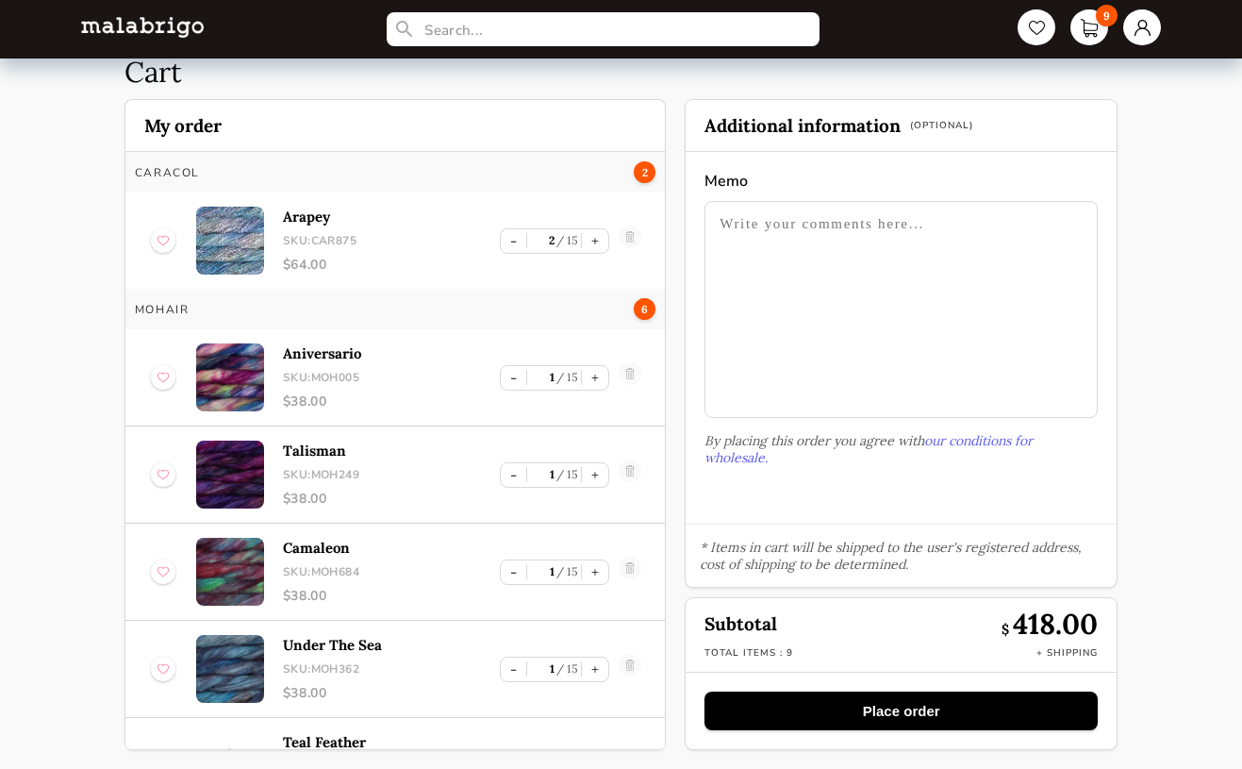
scroll to position [55, 0]
click at [892, 712] on button "Place order" at bounding box center [901, 710] width 393 height 39
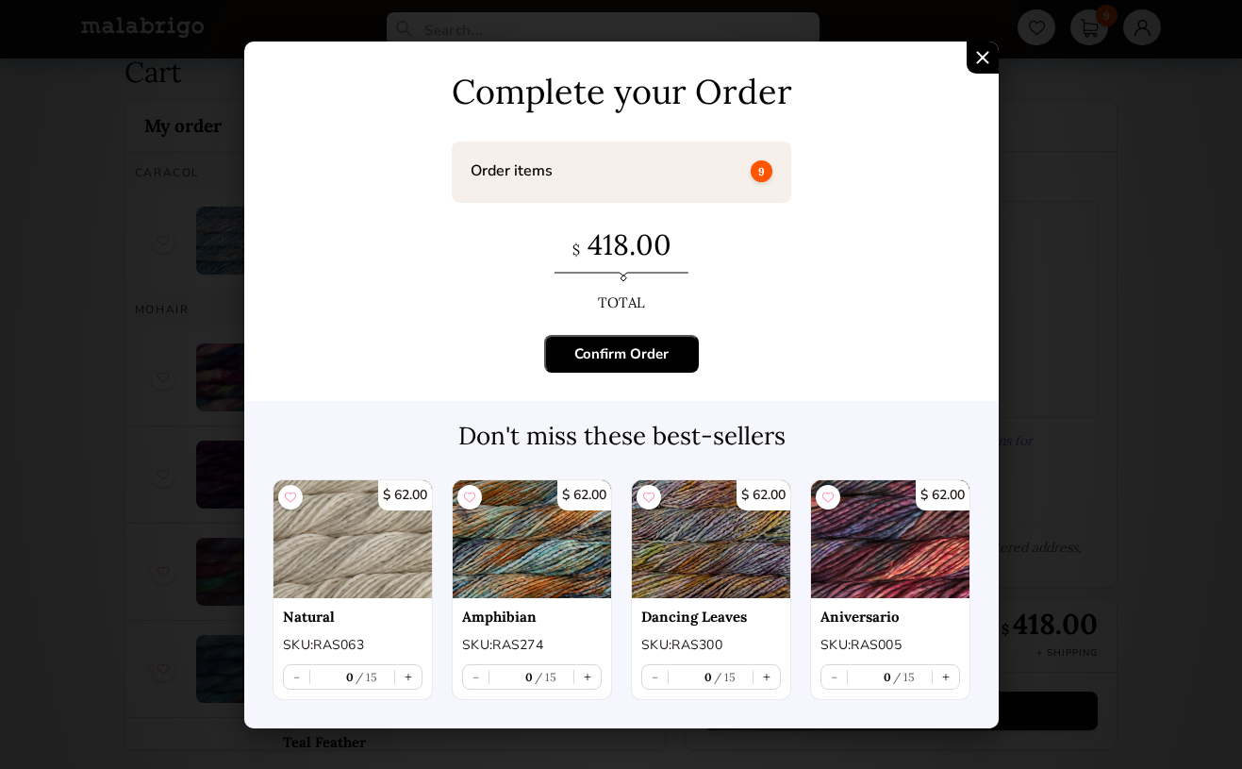
click at [635, 350] on div "Confirm Order" at bounding box center [621, 353] width 94 height 19
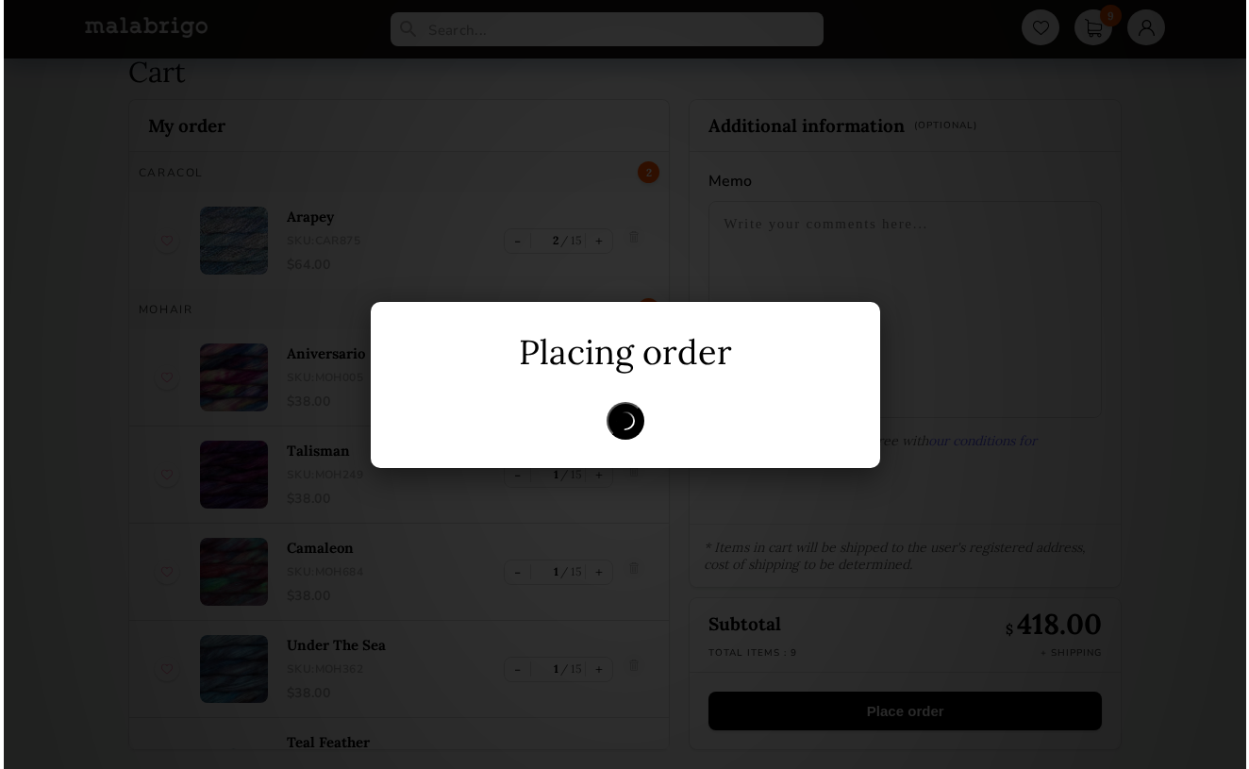
scroll to position [0, 0]
